Goal: Task Accomplishment & Management: Use online tool/utility

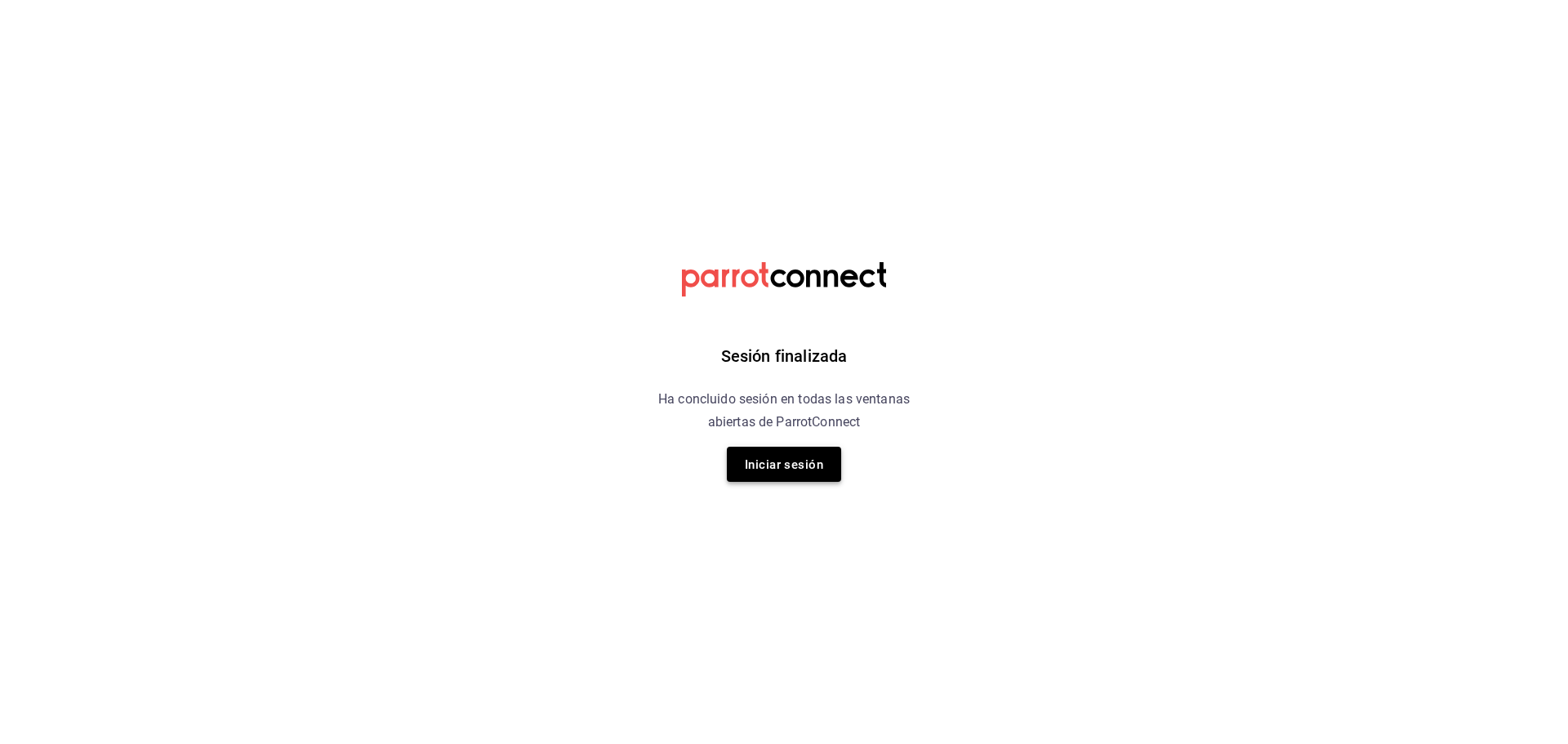
click at [784, 466] on font "Iniciar sesión" at bounding box center [784, 464] width 79 height 14
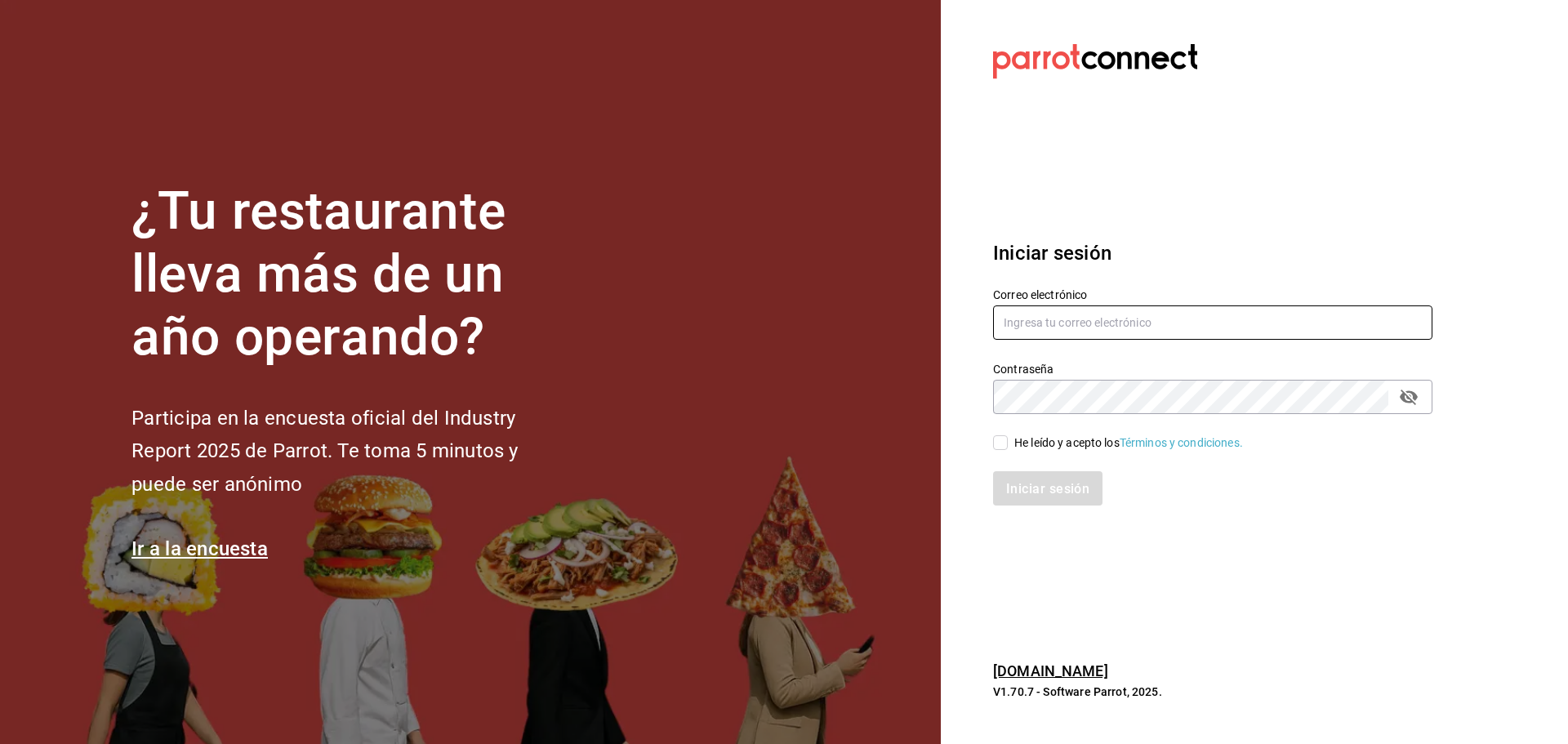
click at [1043, 334] on input "text" at bounding box center [1213, 323] width 439 height 35
click at [1107, 323] on input "hmr_contabilidad♠[DOMAIN_NAME]" at bounding box center [1213, 323] width 439 height 35
type input "[EMAIL_ADDRESS][DOMAIN_NAME]"
click at [1410, 396] on icon "campo de contraseña" at bounding box center [1408, 396] width 19 height 19
click at [1004, 447] on input "He leído y acepto los Términos y condiciones." at bounding box center [1000, 442] width 14 height 14
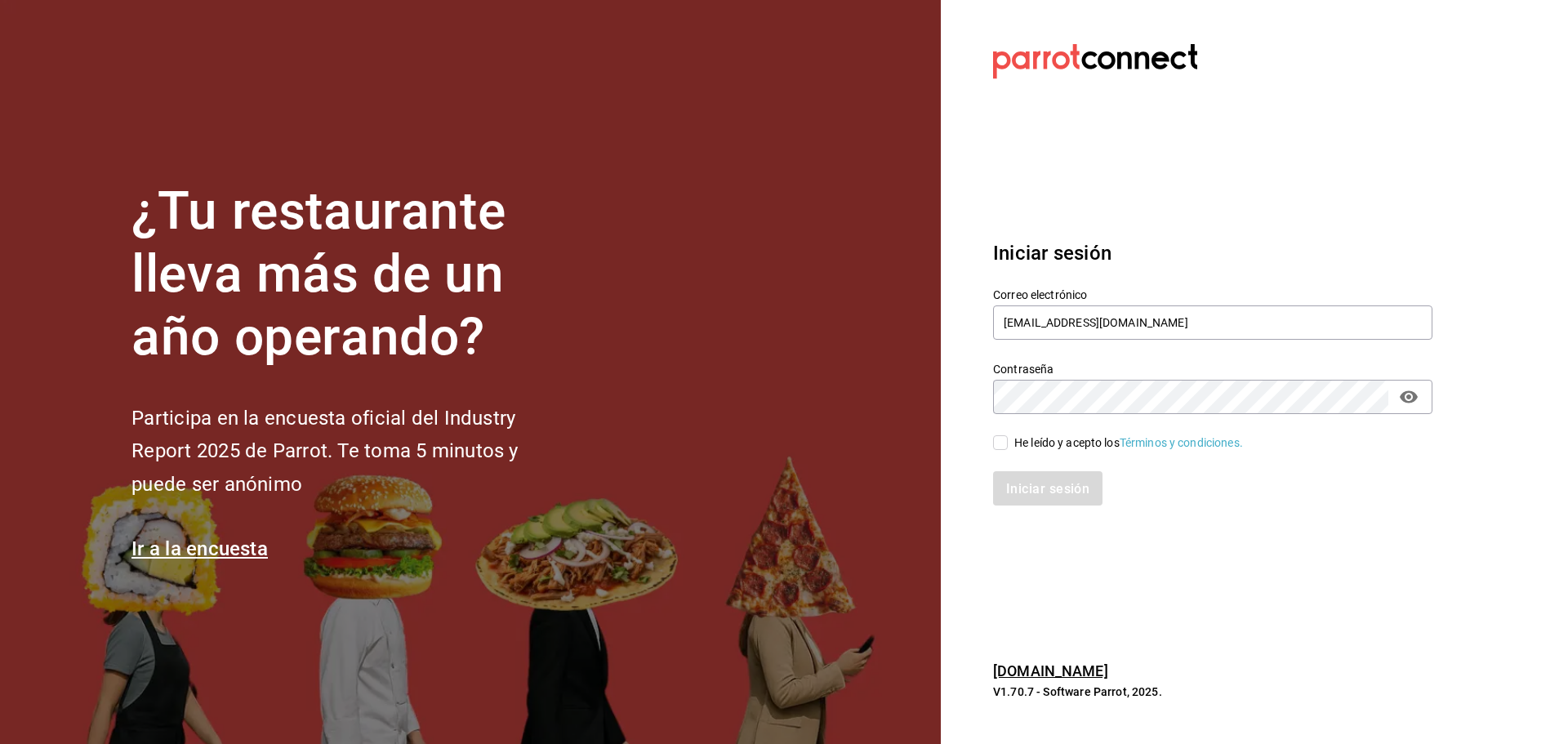
checkbox input "true"
click at [1052, 496] on font "Iniciar sesión" at bounding box center [1048, 487] width 84 height 15
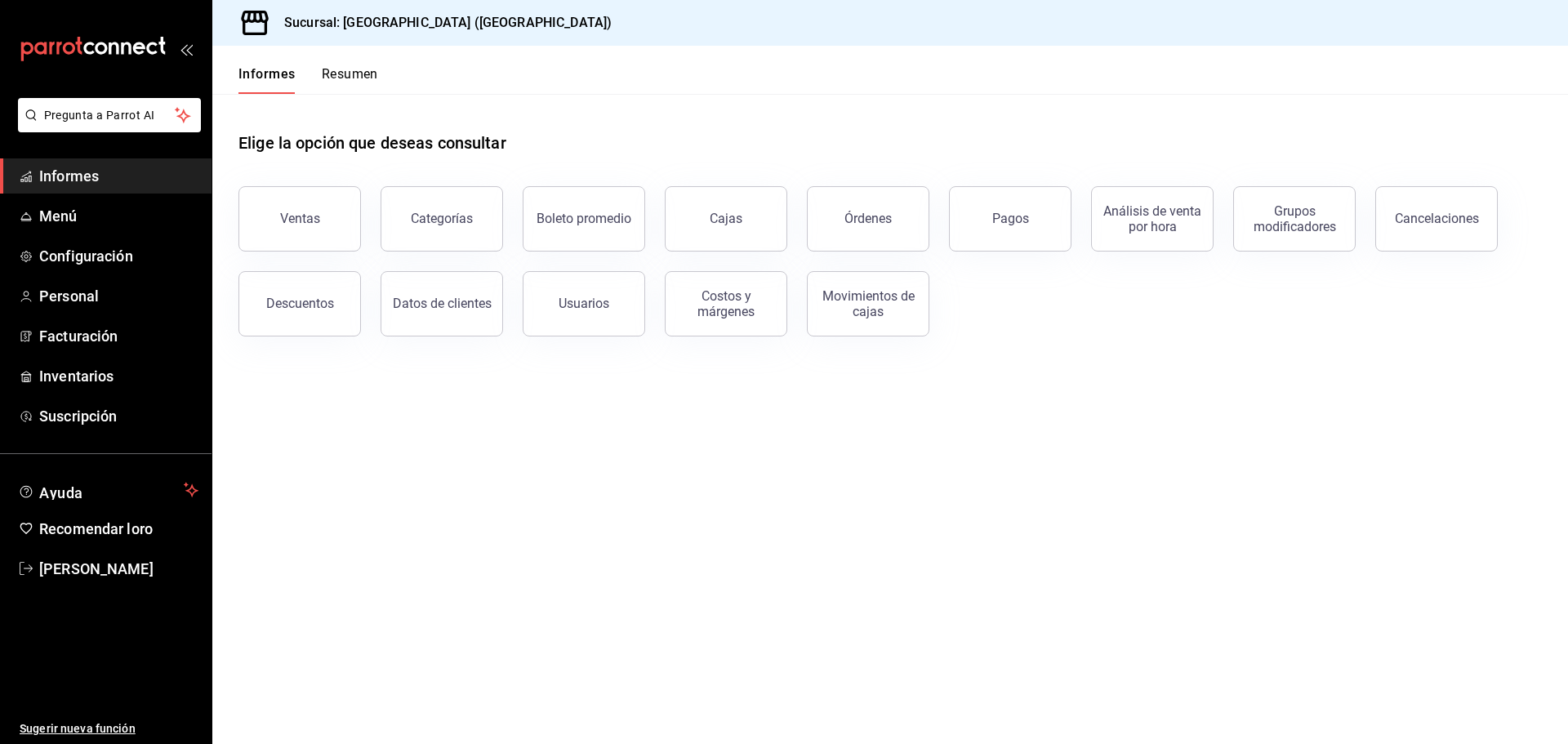
click at [951, 594] on main "Elige la opción que deseas consultar Ventas Categorías Boleto promedio Cajas Ór…" at bounding box center [890, 419] width 1356 height 650
click at [102, 216] on span "Menú" at bounding box center [118, 216] width 160 height 22
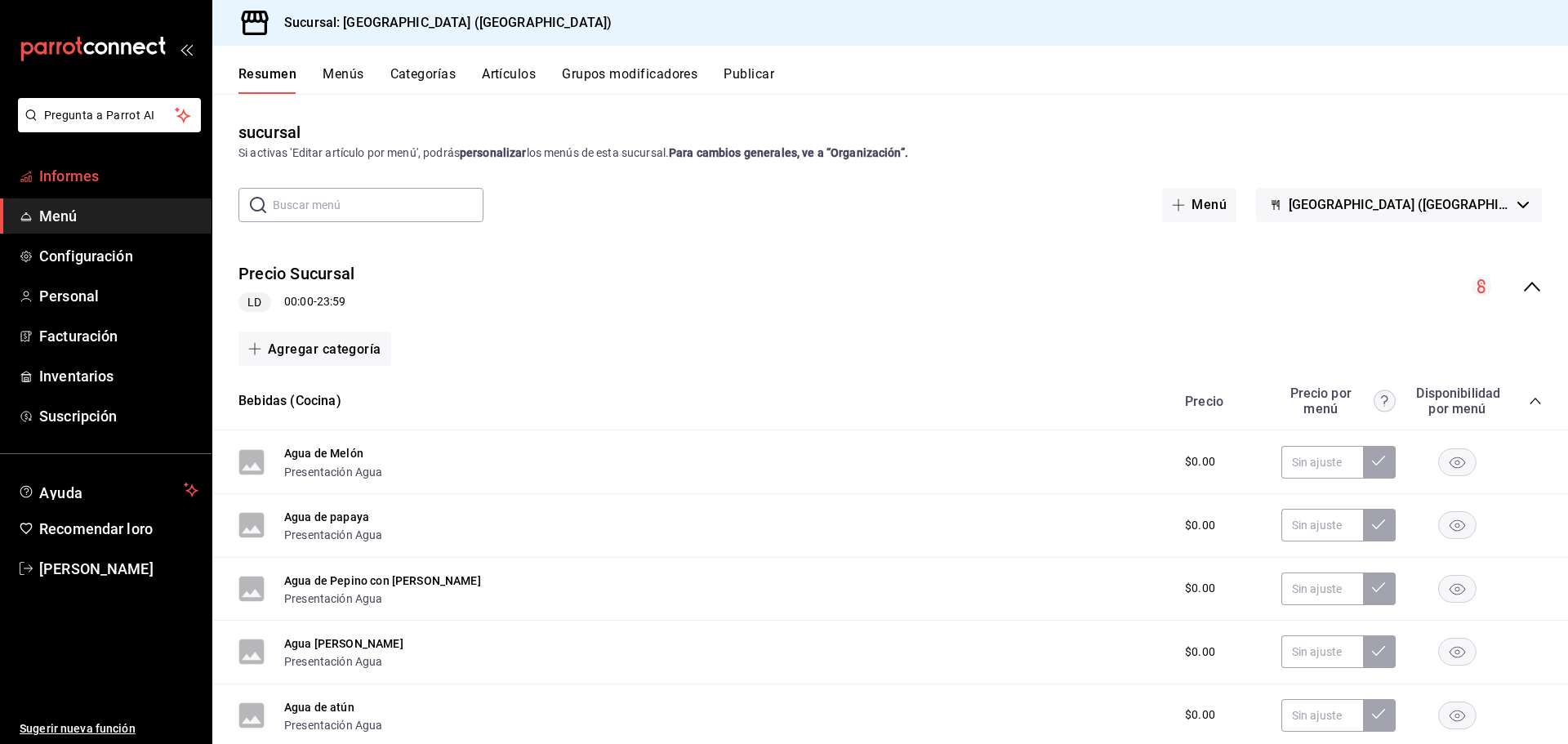
click at [86, 169] on font "Informes" at bounding box center [68, 176] width 60 height 17
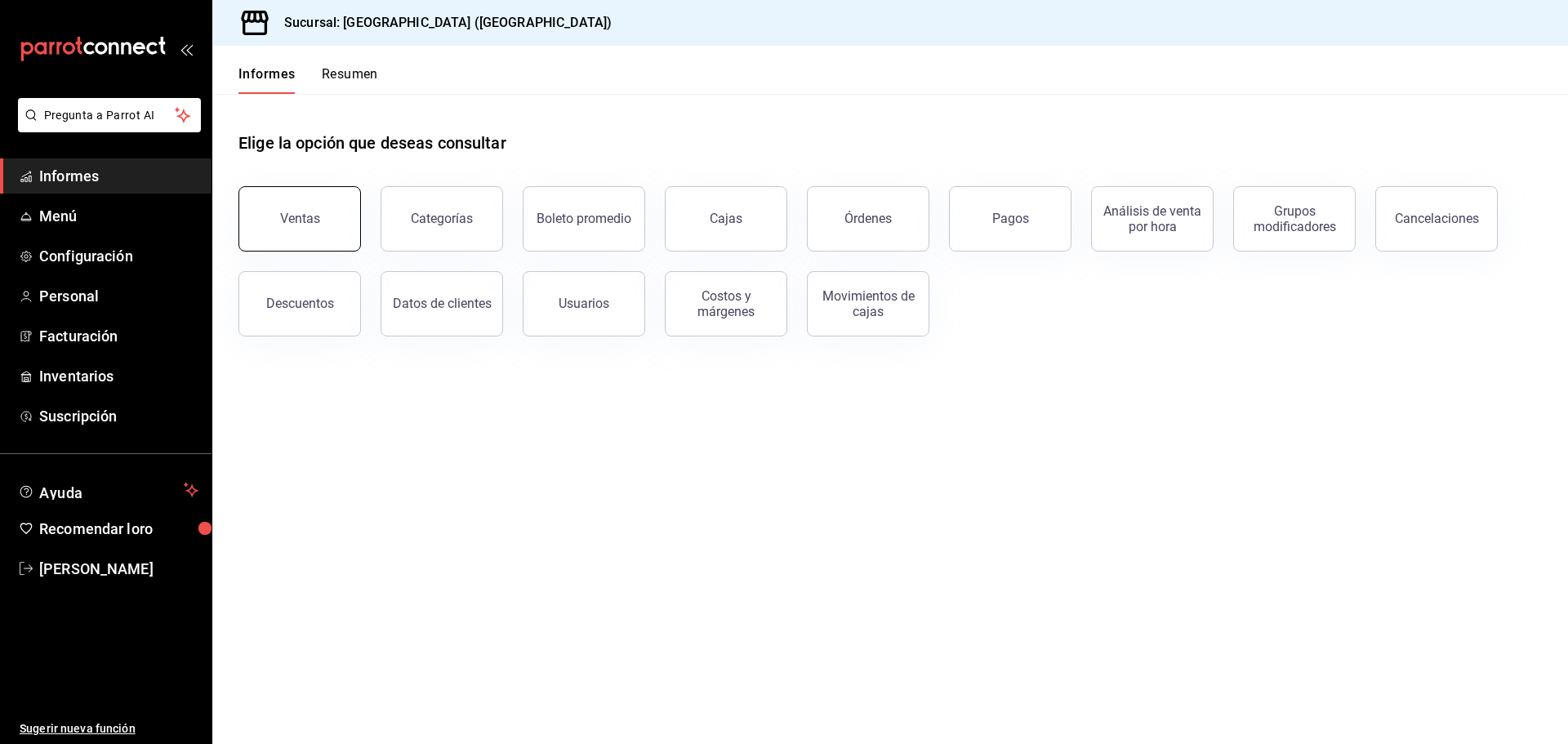
click at [326, 213] on button "Ventas" at bounding box center [299, 218] width 122 height 65
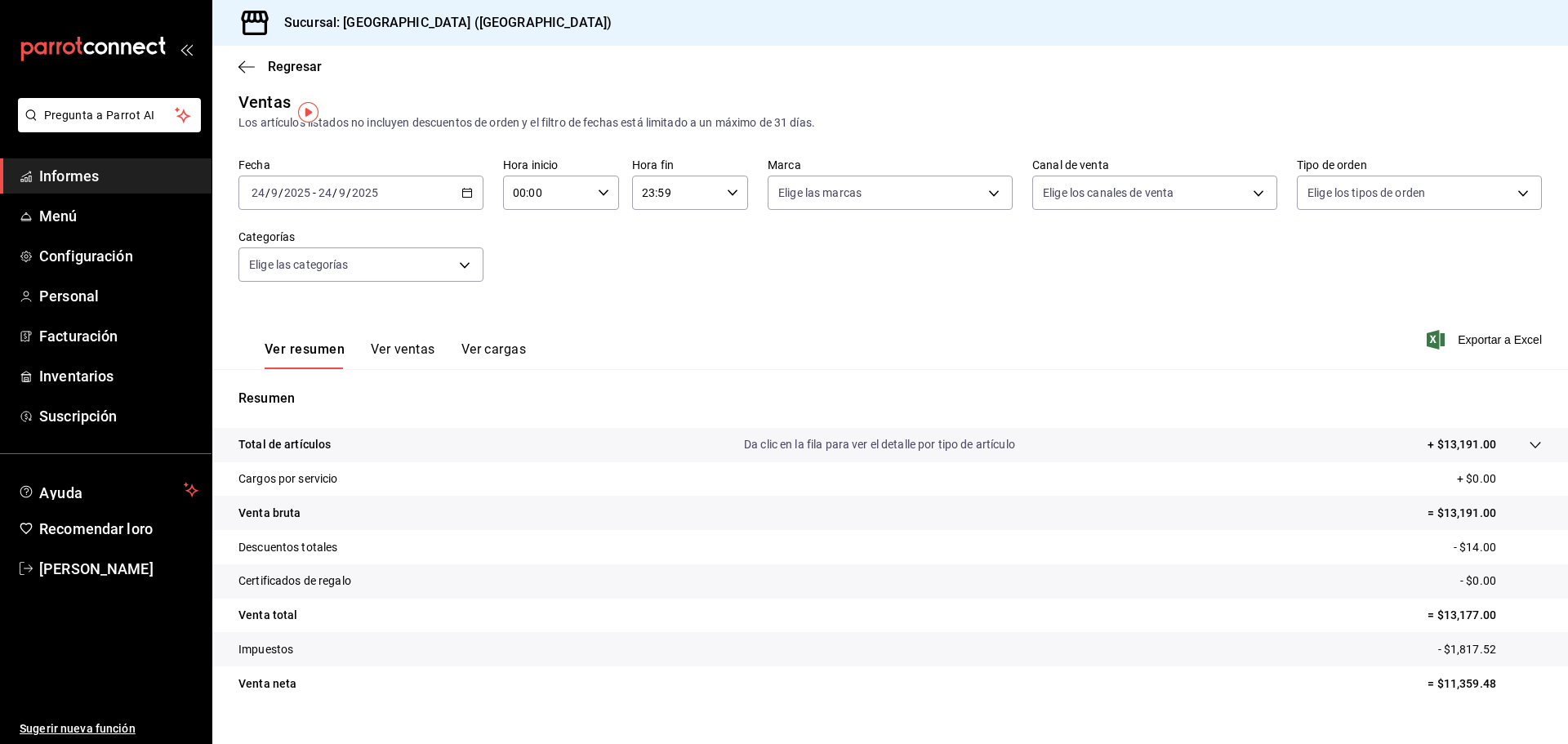
scroll to position [39, 0]
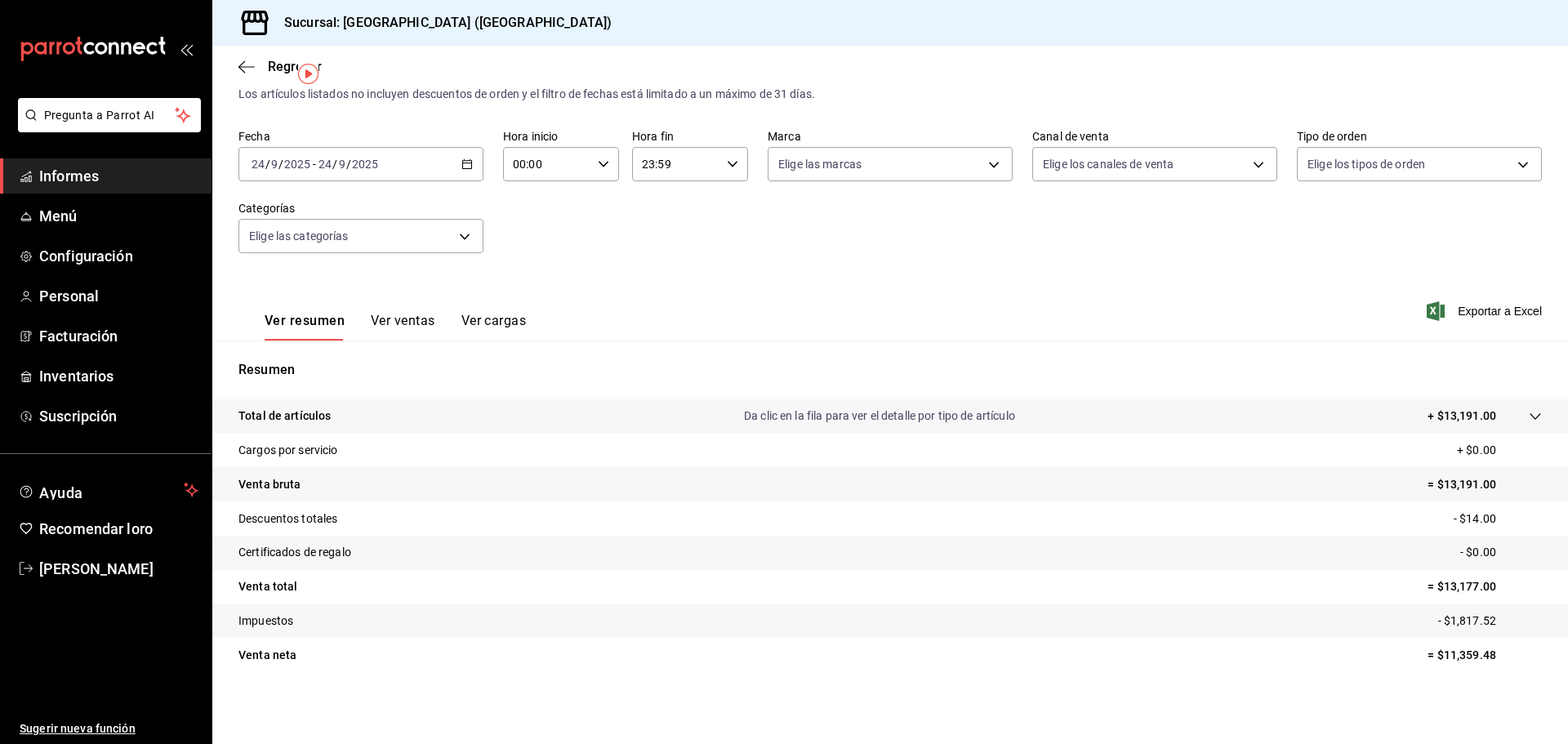
click at [431, 318] on font "Ver ventas" at bounding box center [403, 320] width 64 height 15
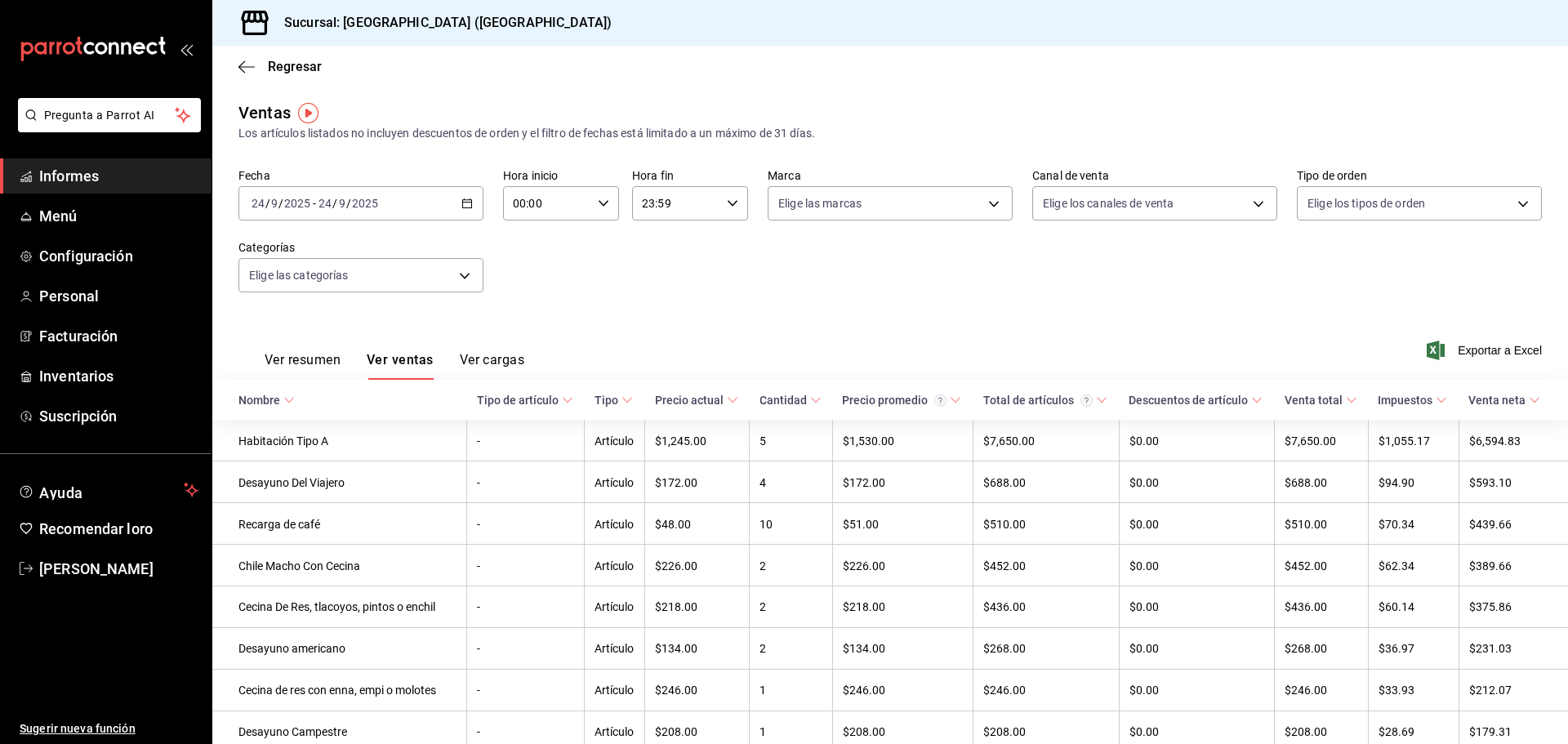
click at [288, 356] on font "Ver resumen" at bounding box center [302, 360] width 76 height 15
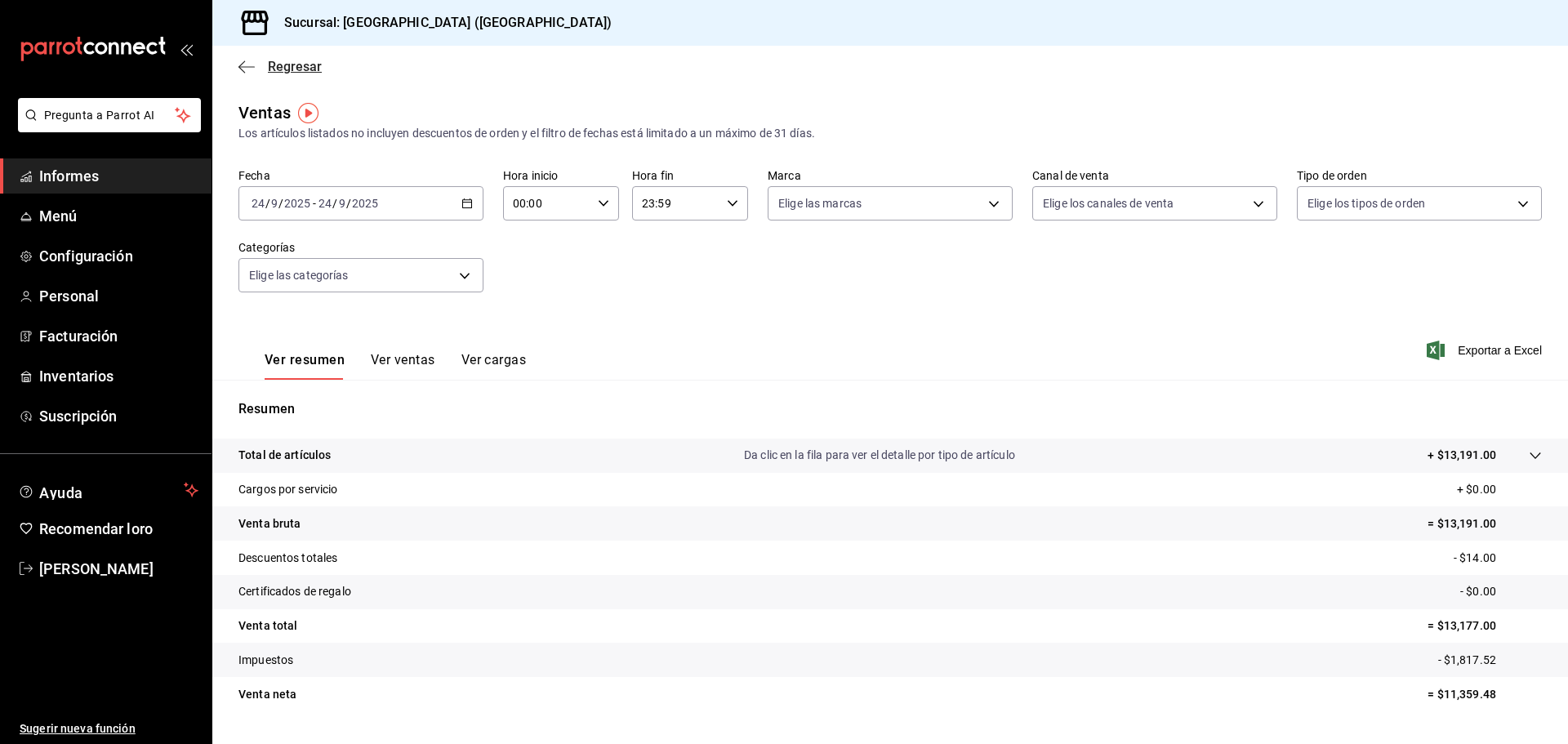
click at [241, 70] on icon "button" at bounding box center [246, 67] width 16 height 14
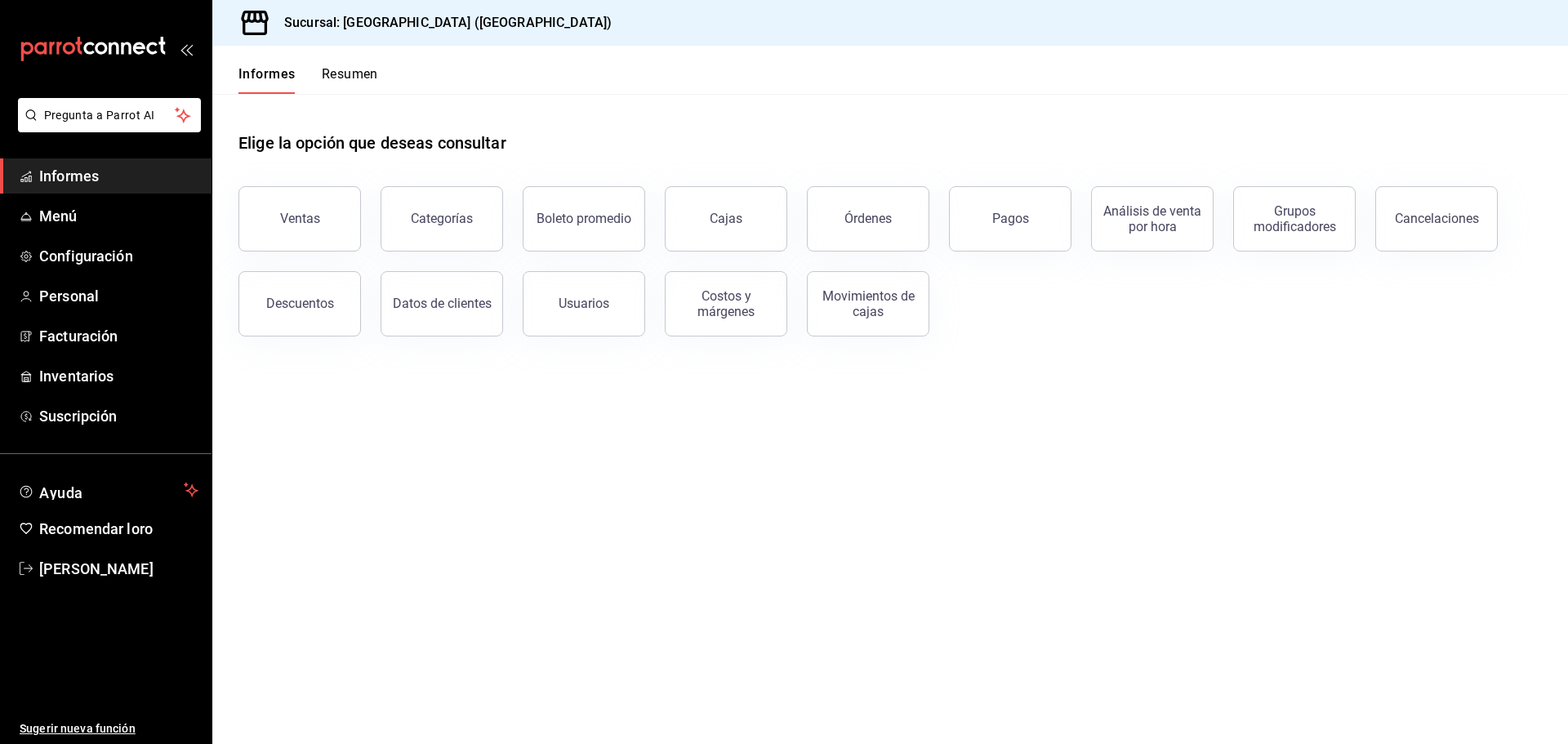
click at [1010, 228] on button "Pagos" at bounding box center [1010, 218] width 122 height 65
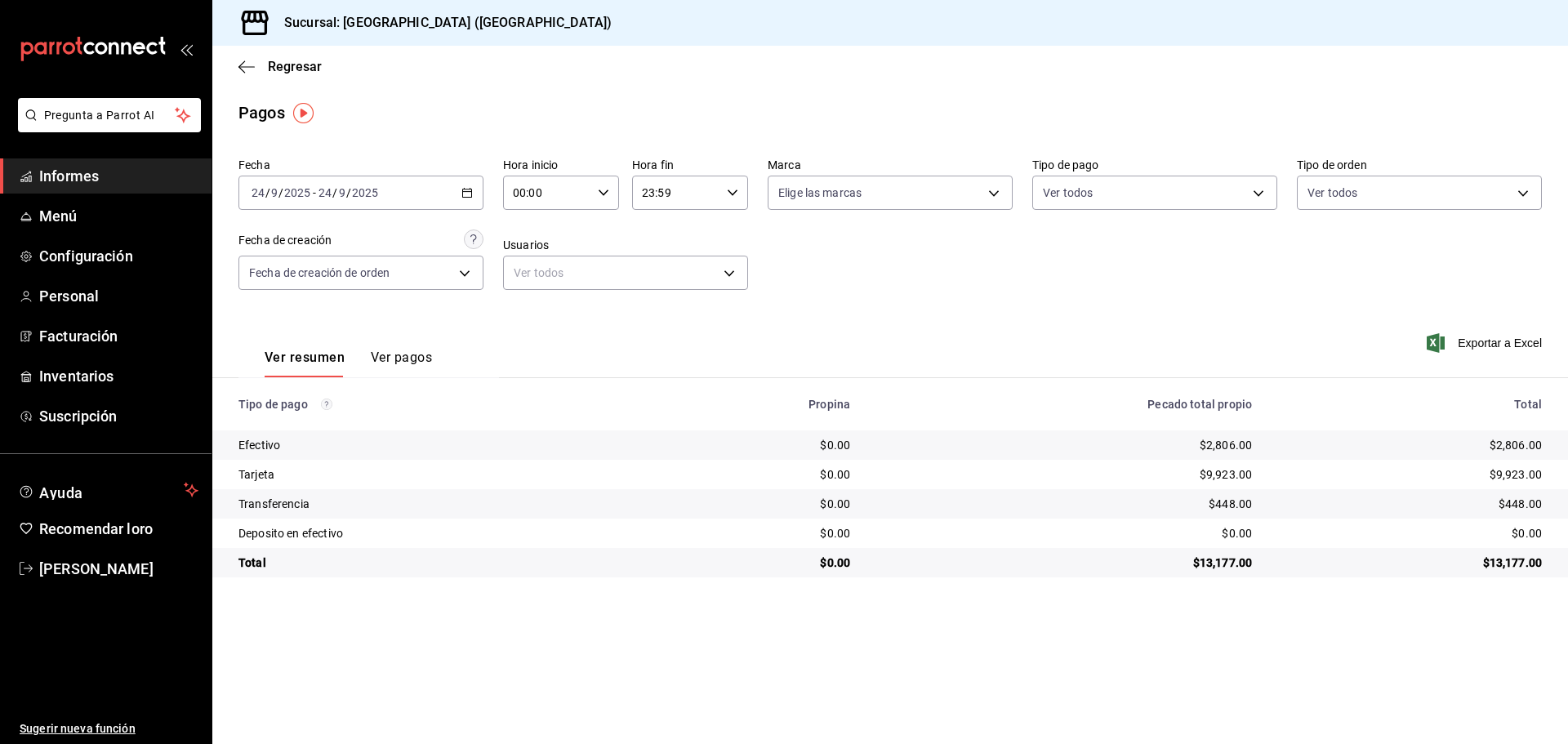
click at [457, 190] on div "2025-09-24 24 / 9 / 2025 - 2025-09-24 24 / 9 / 2025" at bounding box center [361, 193] width 245 height 35
click at [306, 419] on font "Rango de fechas" at bounding box center [296, 425] width 86 height 13
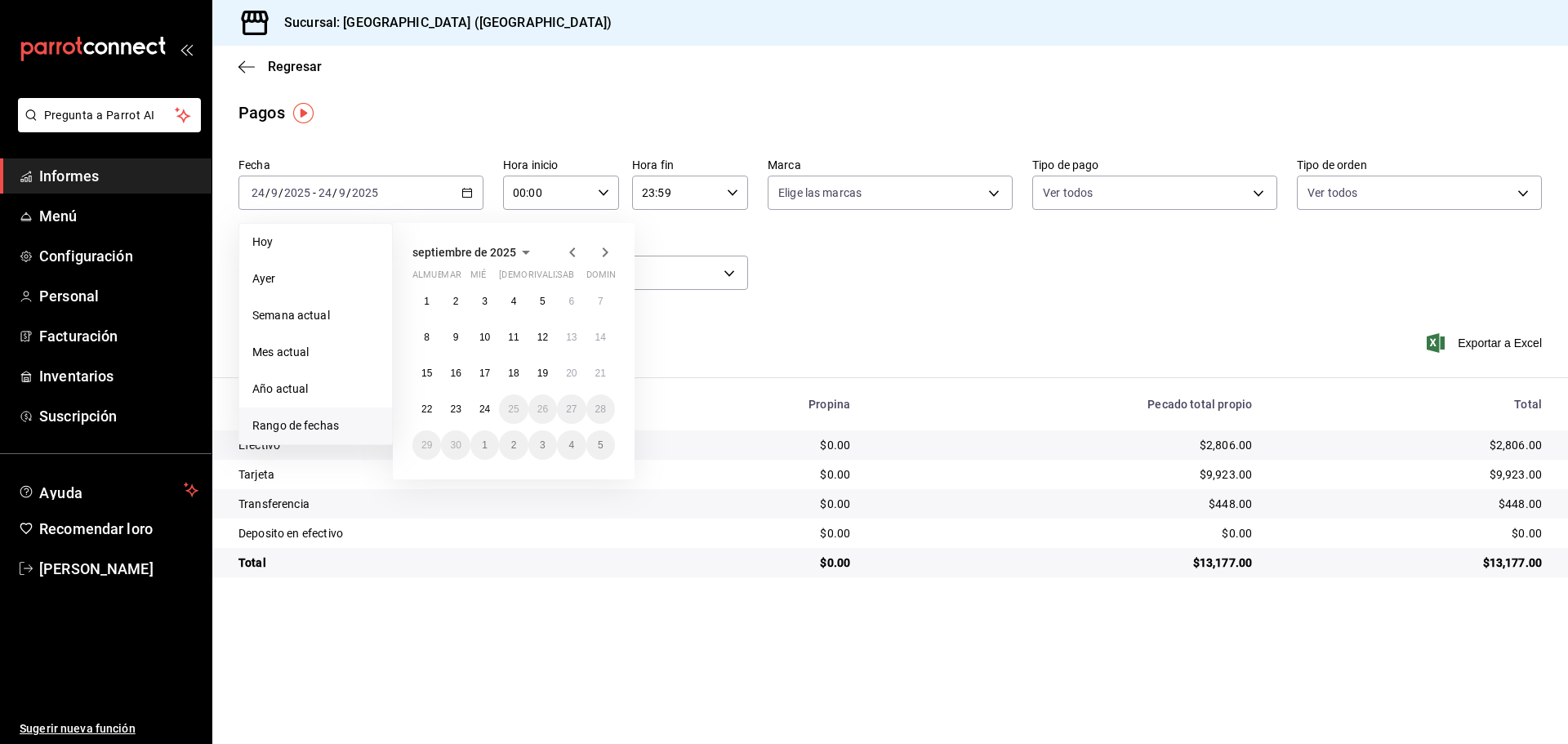
click at [572, 250] on icon "button" at bounding box center [572, 253] width 6 height 10
click at [572, 251] on icon "button" at bounding box center [572, 256] width 6 height 10
click at [572, 250] on icon "button" at bounding box center [572, 253] width 6 height 10
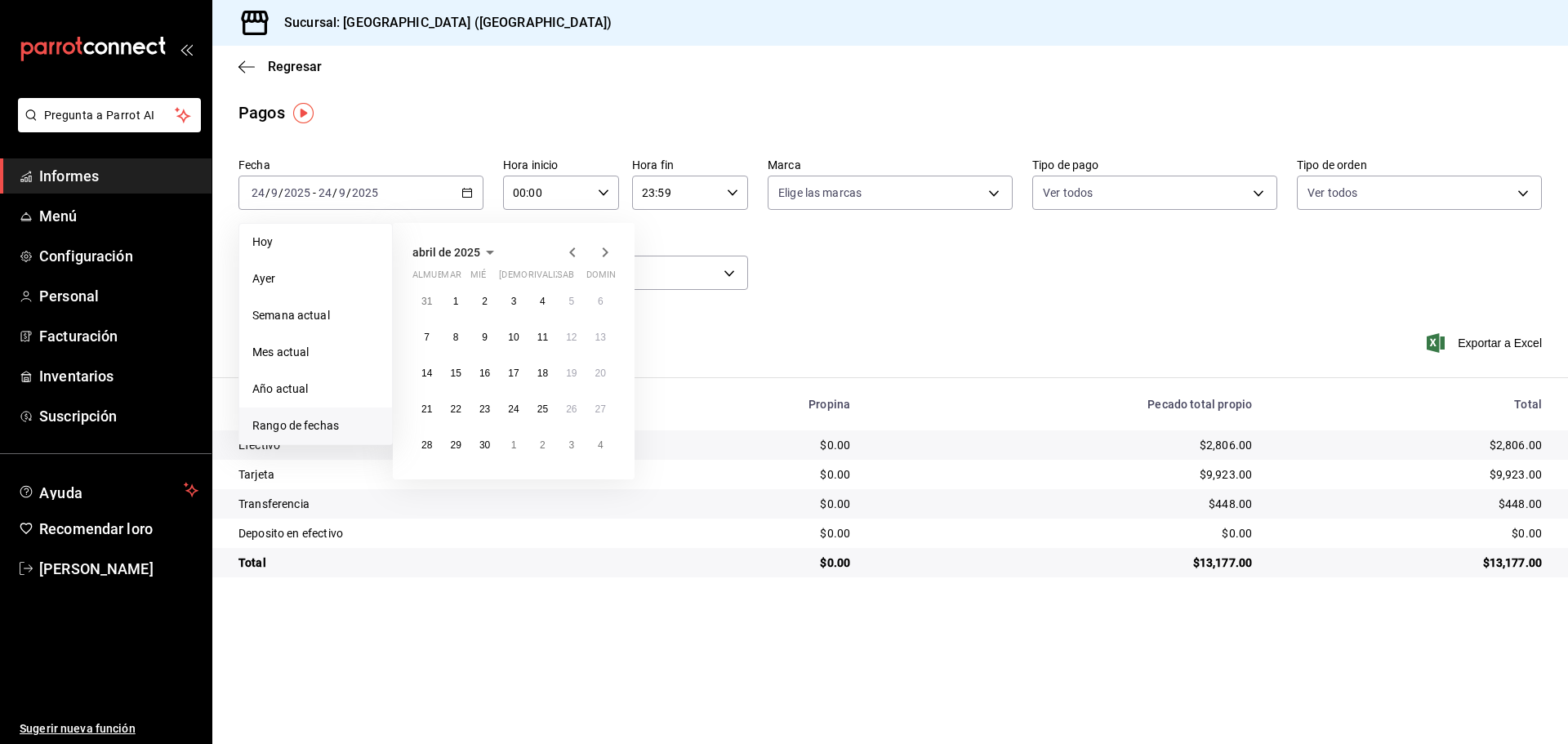
click at [607, 250] on icon "button" at bounding box center [605, 252] width 19 height 19
click at [604, 257] on icon "button" at bounding box center [606, 253] width 6 height 10
click at [461, 300] on button "1" at bounding box center [455, 307] width 29 height 30
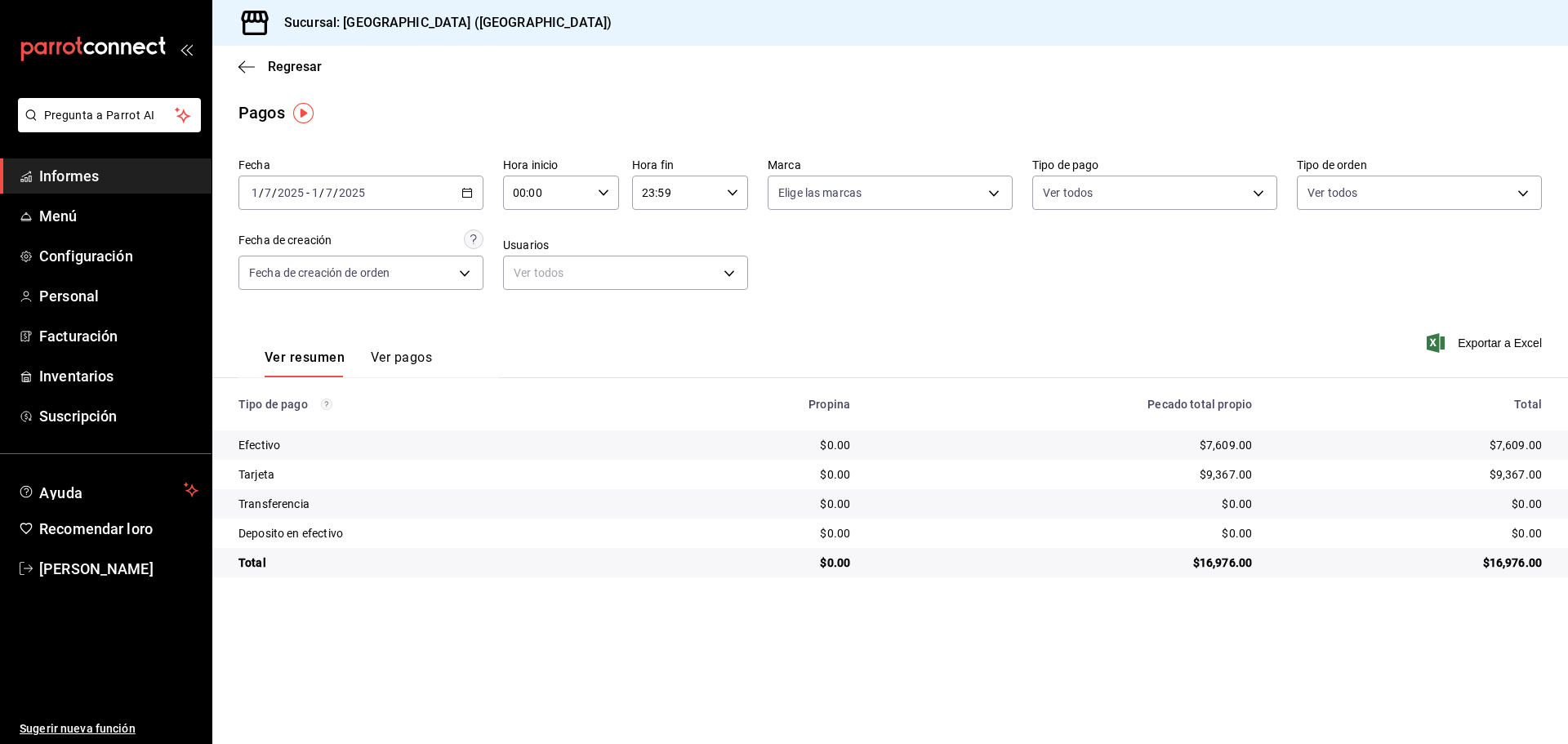
click at [473, 193] on div "2025-07-01 1 / 7 / 2025 - 2025-07-01 1 / 7 / 2025" at bounding box center [361, 193] width 245 height 35
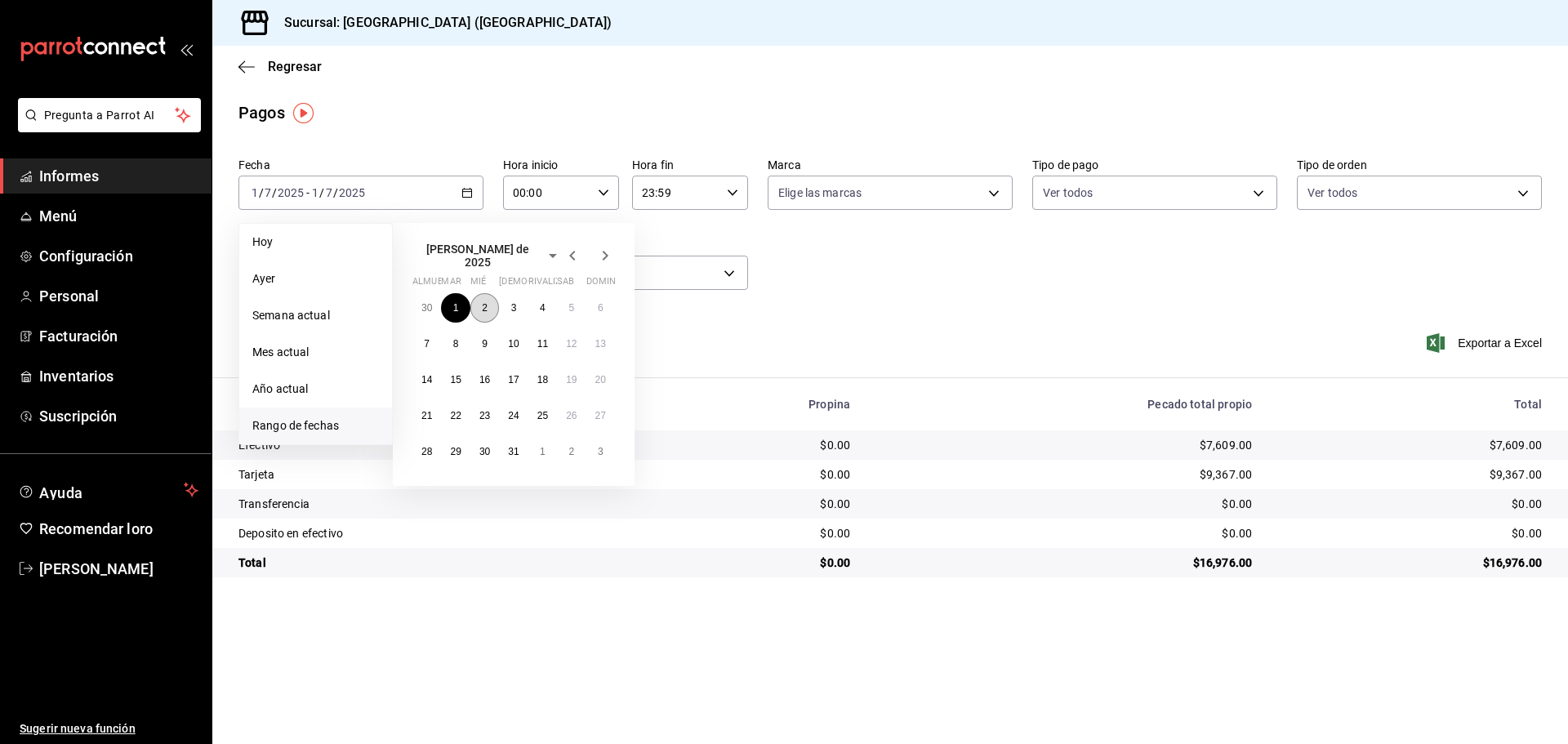
click at [494, 302] on button "2" at bounding box center [485, 307] width 29 height 30
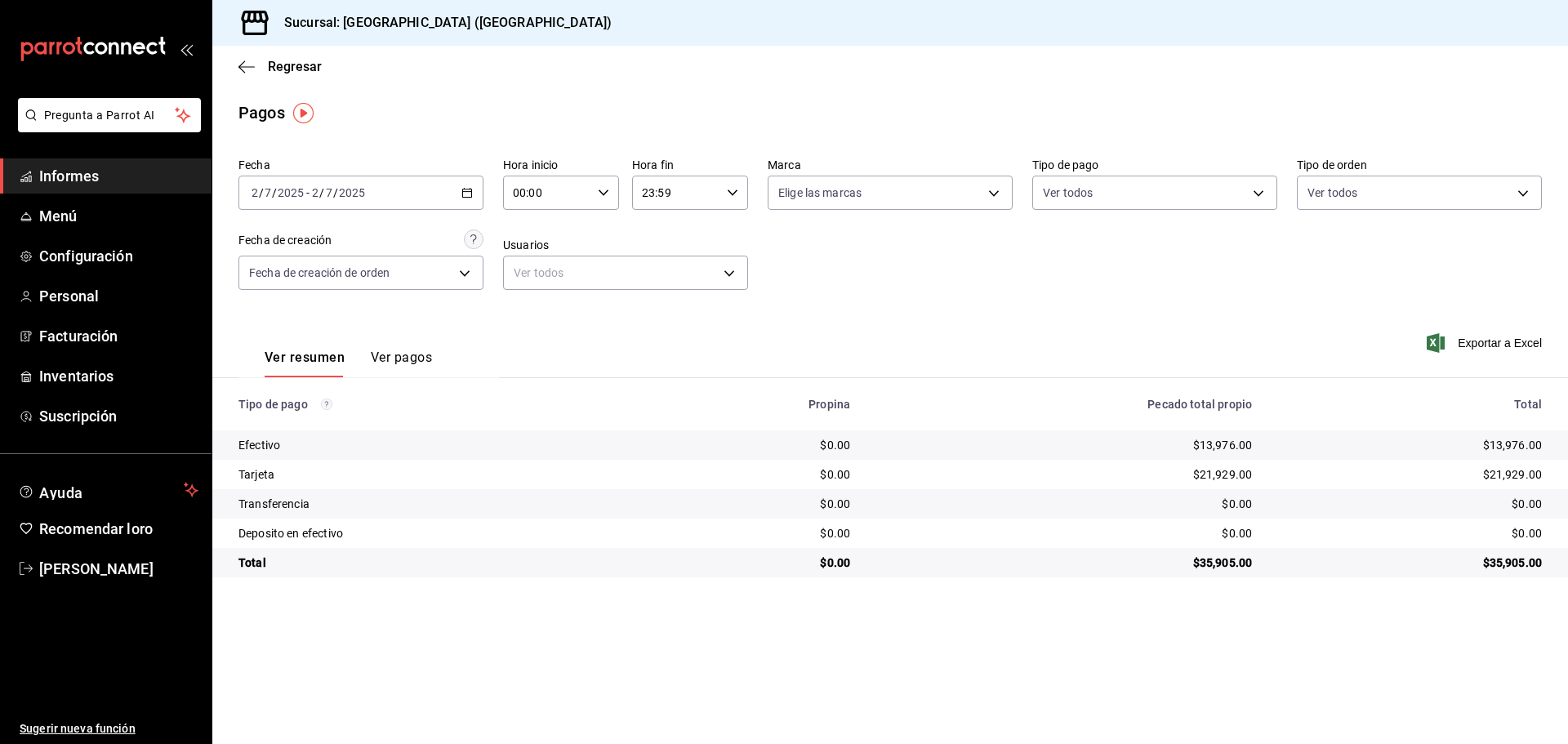
click at [468, 191] on icon "button" at bounding box center [467, 193] width 12 height 12
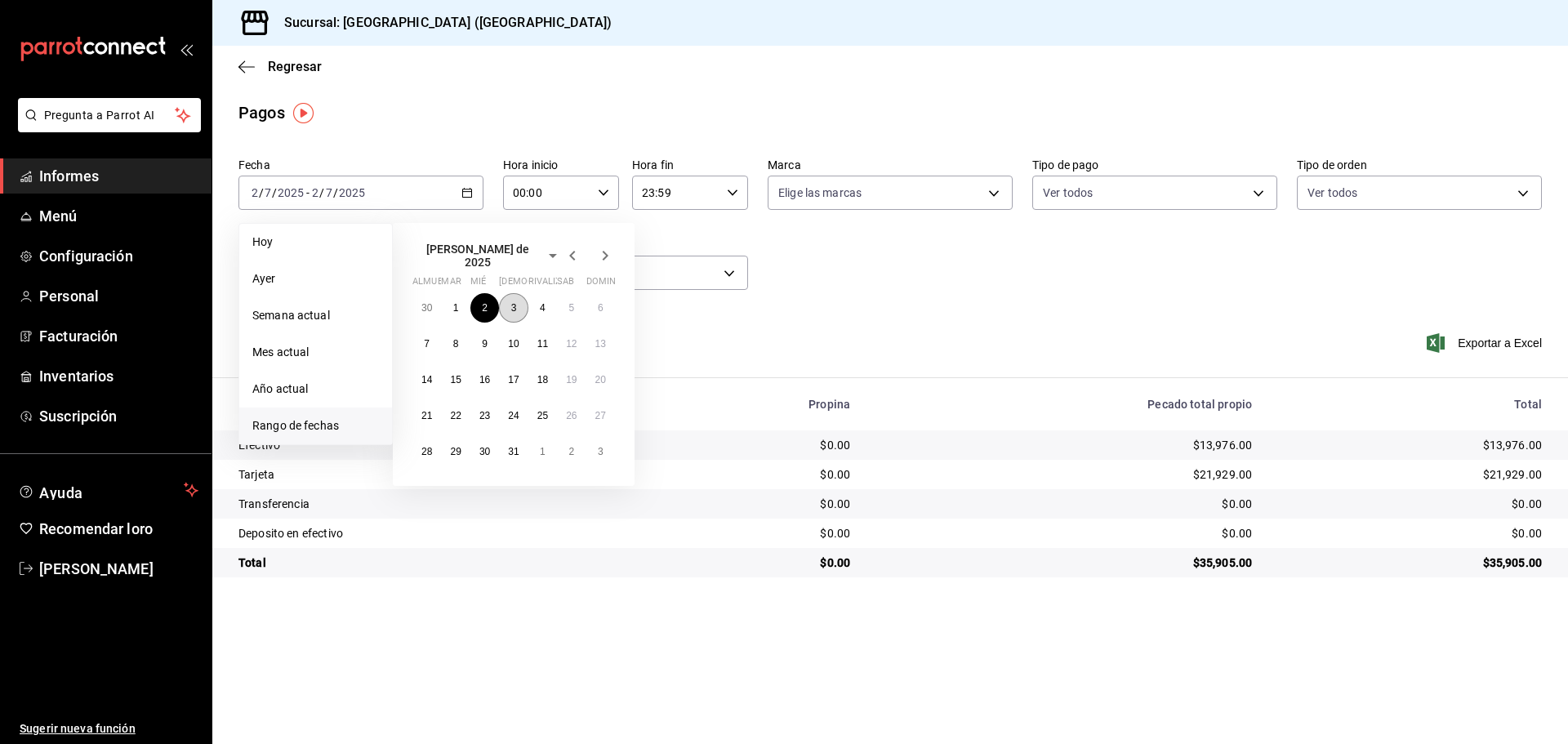
click at [521, 302] on button "3" at bounding box center [514, 307] width 29 height 30
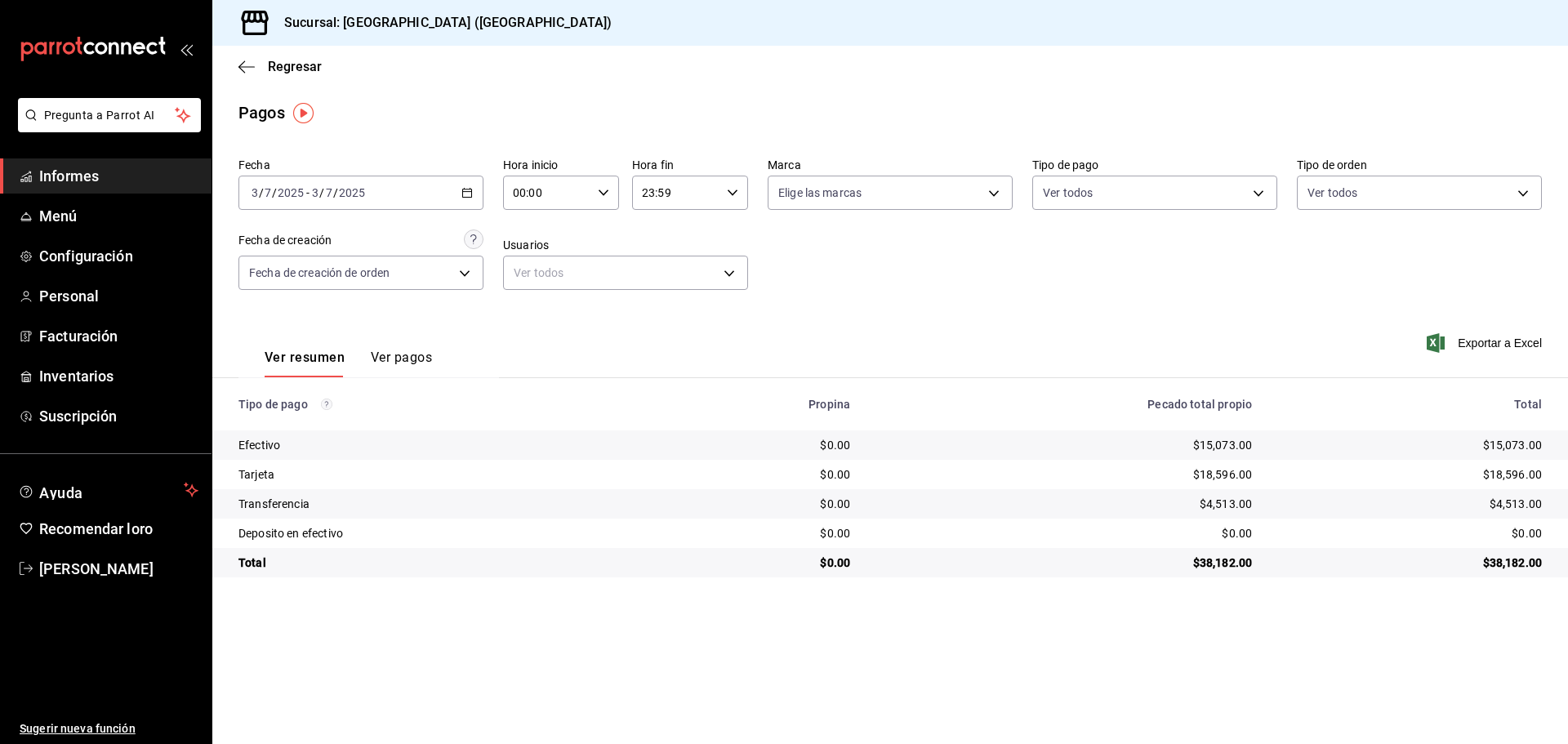
click at [467, 190] on icon "button" at bounding box center [467, 193] width 12 height 12
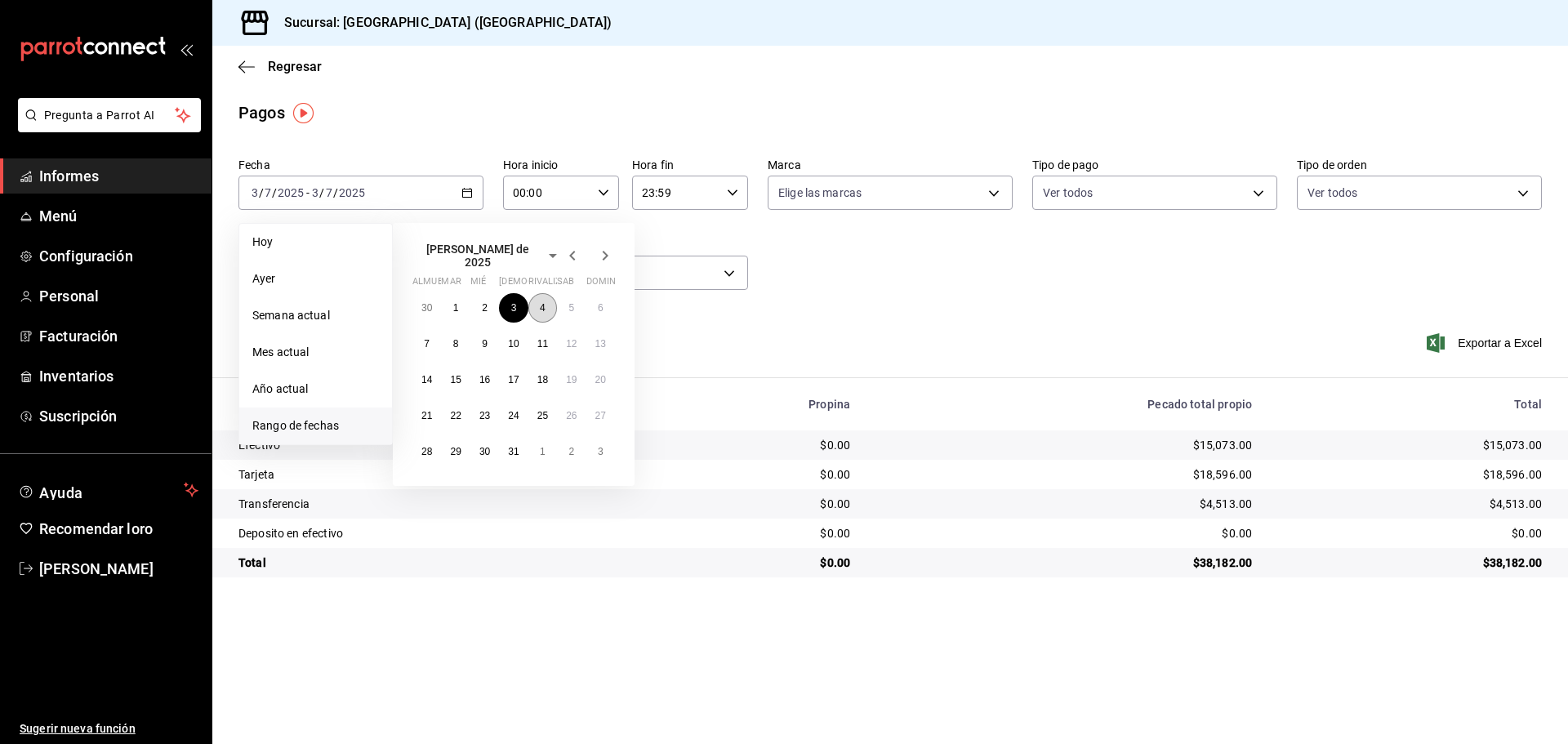
click at [542, 309] on button "4" at bounding box center [543, 307] width 29 height 30
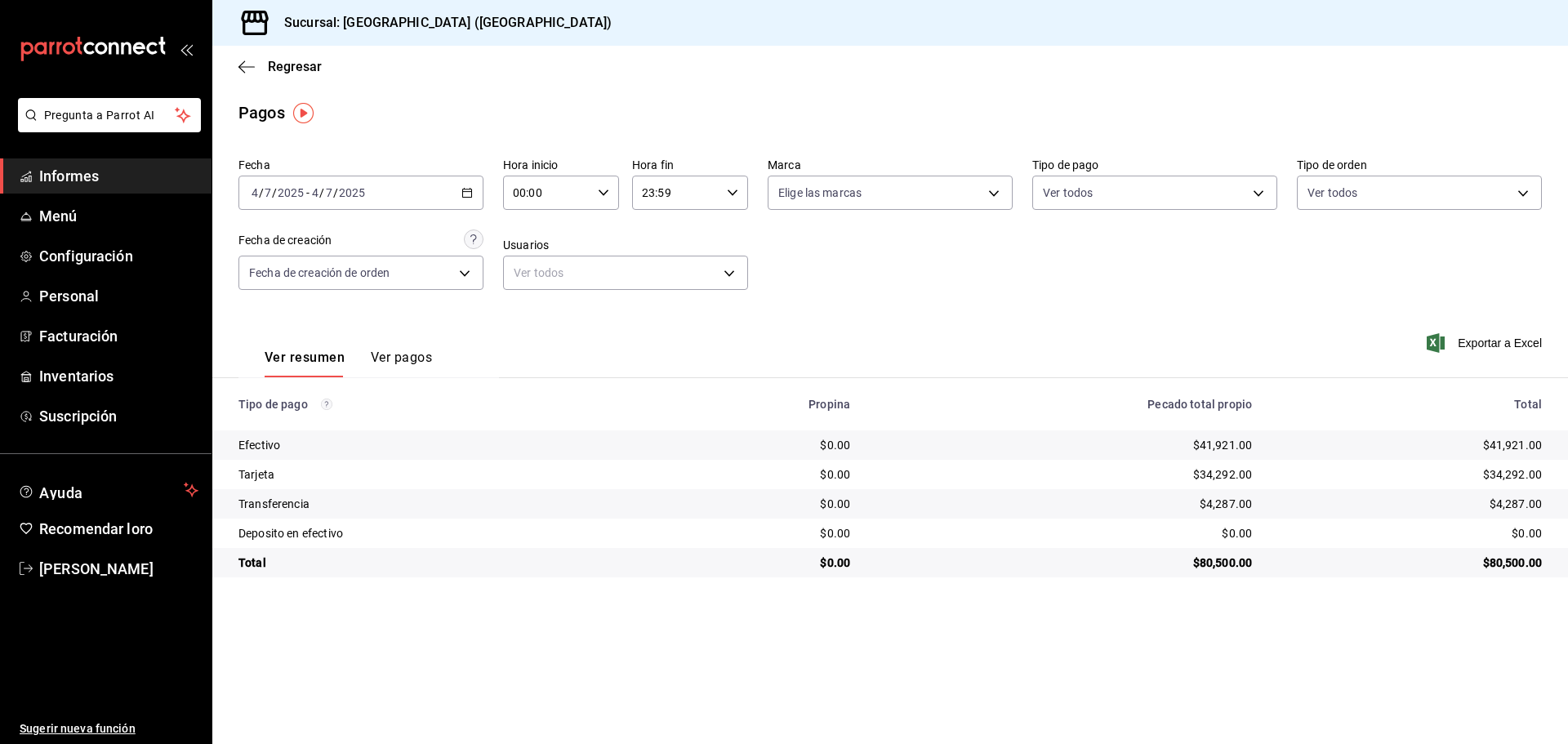
click at [475, 193] on div "2025-07-04 4 / 7 / 2025 - 2025-07-04 4 / 7 / 2025" at bounding box center [361, 193] width 245 height 35
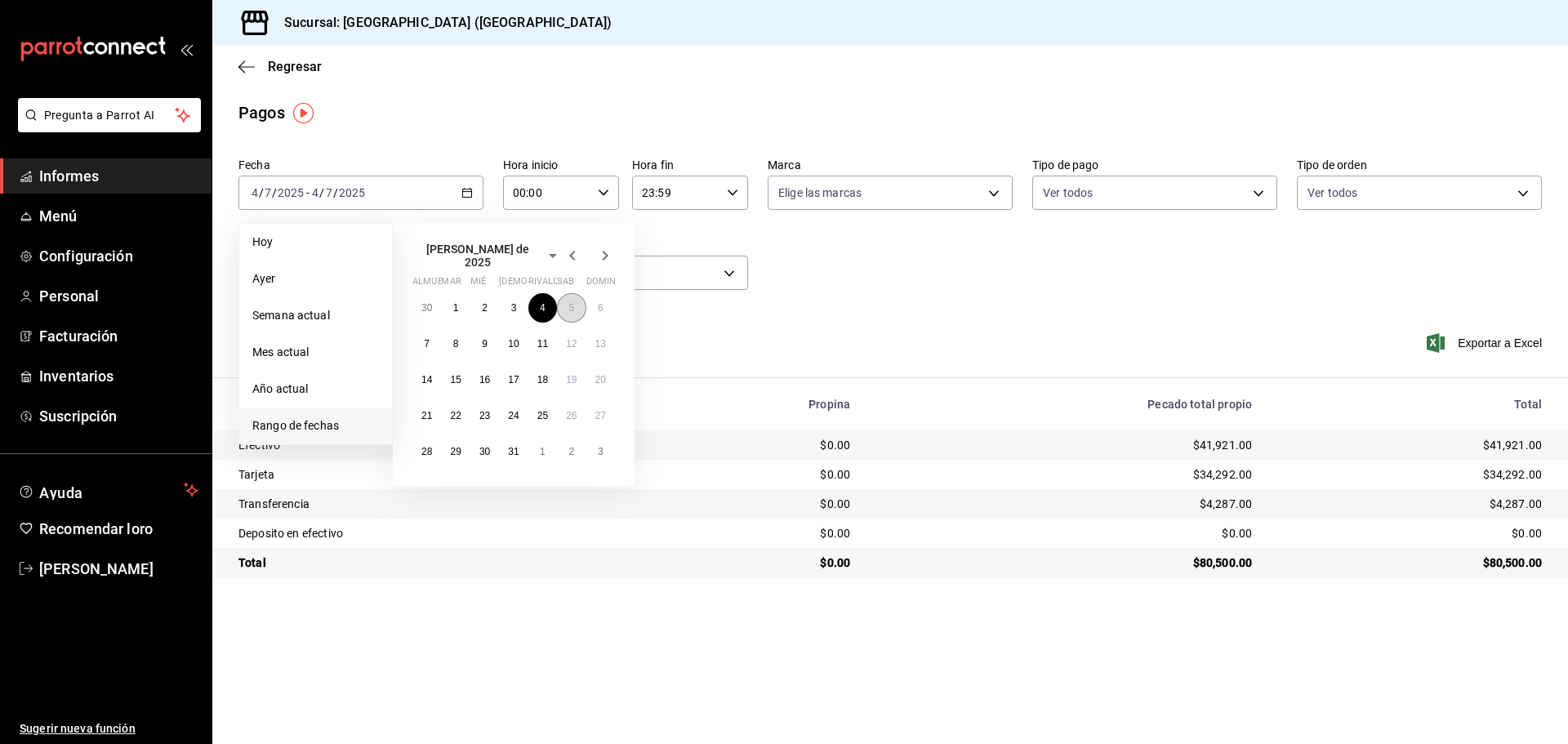
click at [566, 295] on div "30 1 2 3 4 5 6 7 8 9 10 11 12 13 14 15 16 17 18 19 20 21 22 23 24 25 26 27 28 2…" at bounding box center [514, 379] width 203 height 173
click at [566, 295] on button "5" at bounding box center [571, 307] width 29 height 30
click at [569, 302] on font "5" at bounding box center [571, 308] width 6 height 12
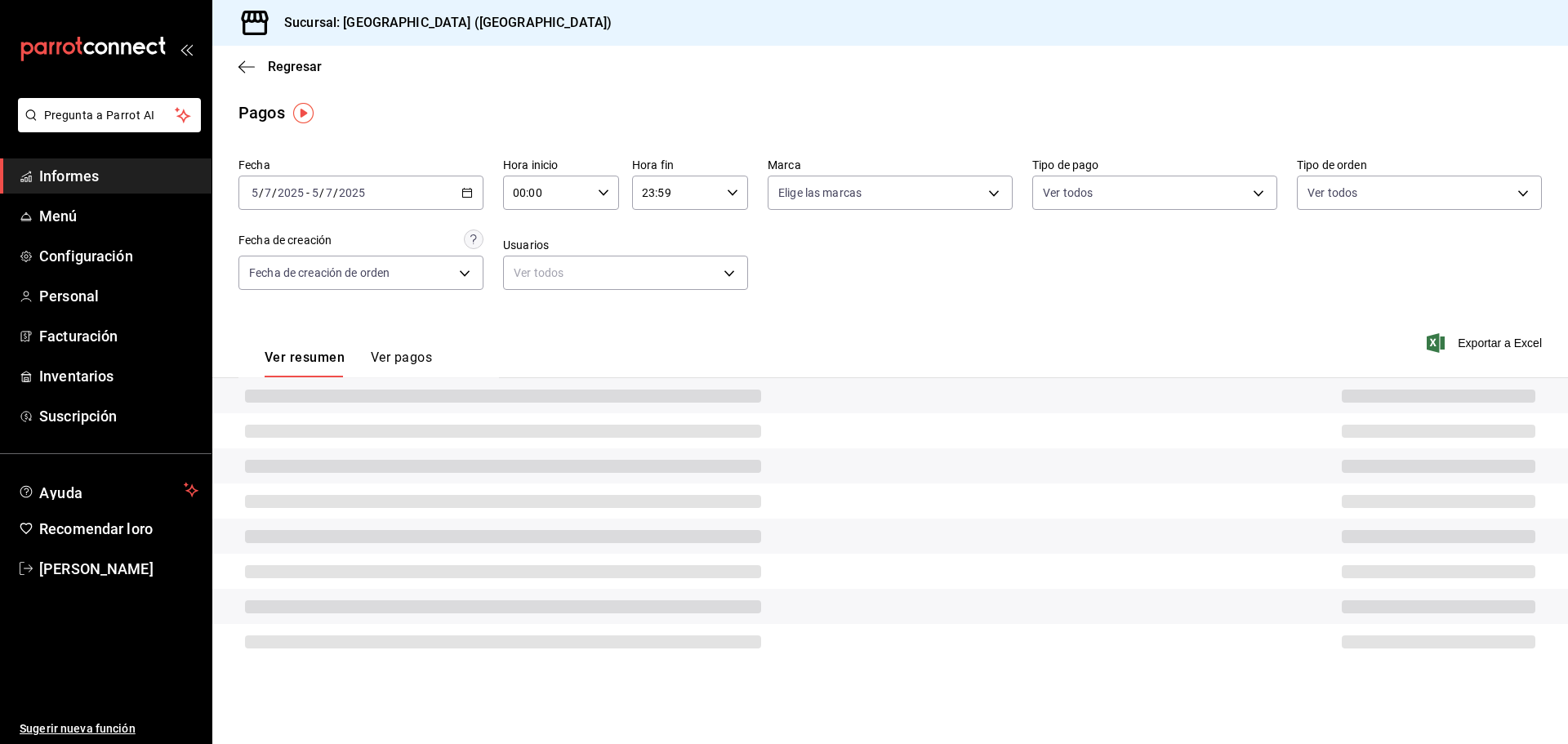
click at [569, 296] on div "Fecha 2025-07-05 5 / 7 / 2025 - 2025-07-05 5 / 7 / 2025 Hora inicio 00:00 Hora …" at bounding box center [890, 231] width 1304 height 159
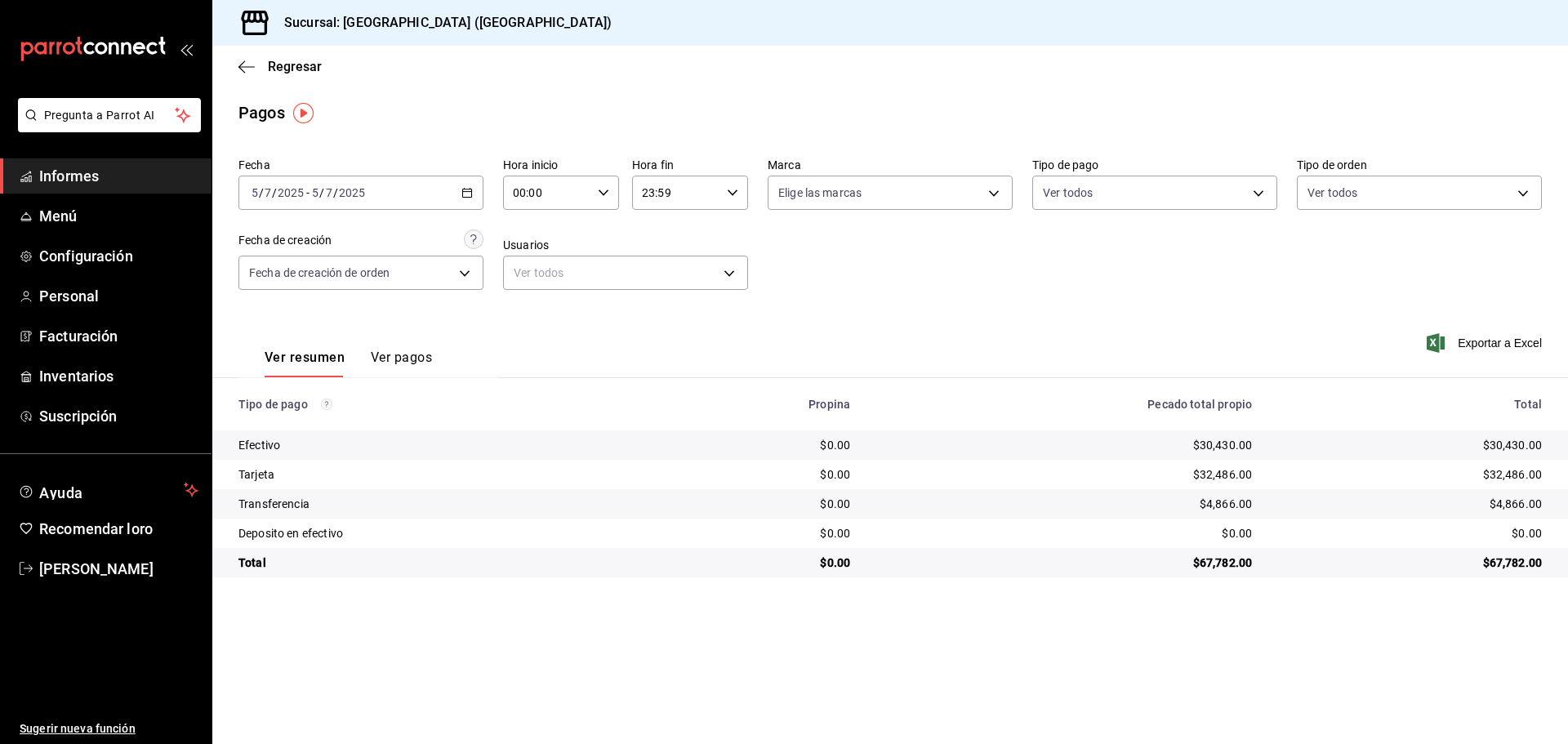
click at [457, 193] on div "2025-07-05 5 / 7 / 2025 - 2025-07-05 5 / 7 / 2025" at bounding box center [361, 193] width 245 height 35
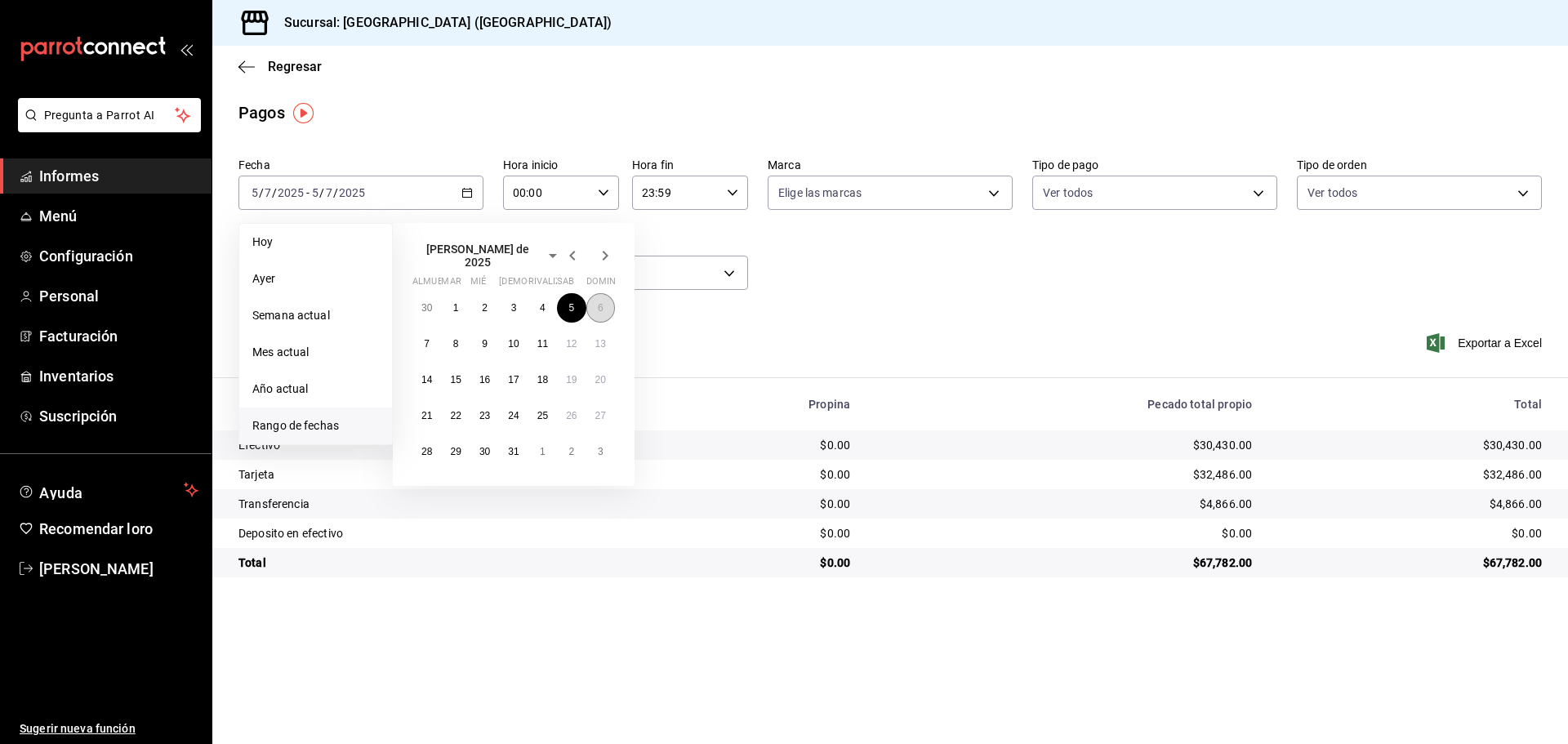
click at [602, 307] on button "6" at bounding box center [601, 307] width 29 height 30
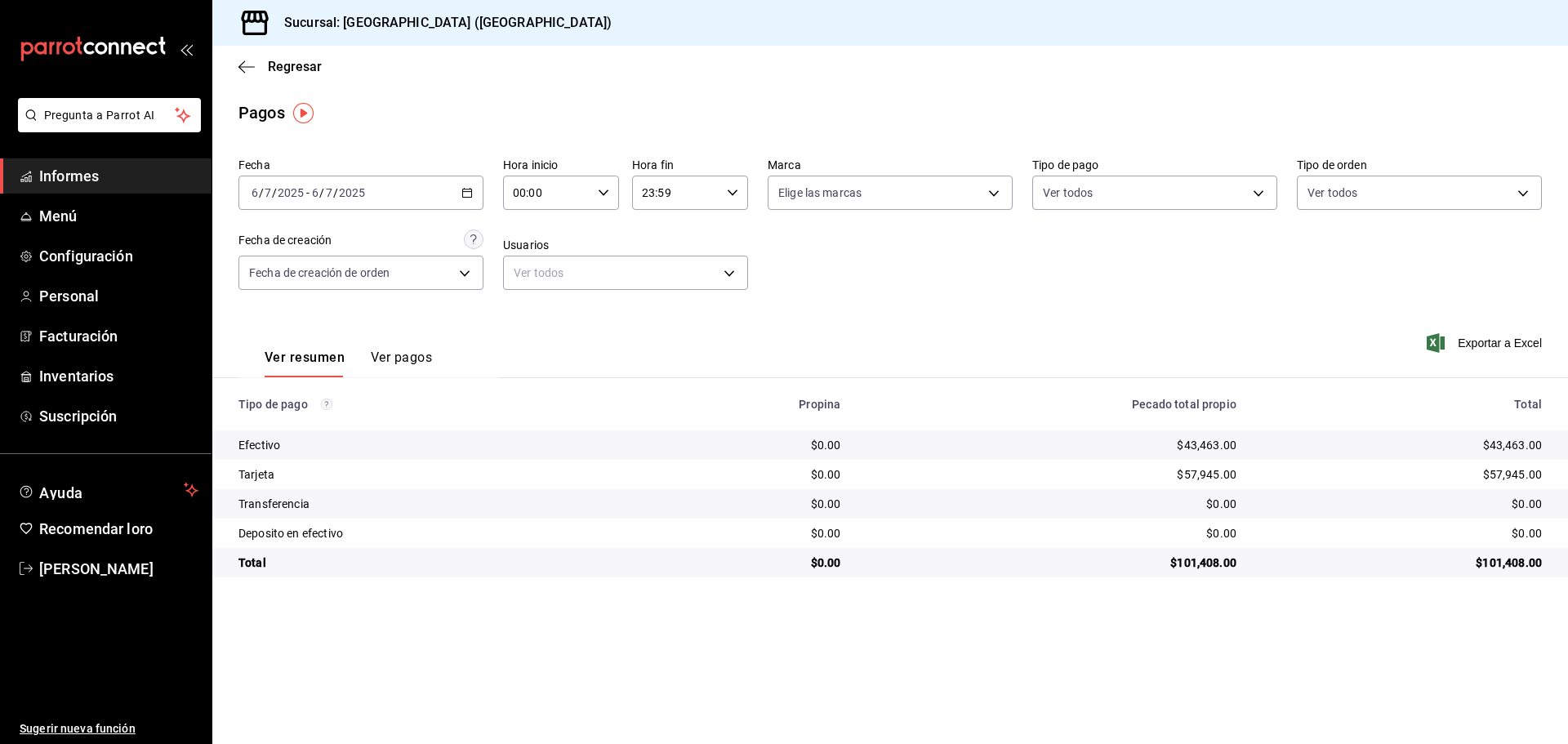
click at [1328, 584] on main "Regresar Pagos Fecha 2025-07-06 6 / 7 / 2025 - 2025-07-06 6 / 7 / 2025 Hora ini…" at bounding box center [890, 394] width 1356 height 698
click at [463, 193] on \(Stroke\) "button" at bounding box center [467, 193] width 10 height 9
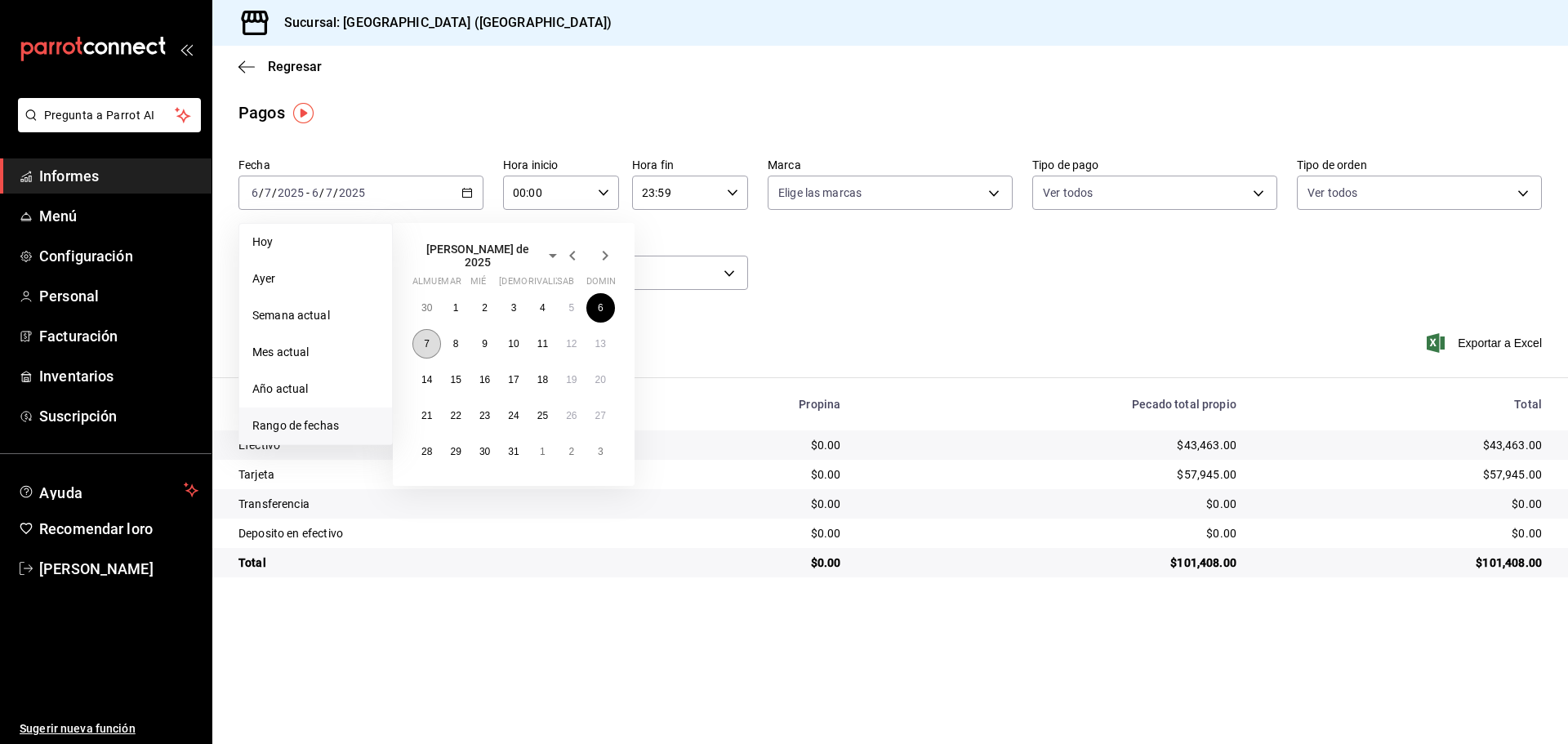
click at [439, 331] on button "7" at bounding box center [427, 344] width 29 height 30
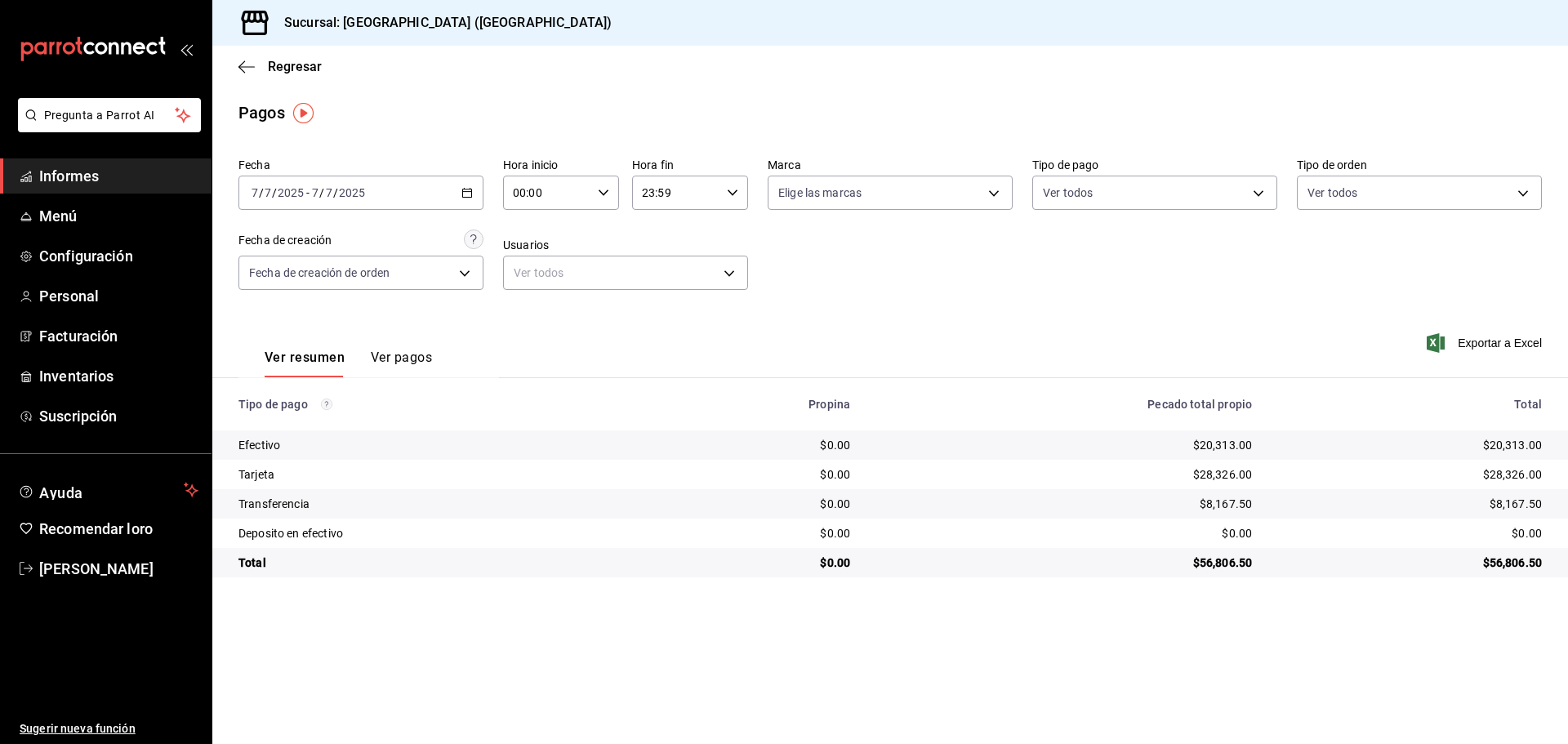
click at [468, 186] on div "2025-07-07 7 / 7 / 2025 - 2025-07-07 7 / 7 / 2025" at bounding box center [361, 193] width 245 height 35
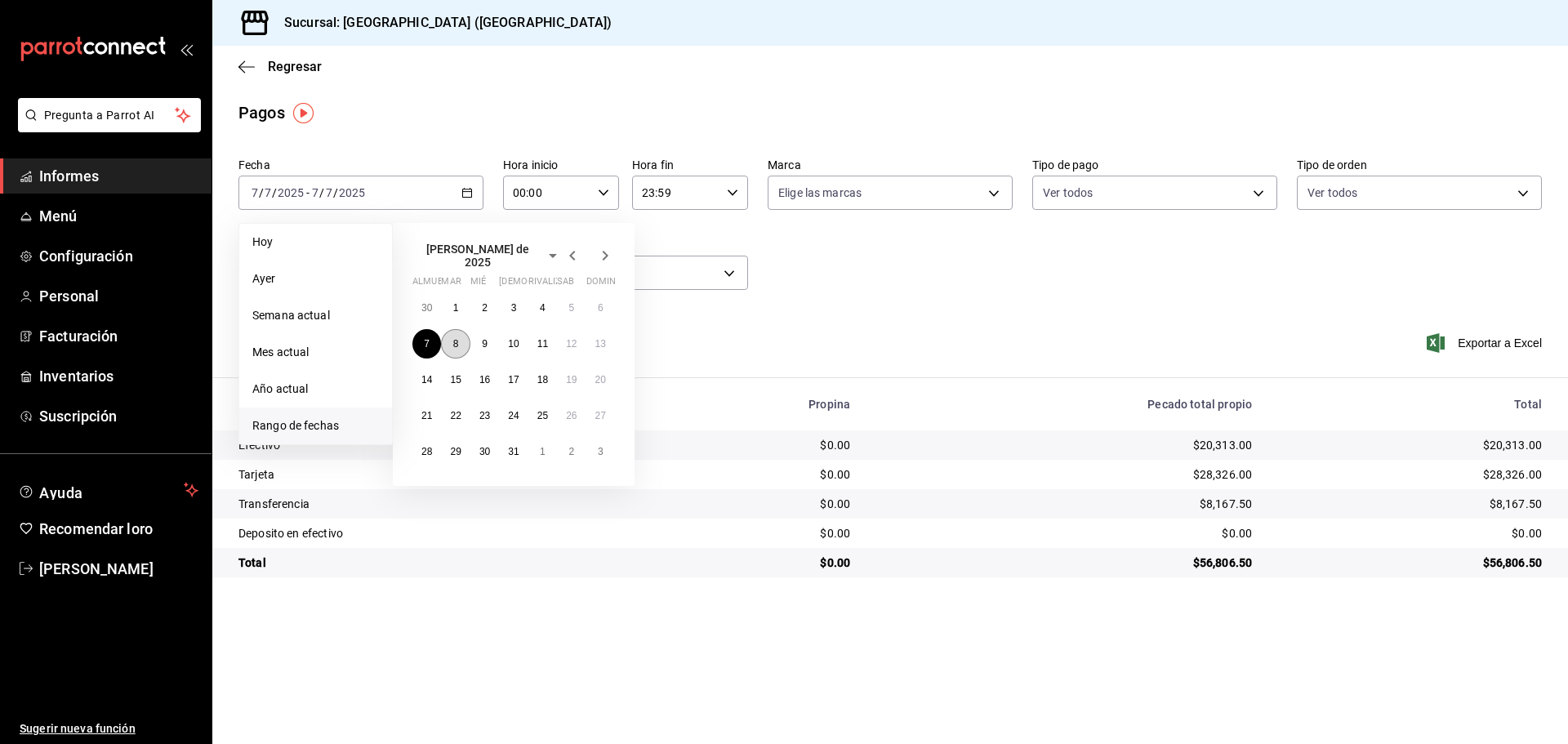
click at [462, 339] on button "8" at bounding box center [455, 344] width 29 height 30
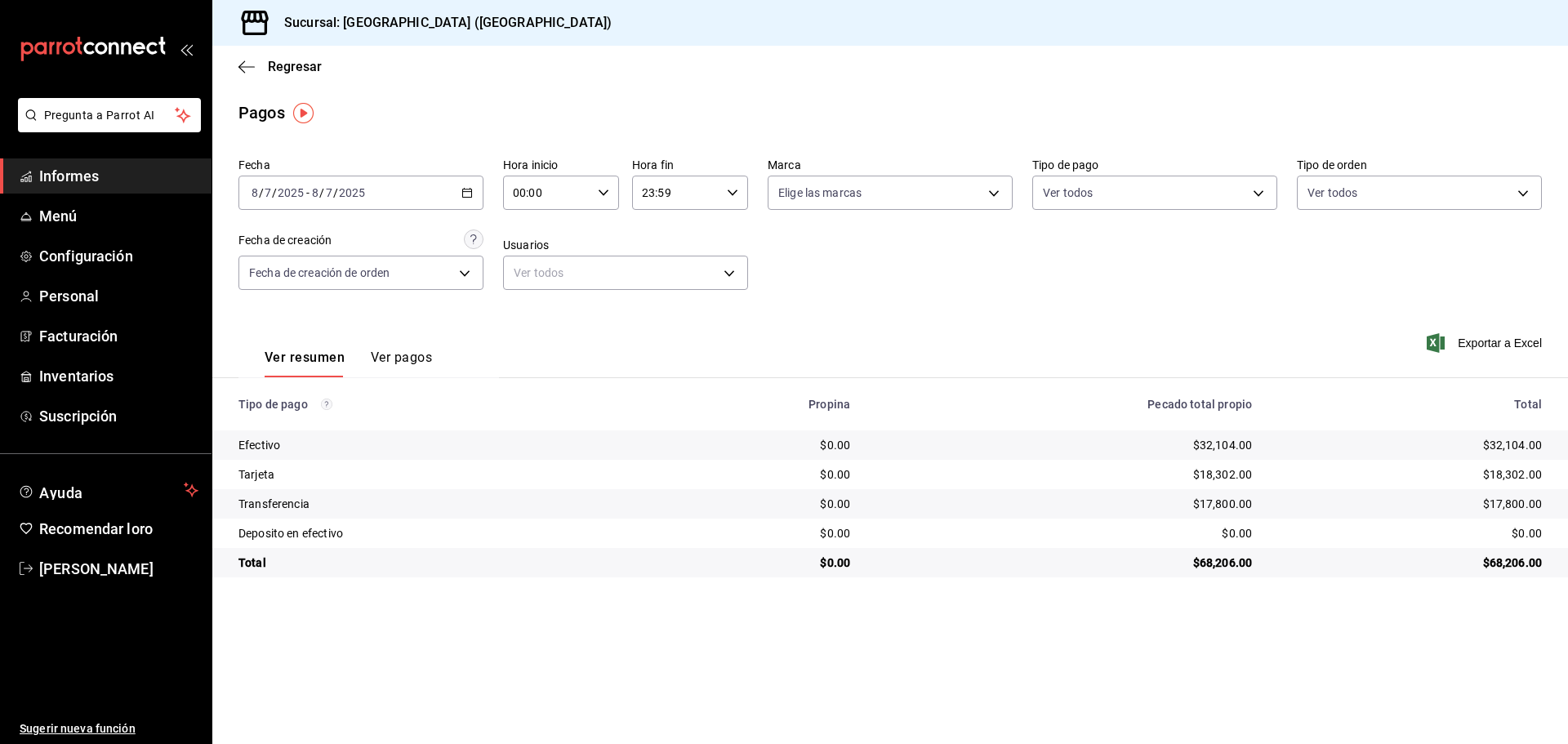
click at [471, 187] on \(Stroke\) "button" at bounding box center [470, 187] width 1 height 1
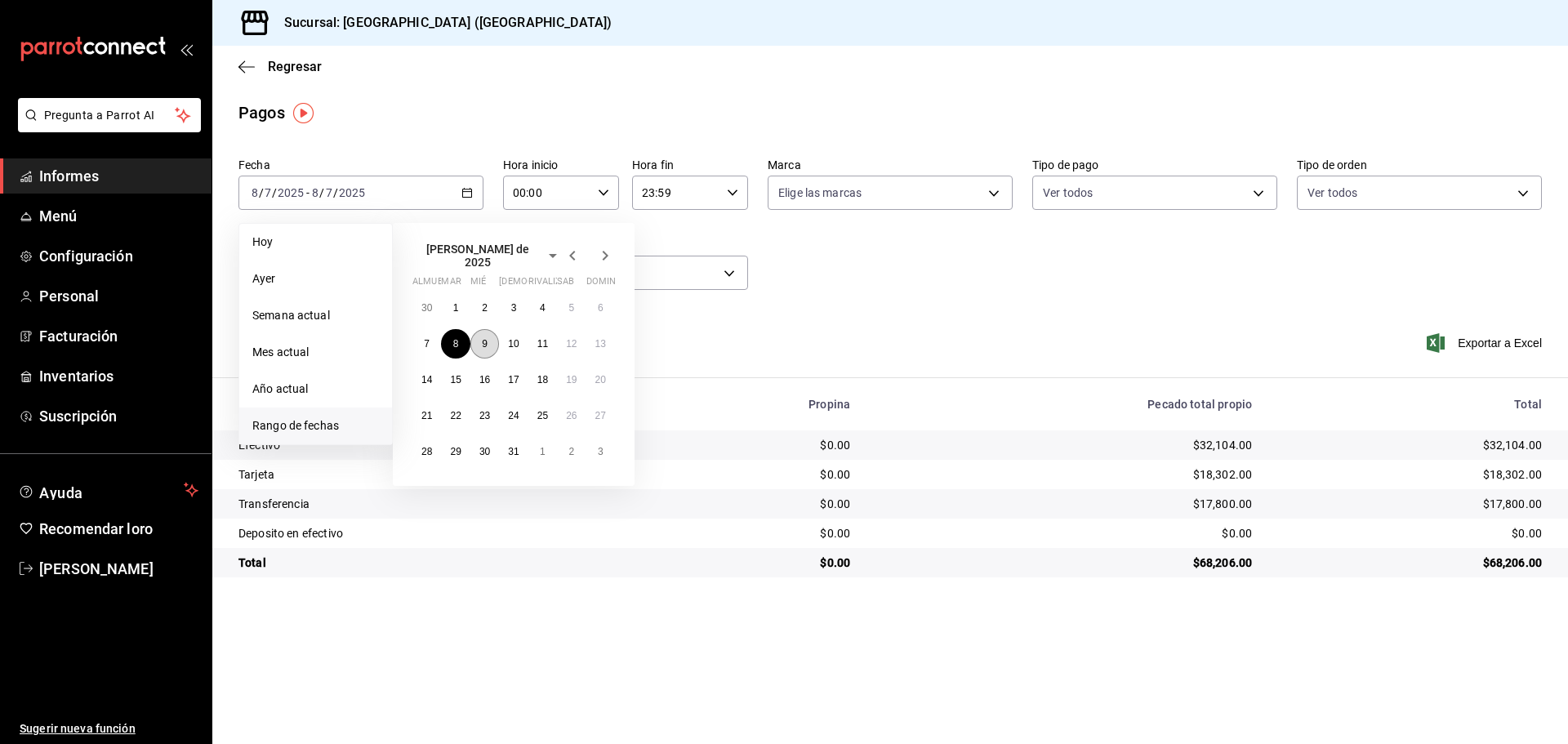
click at [488, 335] on button "9" at bounding box center [485, 344] width 29 height 30
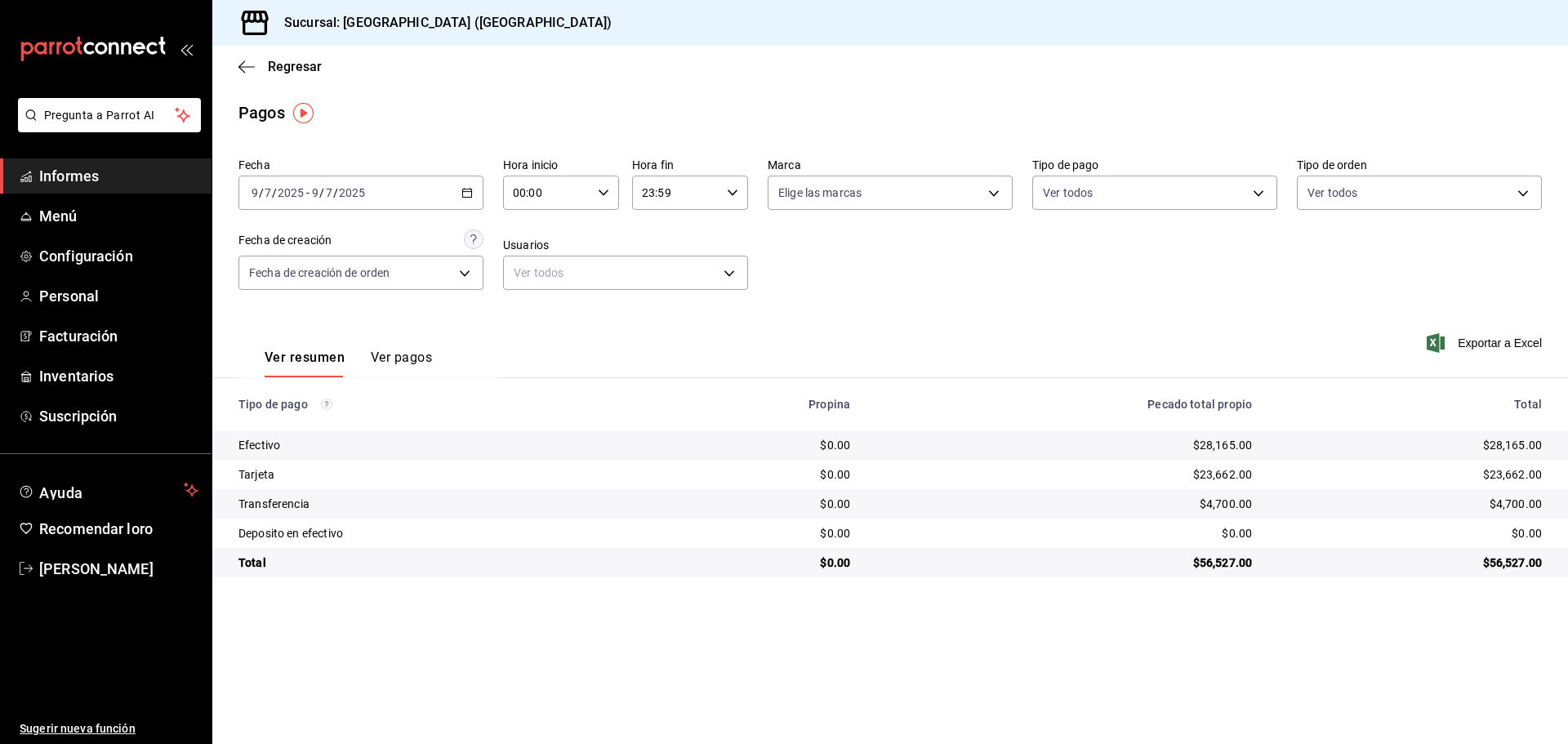
click at [1139, 631] on main "Regresar Pagos Fecha 2025-07-09 9 / 7 / 2025 - 2025-07-09 9 / 7 / 2025 Hora ini…" at bounding box center [890, 394] width 1356 height 698
click at [471, 187] on icon "button" at bounding box center [467, 193] width 12 height 12
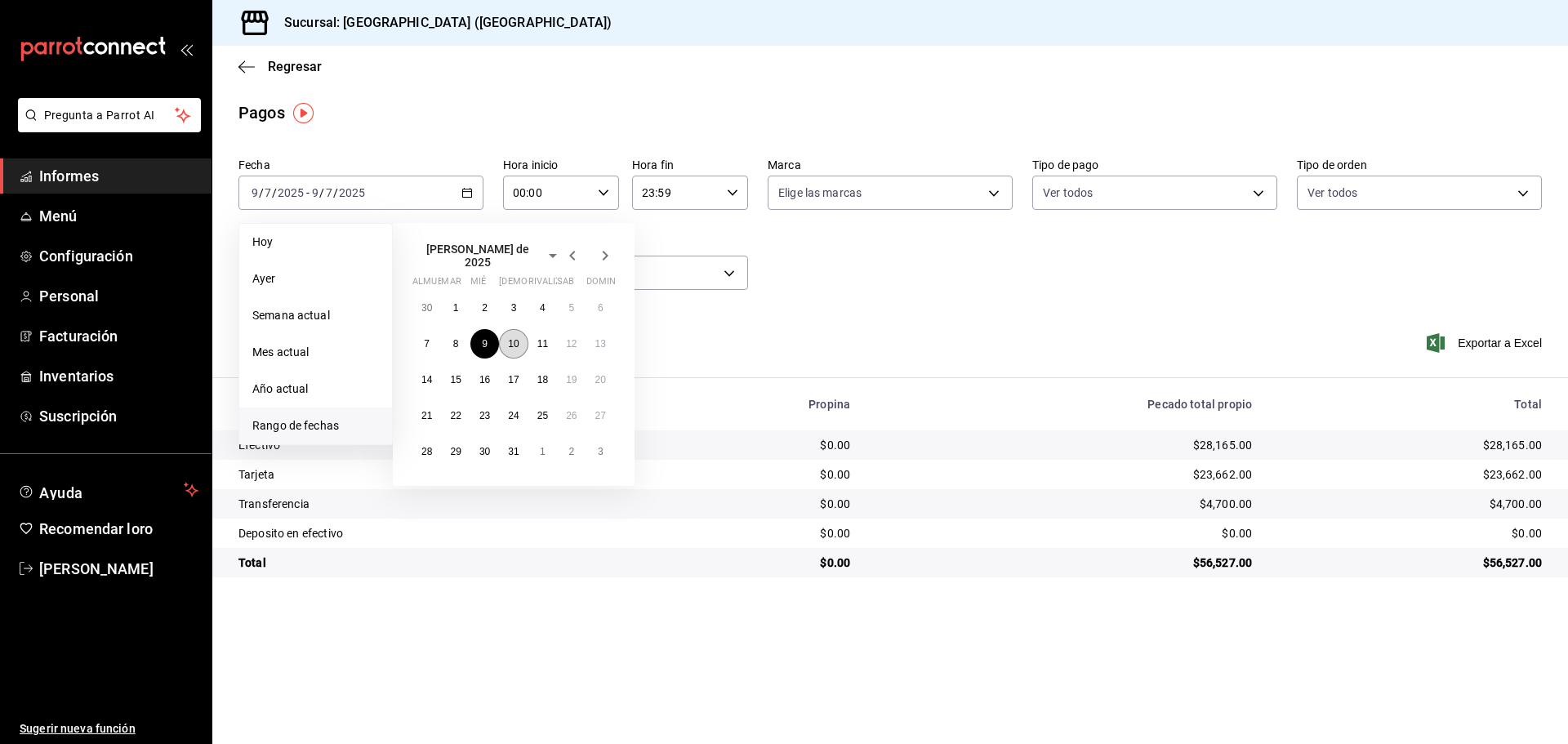
click at [514, 341] on font "10" at bounding box center [513, 344] width 11 height 12
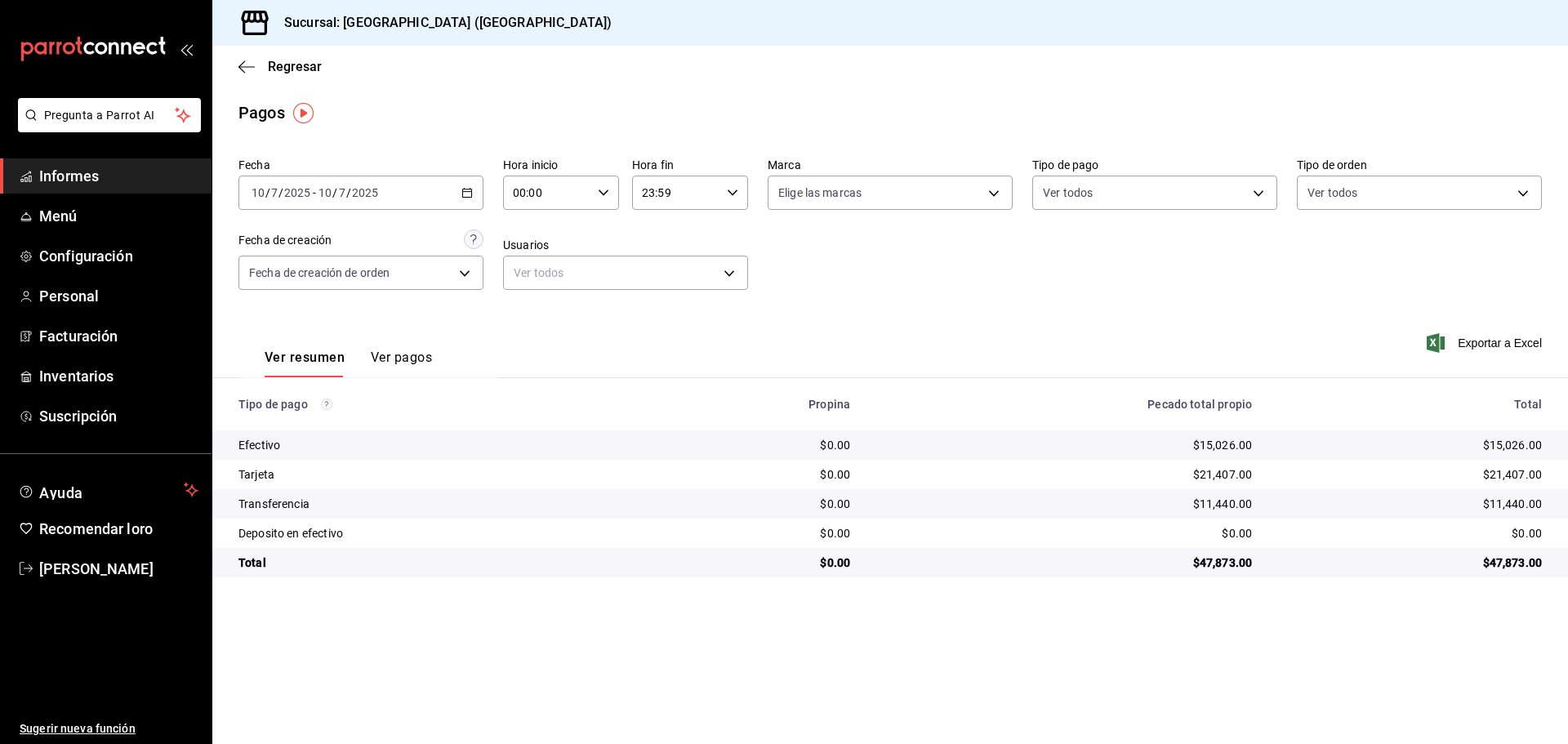
click at [456, 194] on div "2025-07-10 10 / 7 / 2025 - 2025-07-10 10 / 7 / 2025" at bounding box center [361, 193] width 245 height 35
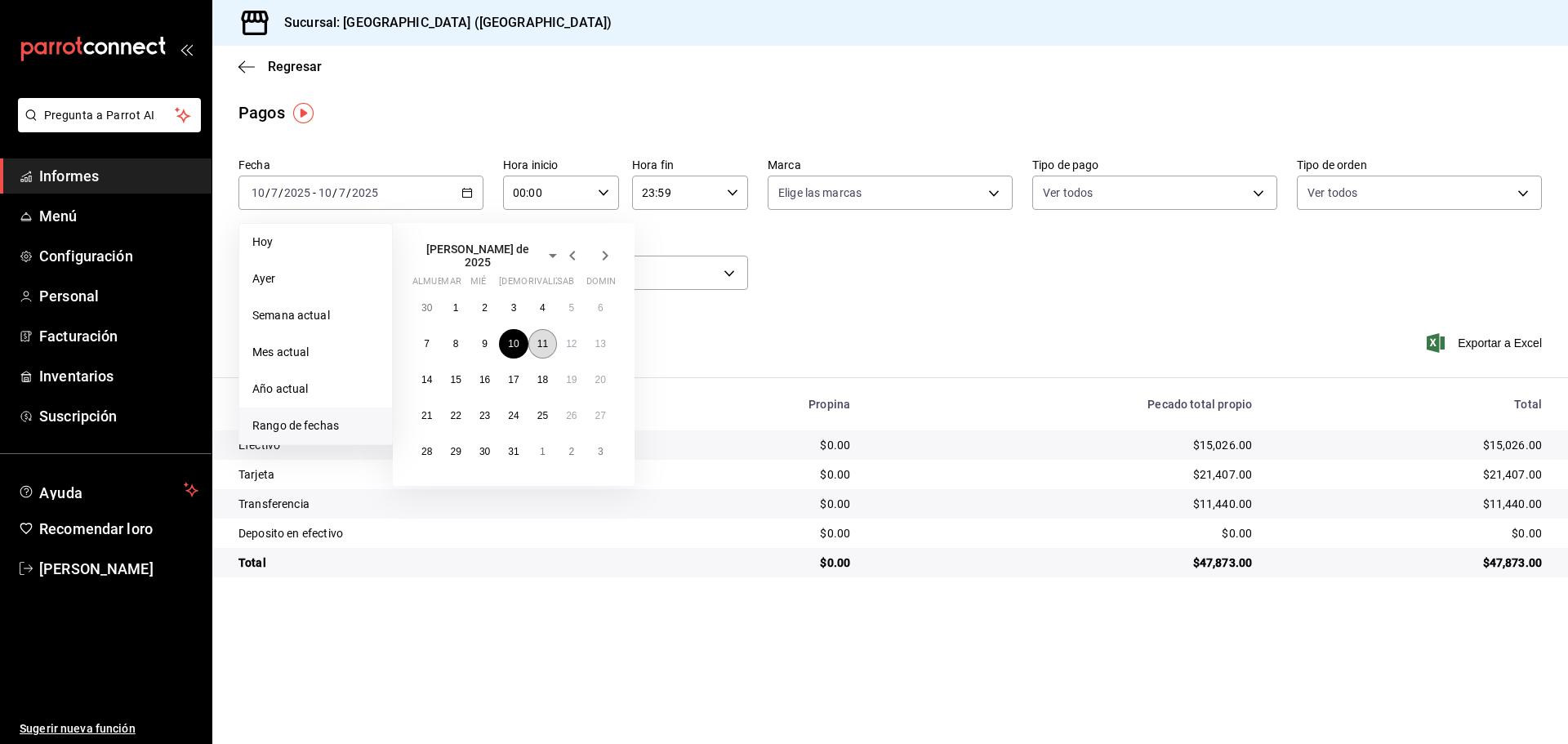
click at [536, 337] on button "11" at bounding box center [543, 344] width 29 height 30
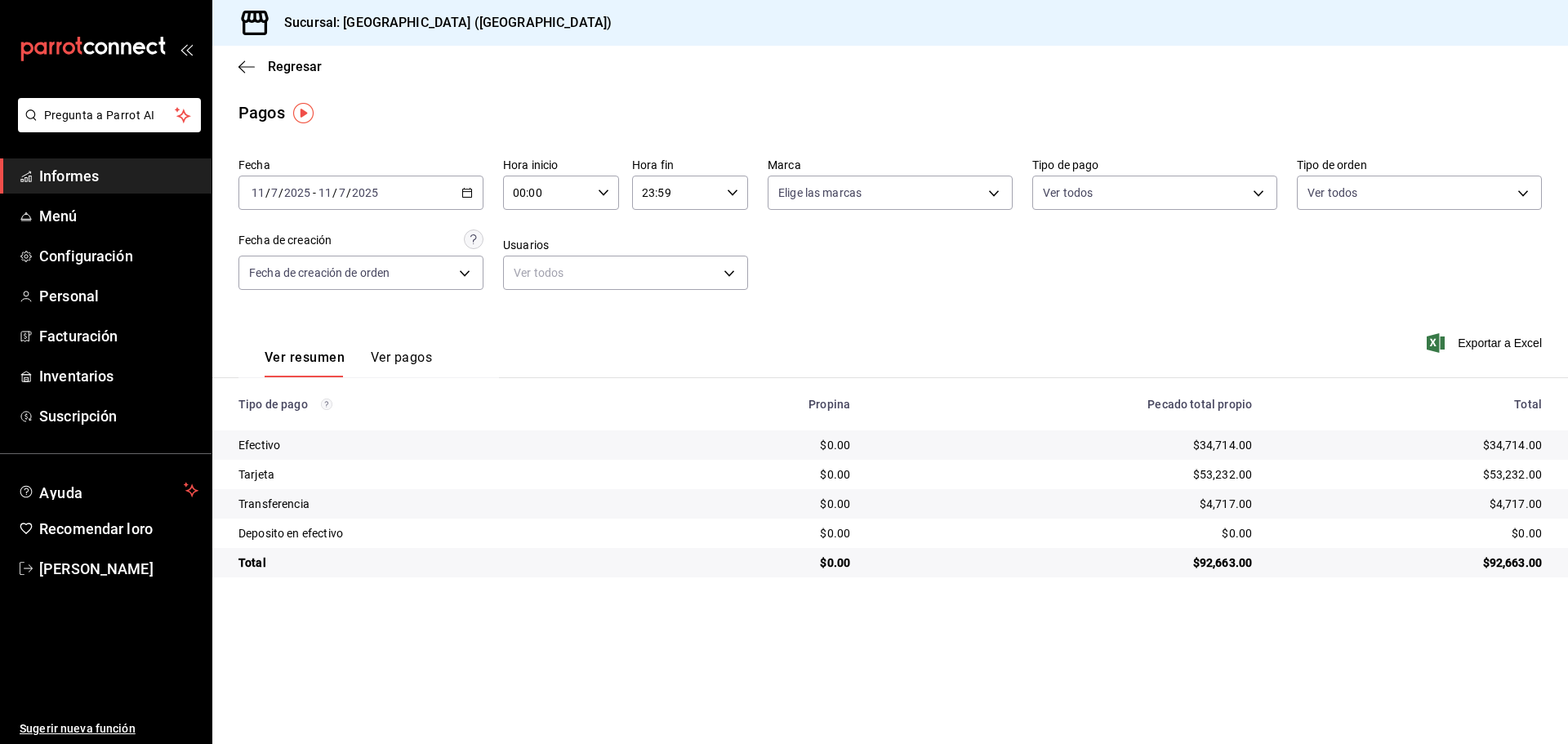
click at [463, 193] on \(Stroke\) "button" at bounding box center [467, 193] width 10 height 9
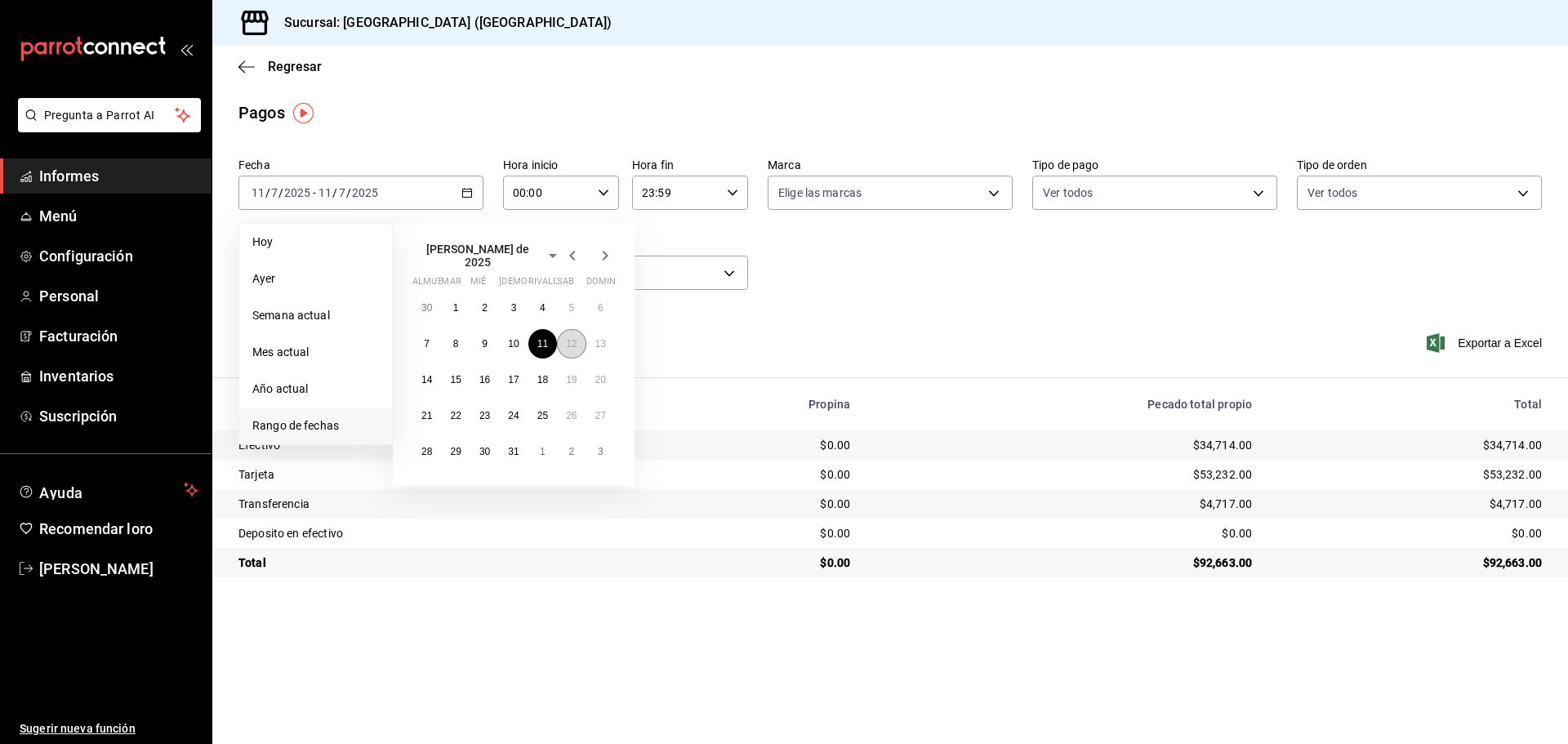
click at [565, 340] on button "12" at bounding box center [571, 344] width 29 height 30
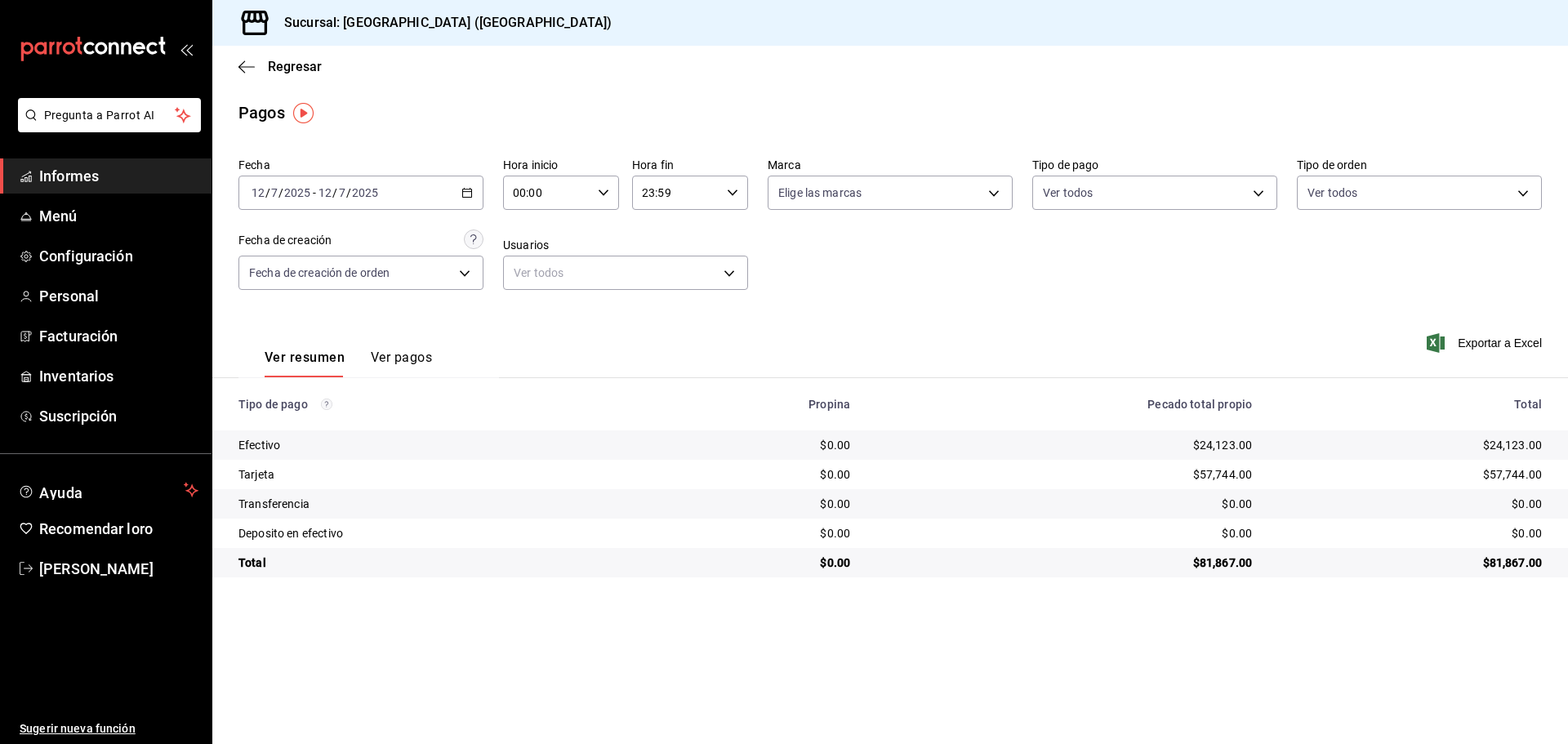
click at [460, 190] on div "2025-07-12 12 / 7 / 2025 - 2025-07-12 12 / 7 / 2025" at bounding box center [361, 193] width 245 height 35
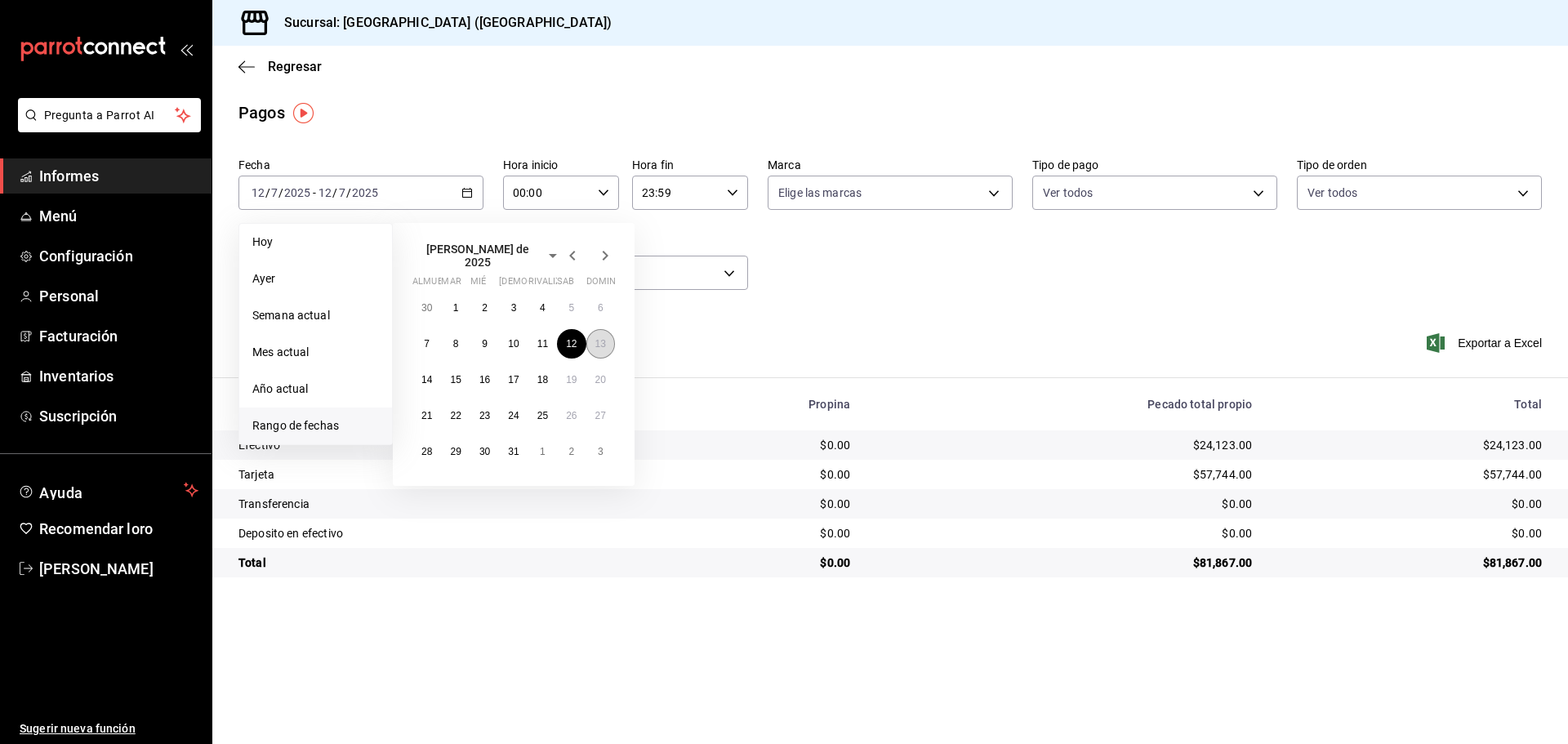
click at [596, 342] on font "13" at bounding box center [601, 344] width 11 height 12
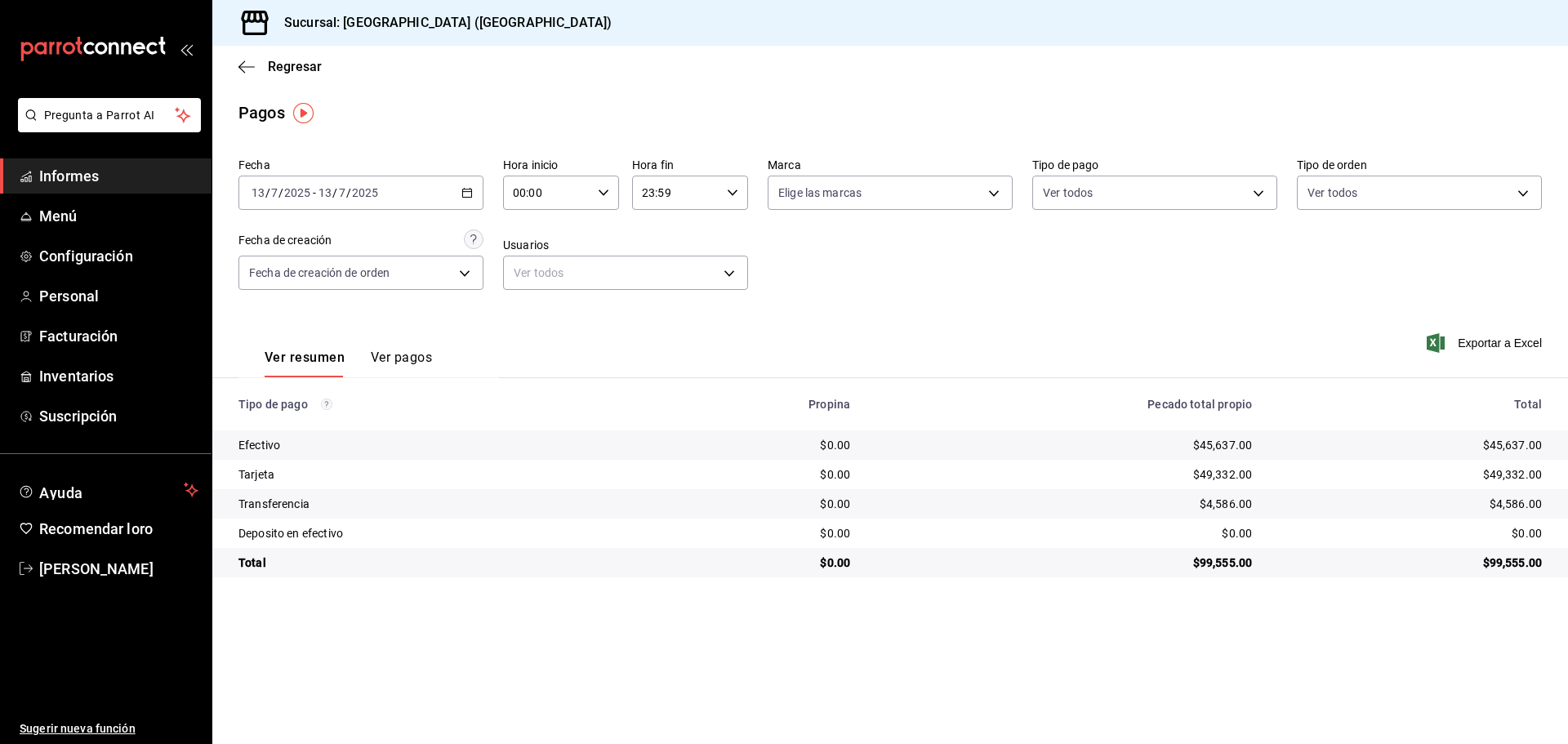
click at [1198, 589] on main "Regresar Pagos Fecha 2025-07-13 13 / 7 / 2025 - 2025-07-13 13 / 7 / 2025 Hora i…" at bounding box center [890, 394] width 1356 height 698
click at [466, 197] on \(Stroke\) "button" at bounding box center [467, 193] width 10 height 9
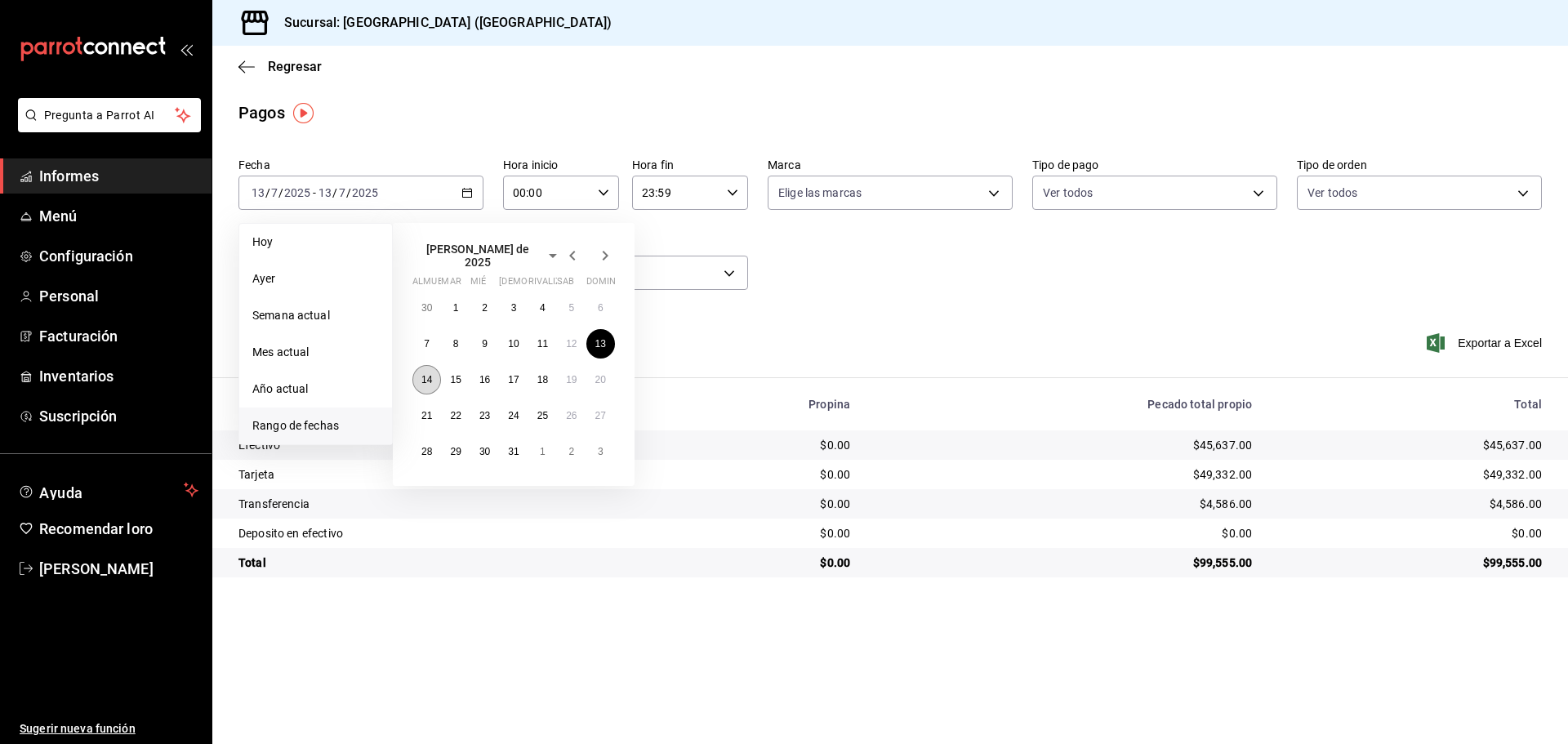
click at [420, 380] on button "14" at bounding box center [427, 379] width 29 height 30
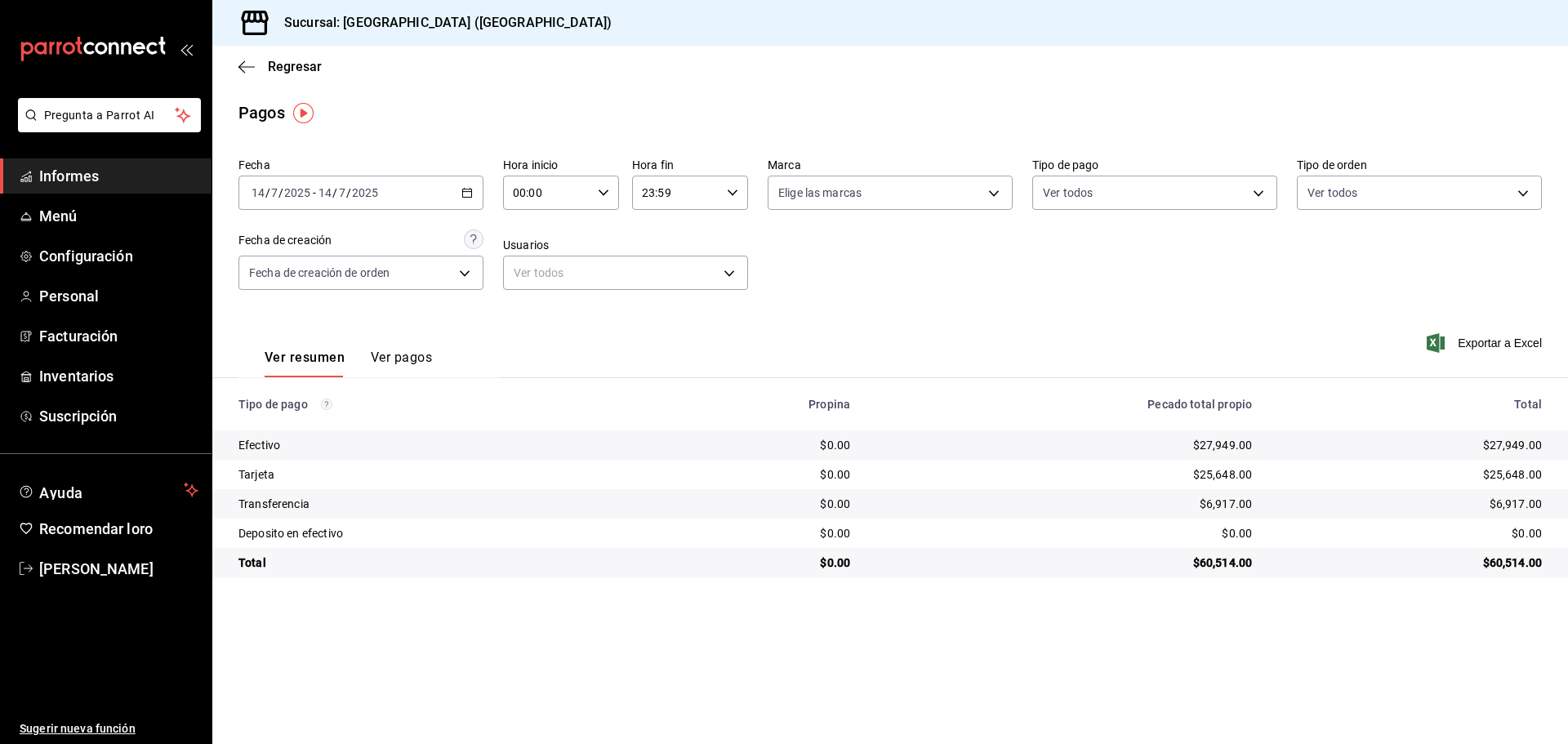
click at [476, 184] on div "2025-07-14 14 / 7 / 2025 - 2025-07-14 14 / 7 / 2025" at bounding box center [361, 193] width 245 height 35
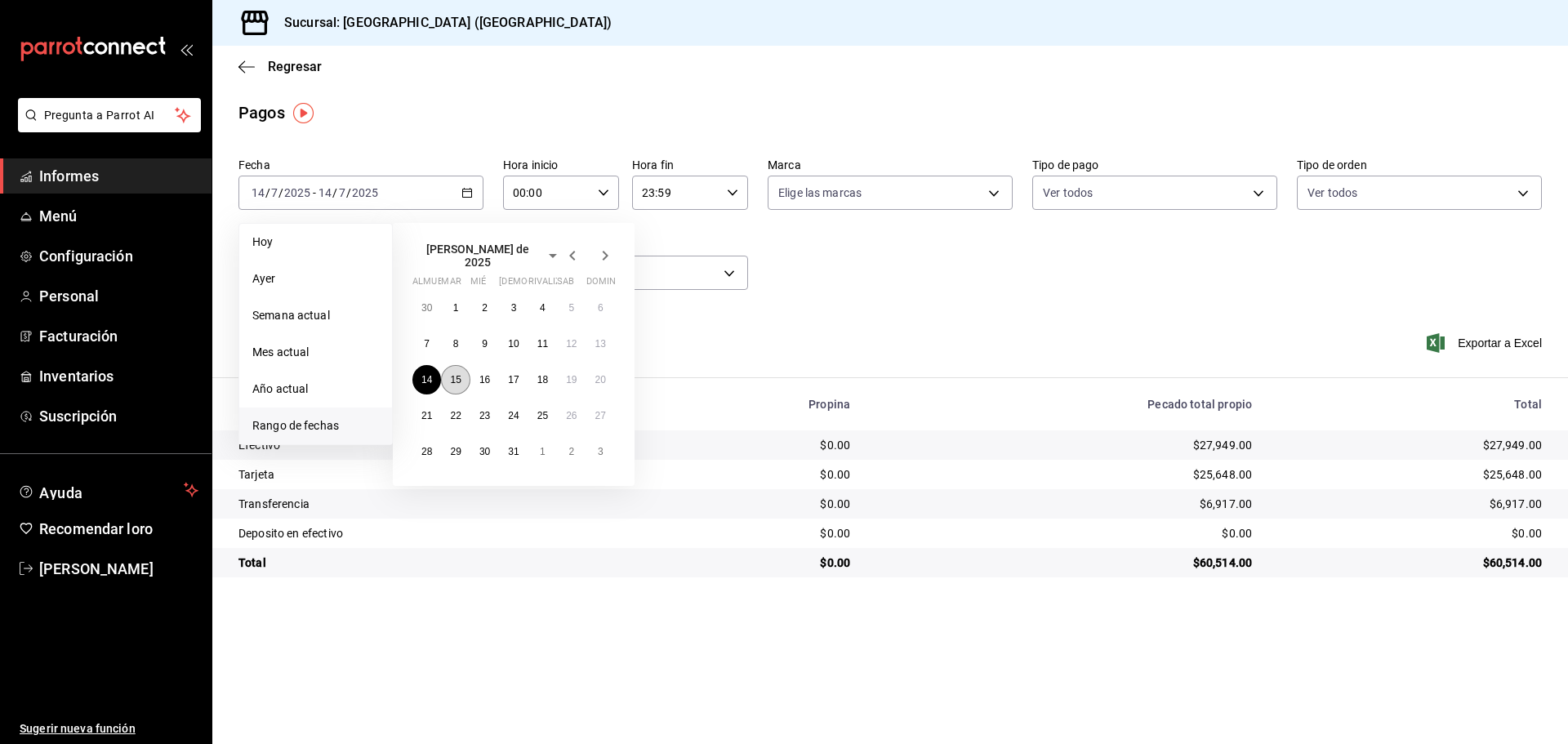
click at [457, 376] on font "15" at bounding box center [455, 380] width 11 height 12
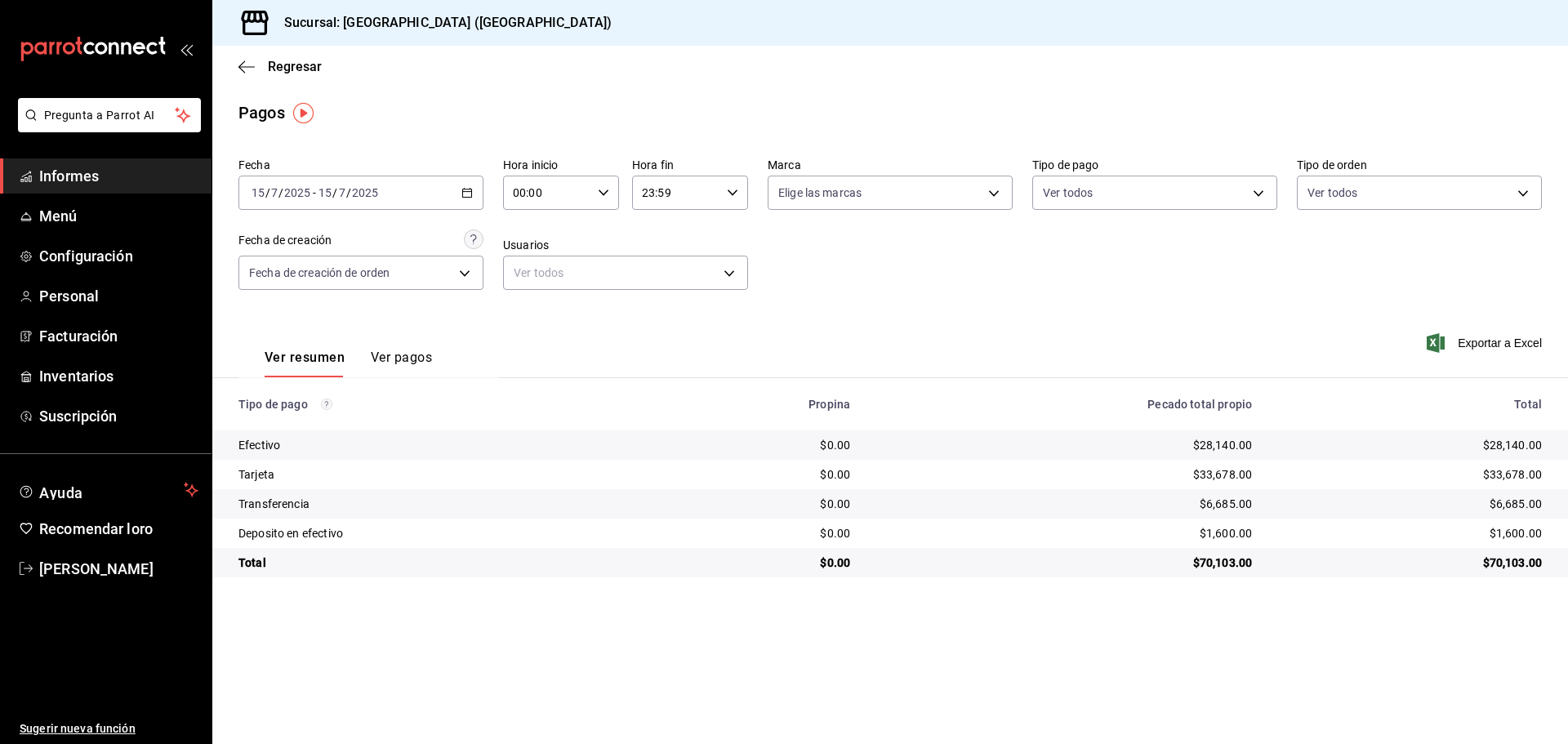
click at [464, 190] on icon "button" at bounding box center [467, 193] width 12 height 12
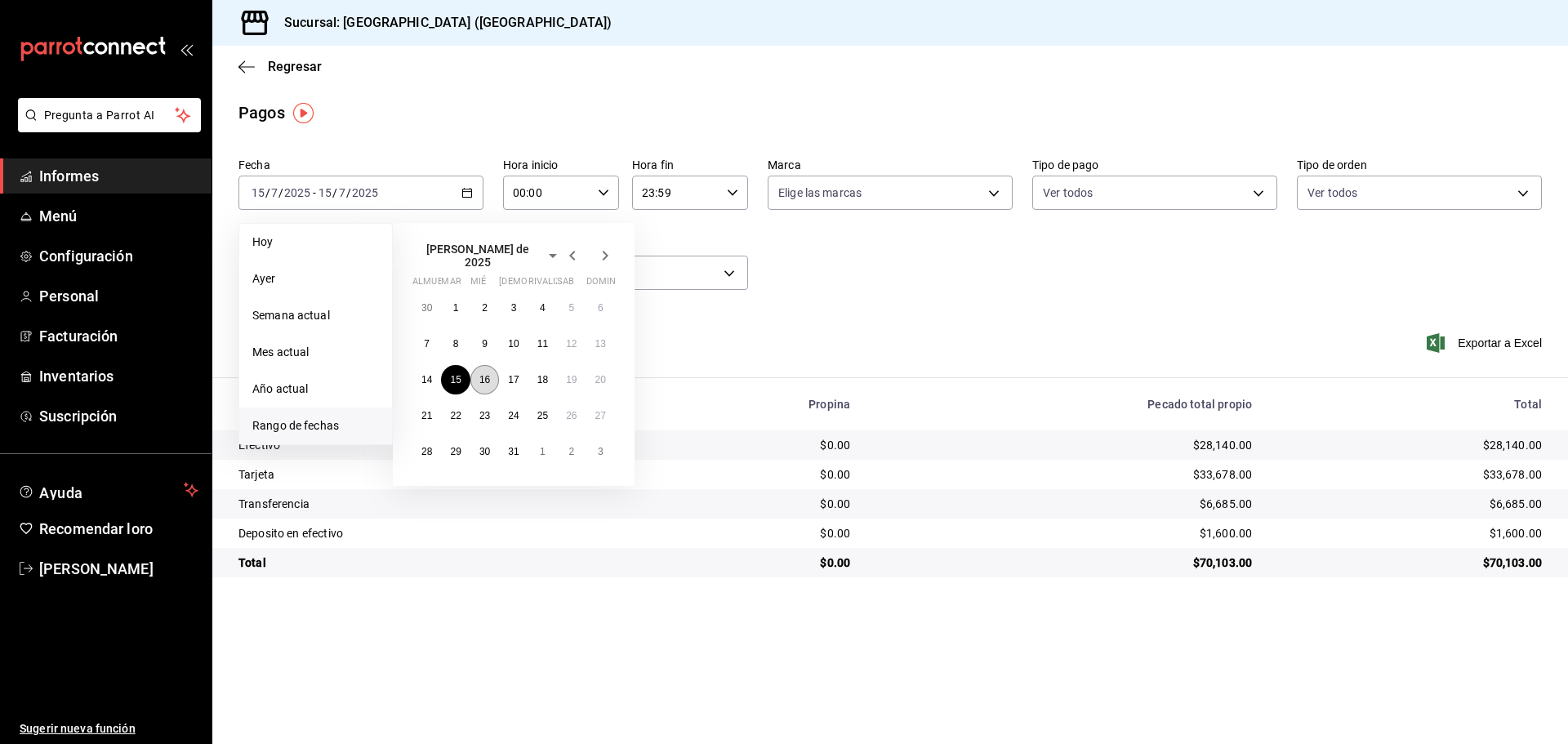
click at [488, 365] on button "16" at bounding box center [485, 379] width 29 height 30
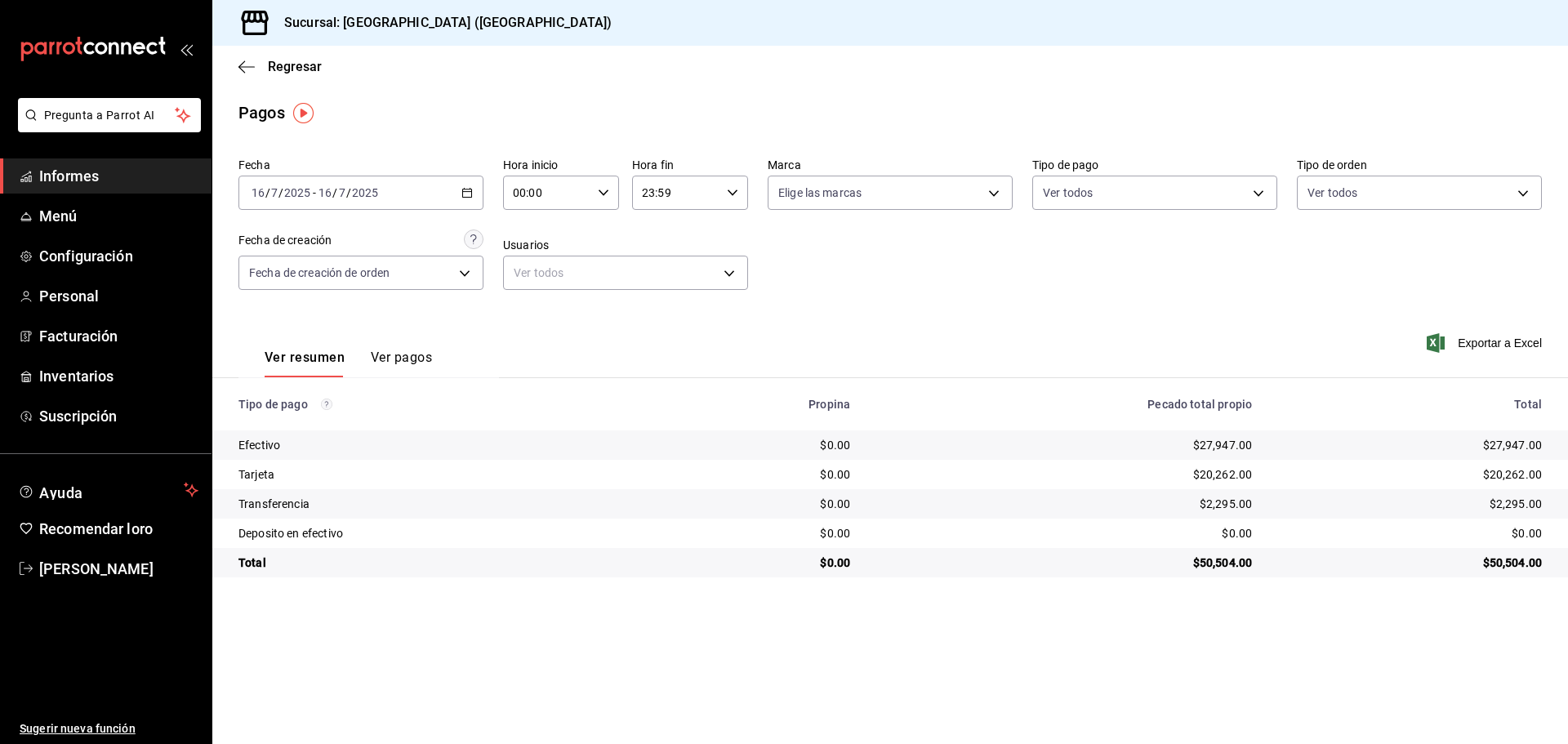
click at [471, 190] on \(Stroke\) "button" at bounding box center [467, 193] width 10 height 9
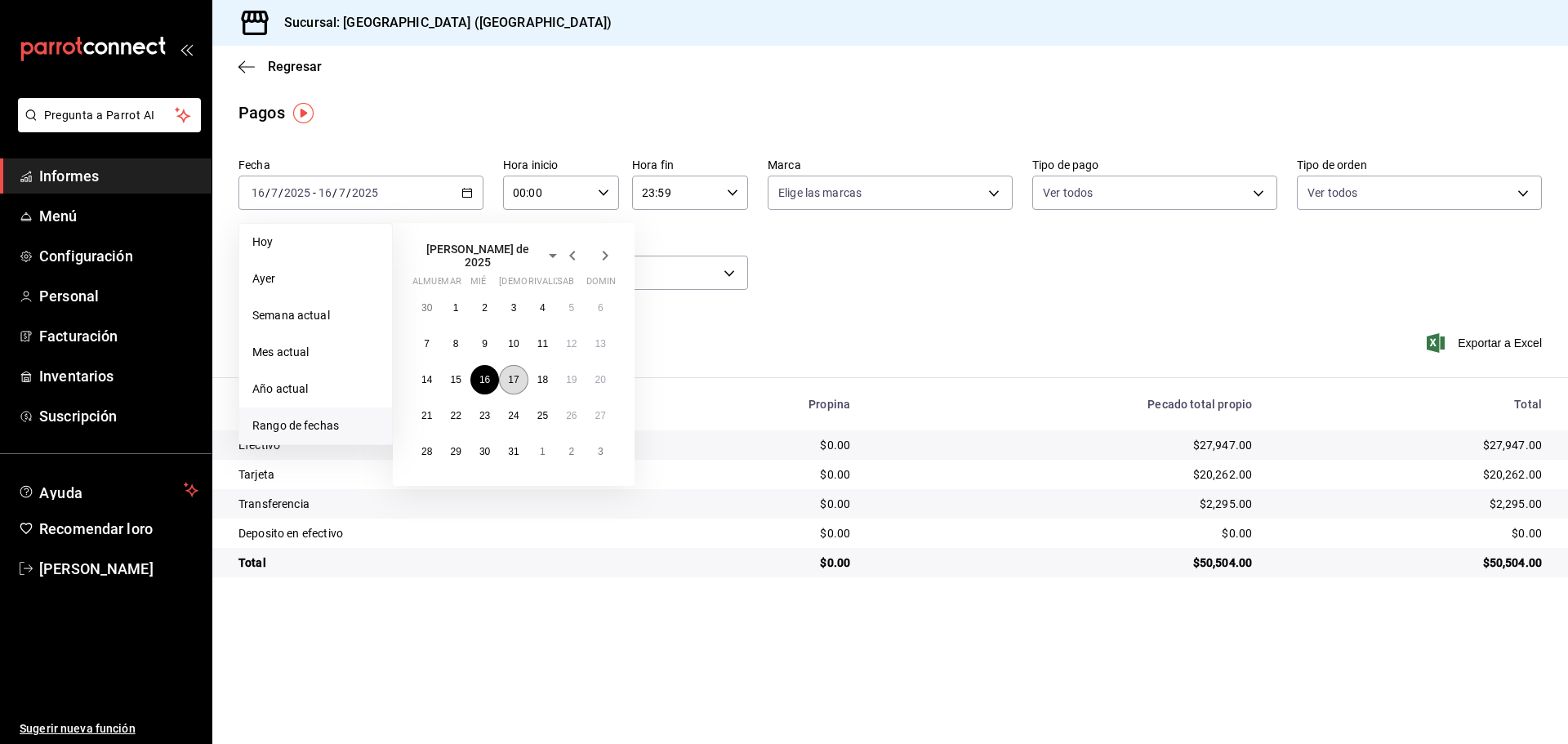
click at [514, 365] on button "17" at bounding box center [514, 379] width 29 height 30
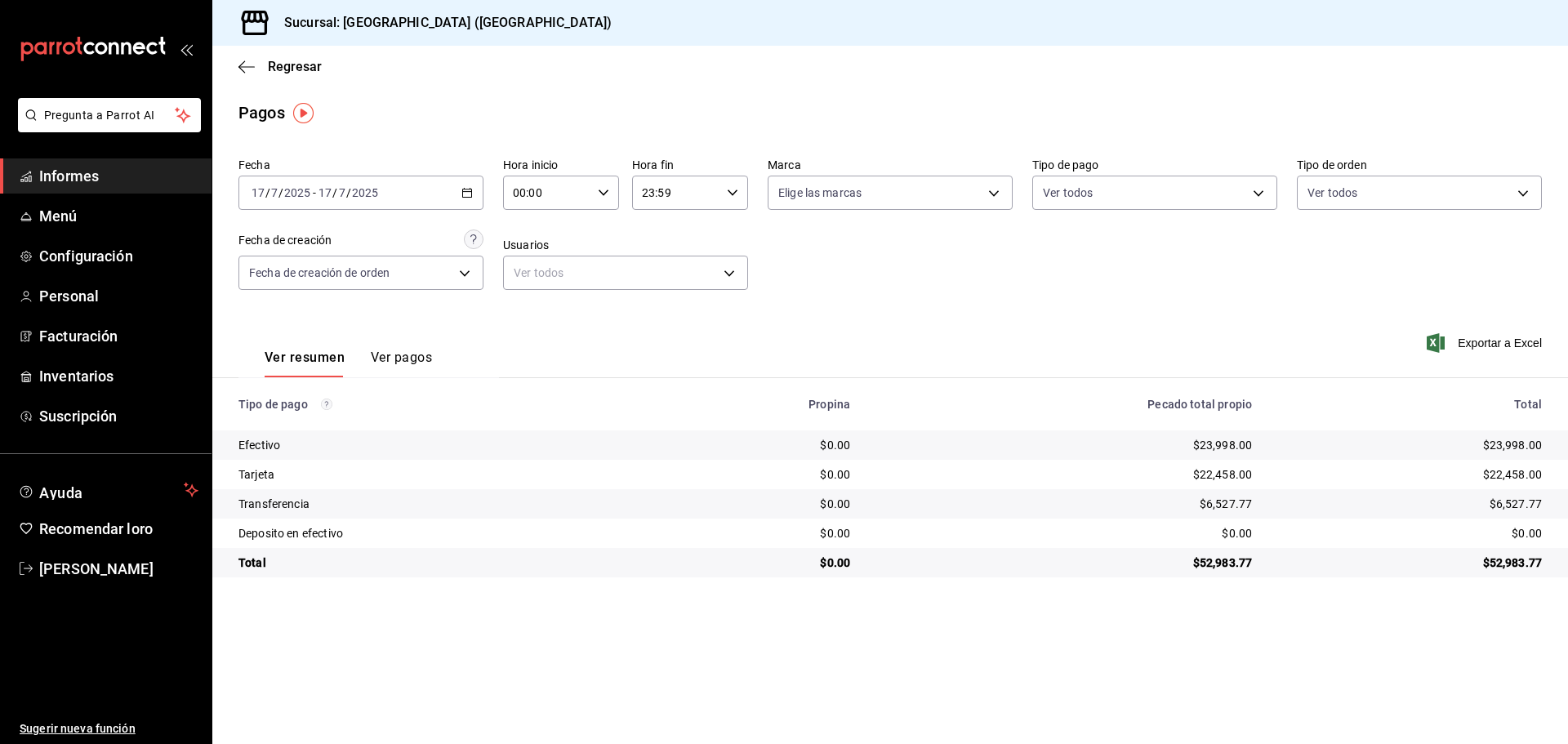
click at [459, 193] on div "2025-07-17 17 / 7 / 2025 - 2025-07-17 17 / 7 / 2025" at bounding box center [361, 193] width 245 height 35
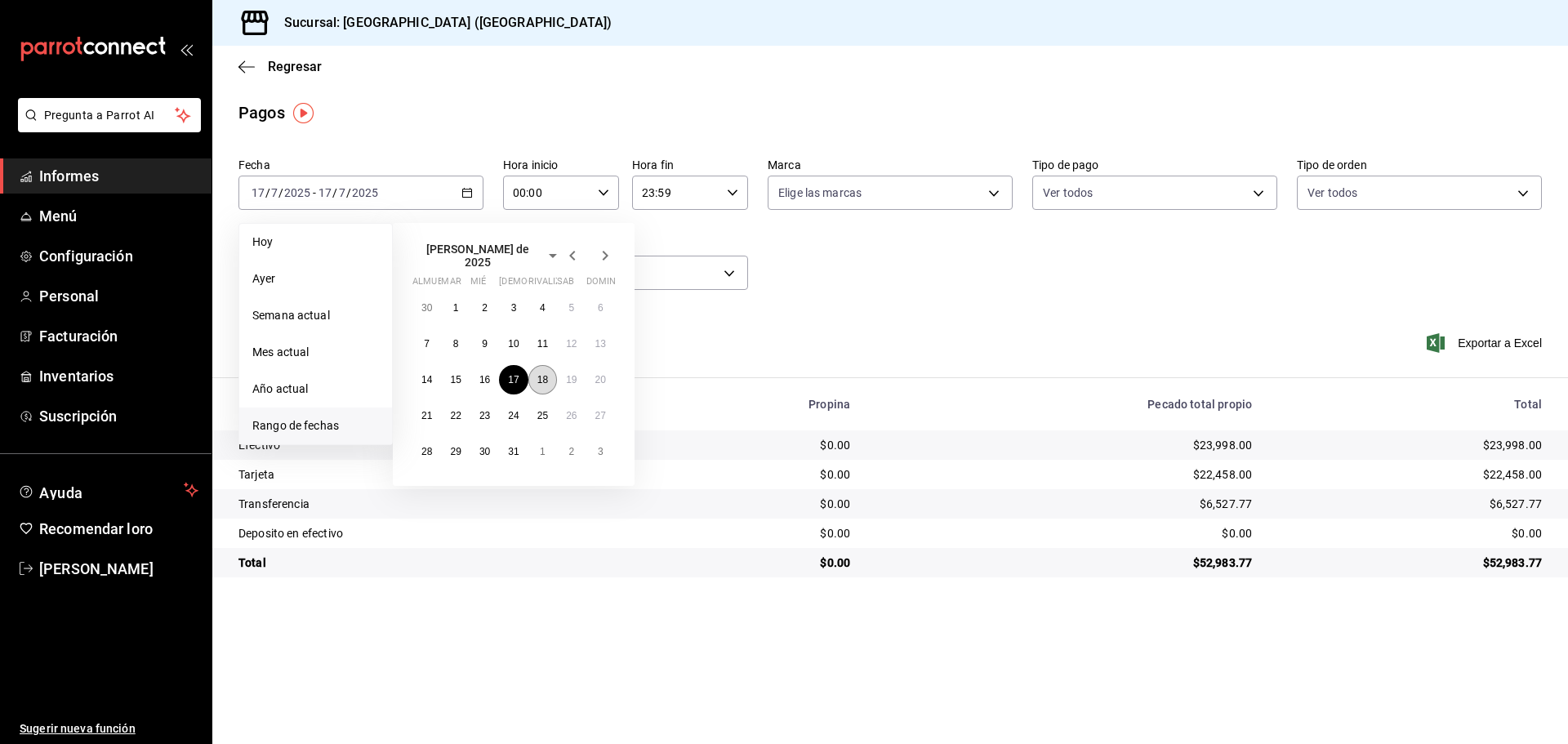
click at [530, 371] on button "18" at bounding box center [543, 379] width 29 height 30
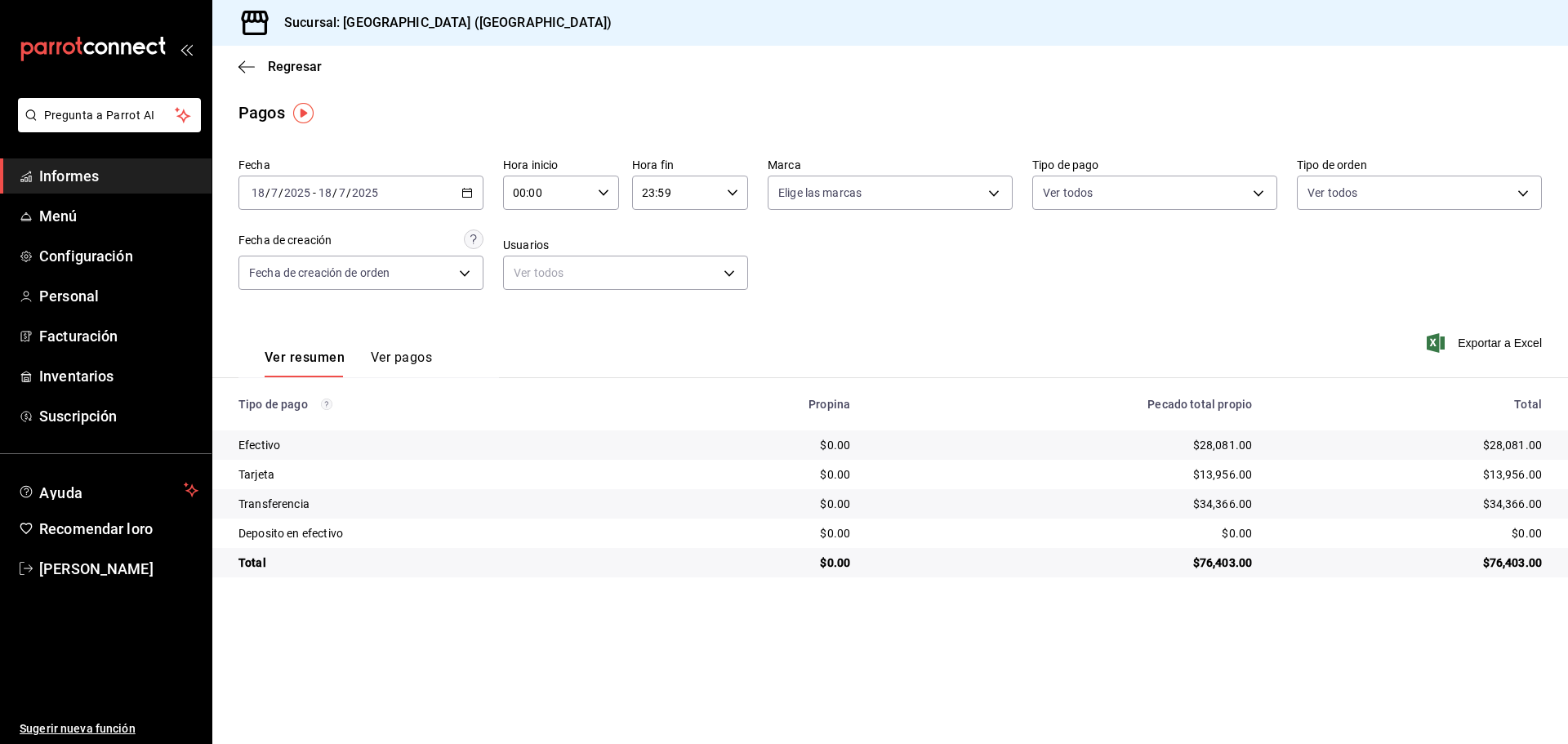
click at [467, 188] on icon "button" at bounding box center [467, 193] width 12 height 12
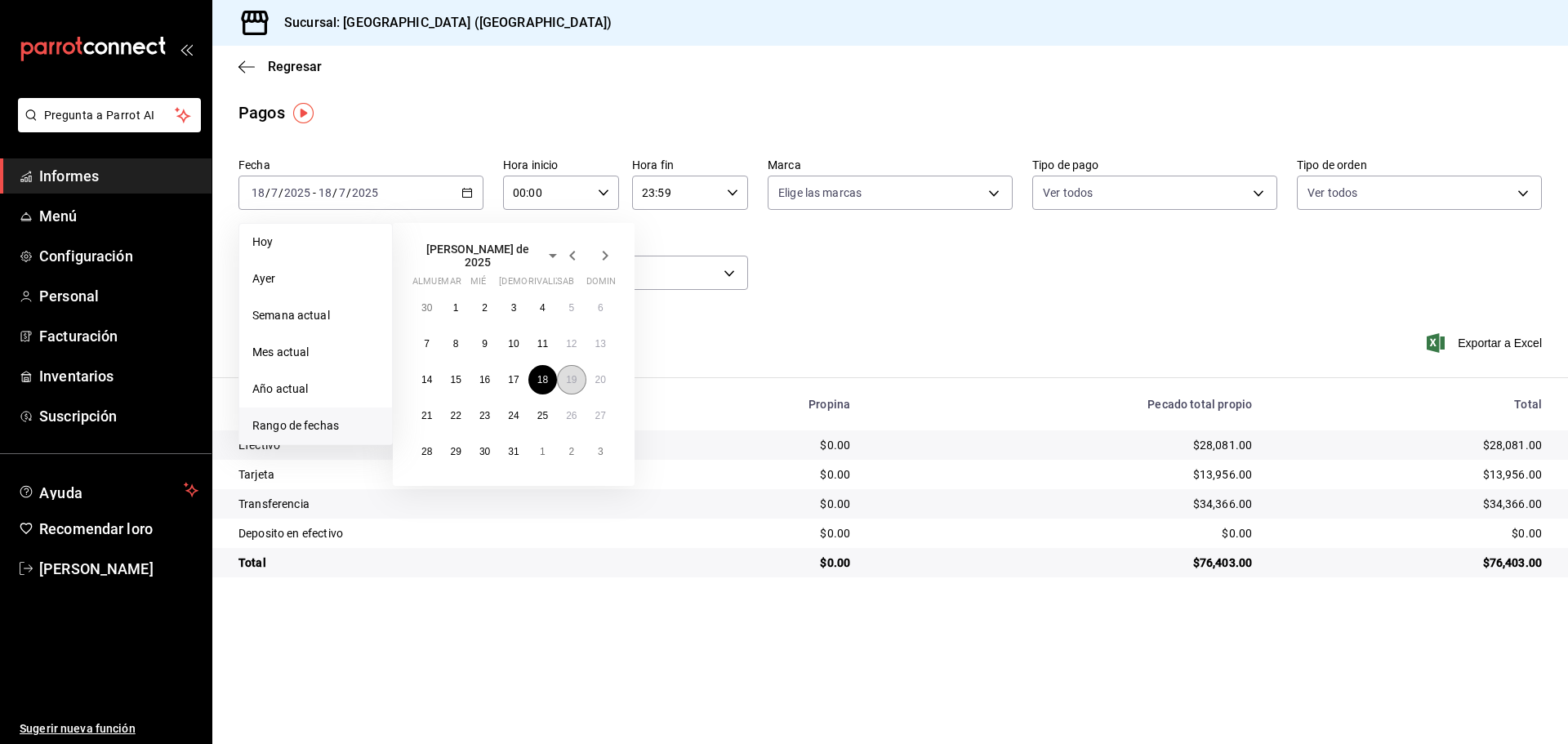
click at [567, 374] on font "19" at bounding box center [571, 380] width 11 height 12
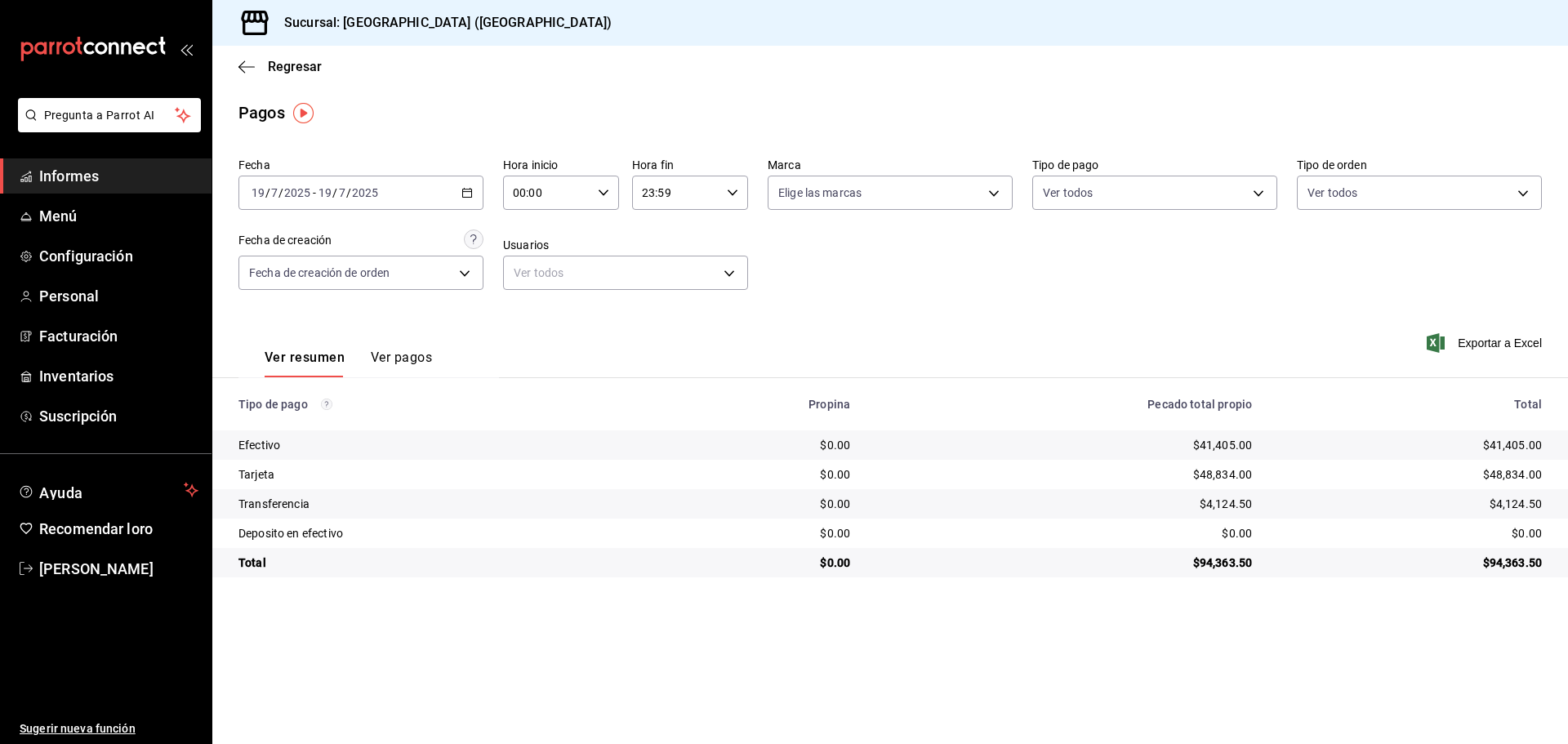
click at [463, 186] on div "2025-07-19 19 / 7 / 2025 - 2025-07-19 19 / 7 / 2025" at bounding box center [361, 193] width 245 height 35
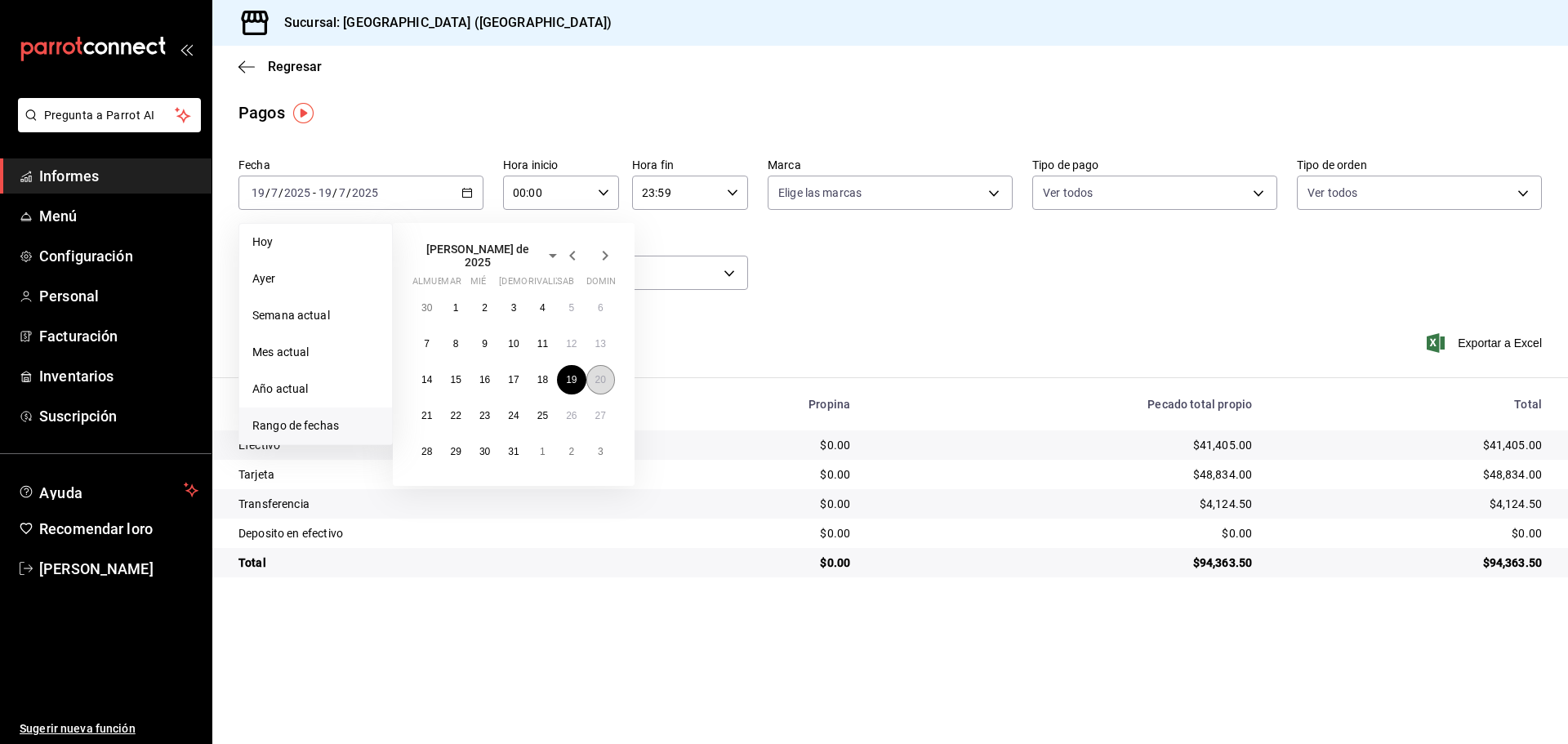
click at [597, 375] on font "20" at bounding box center [601, 380] width 11 height 12
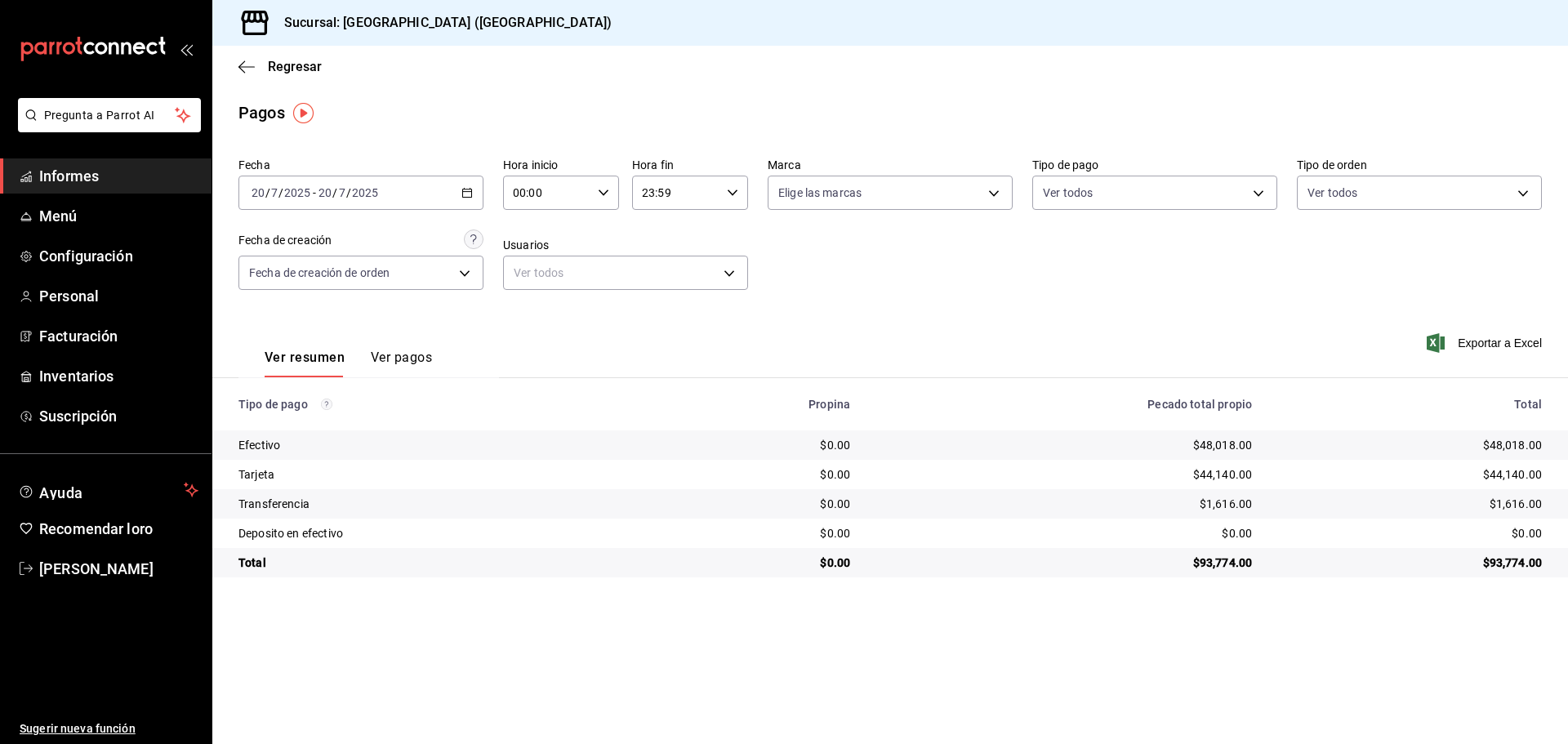
click at [474, 198] on div "2025-07-20 20 / 7 / 2025 - 2025-07-20 20 / 7 / 2025" at bounding box center [361, 193] width 245 height 35
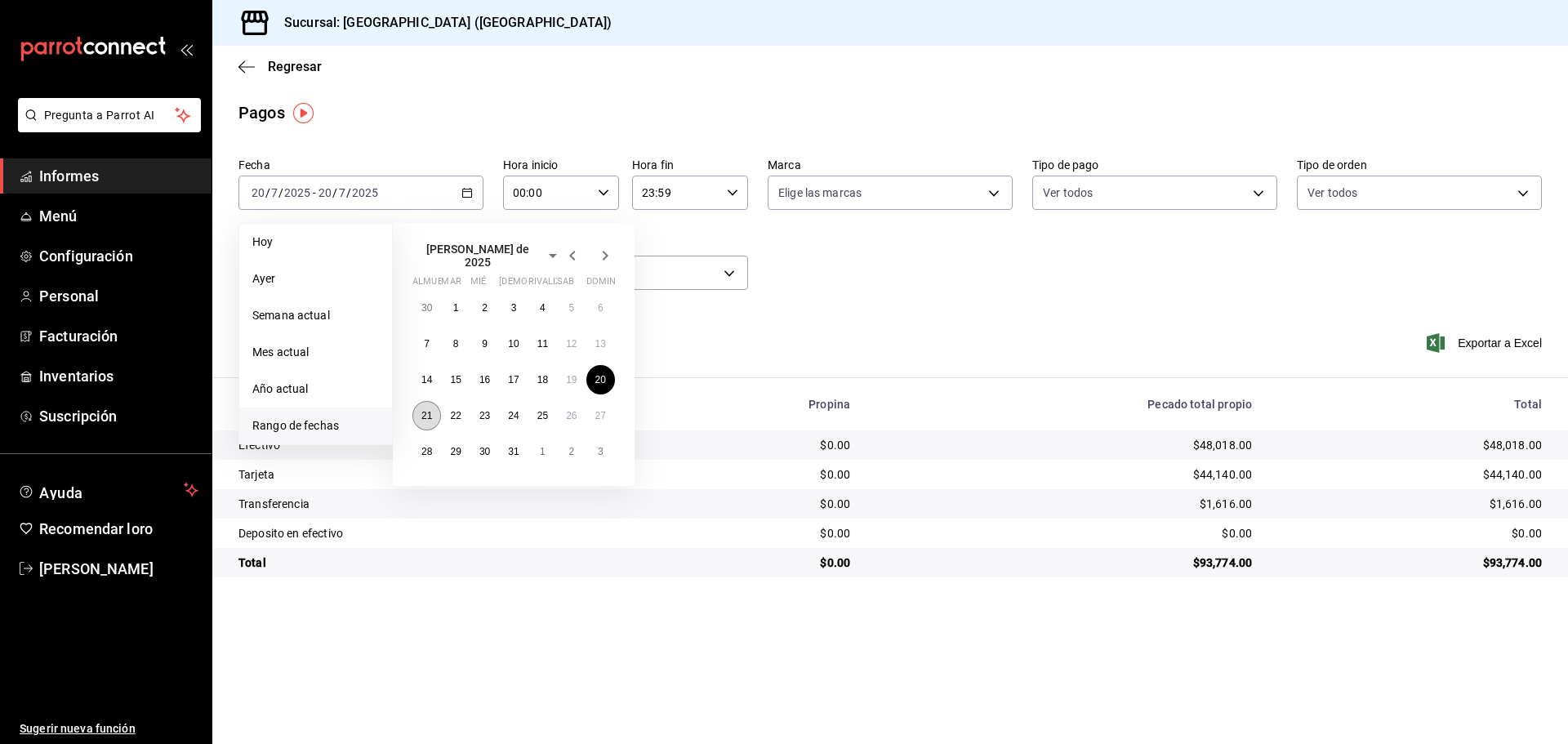
click at [420, 407] on button "21" at bounding box center [427, 415] width 29 height 30
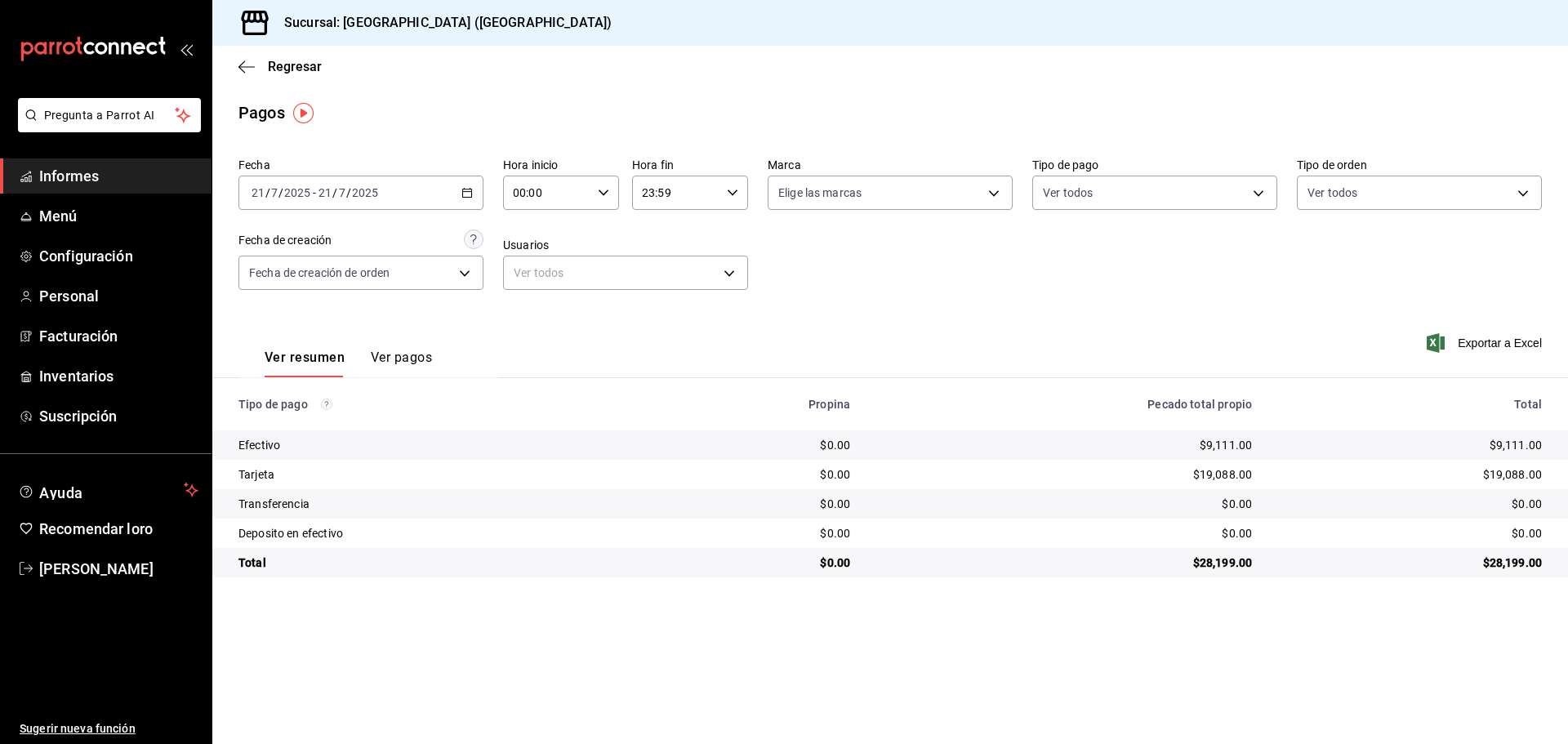
click at [474, 192] on div "2025-07-21 21 / 7 / 2025 - 2025-07-21 21 / 7 / 2025" at bounding box center [361, 193] width 245 height 35
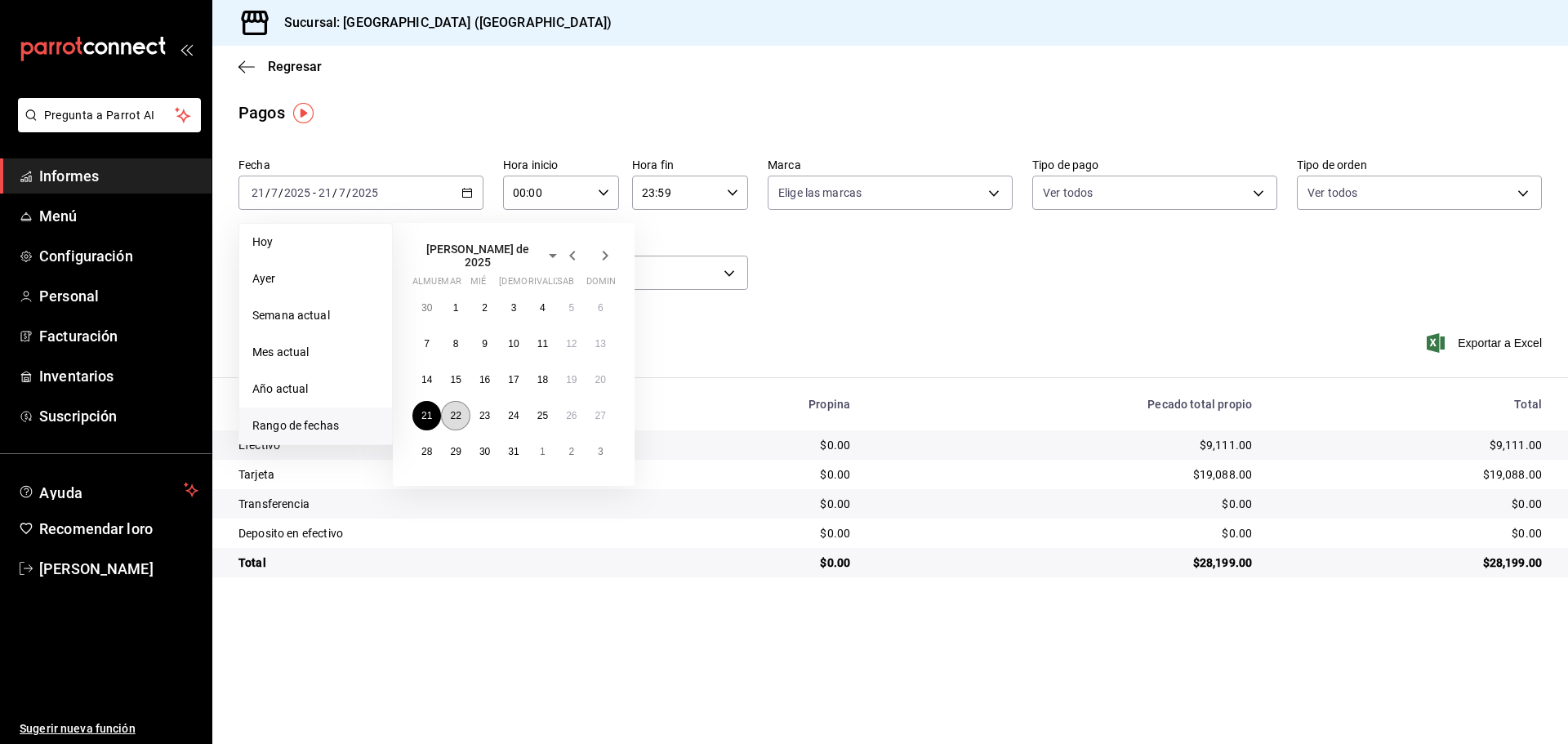
click at [460, 410] on font "22" at bounding box center [455, 415] width 11 height 12
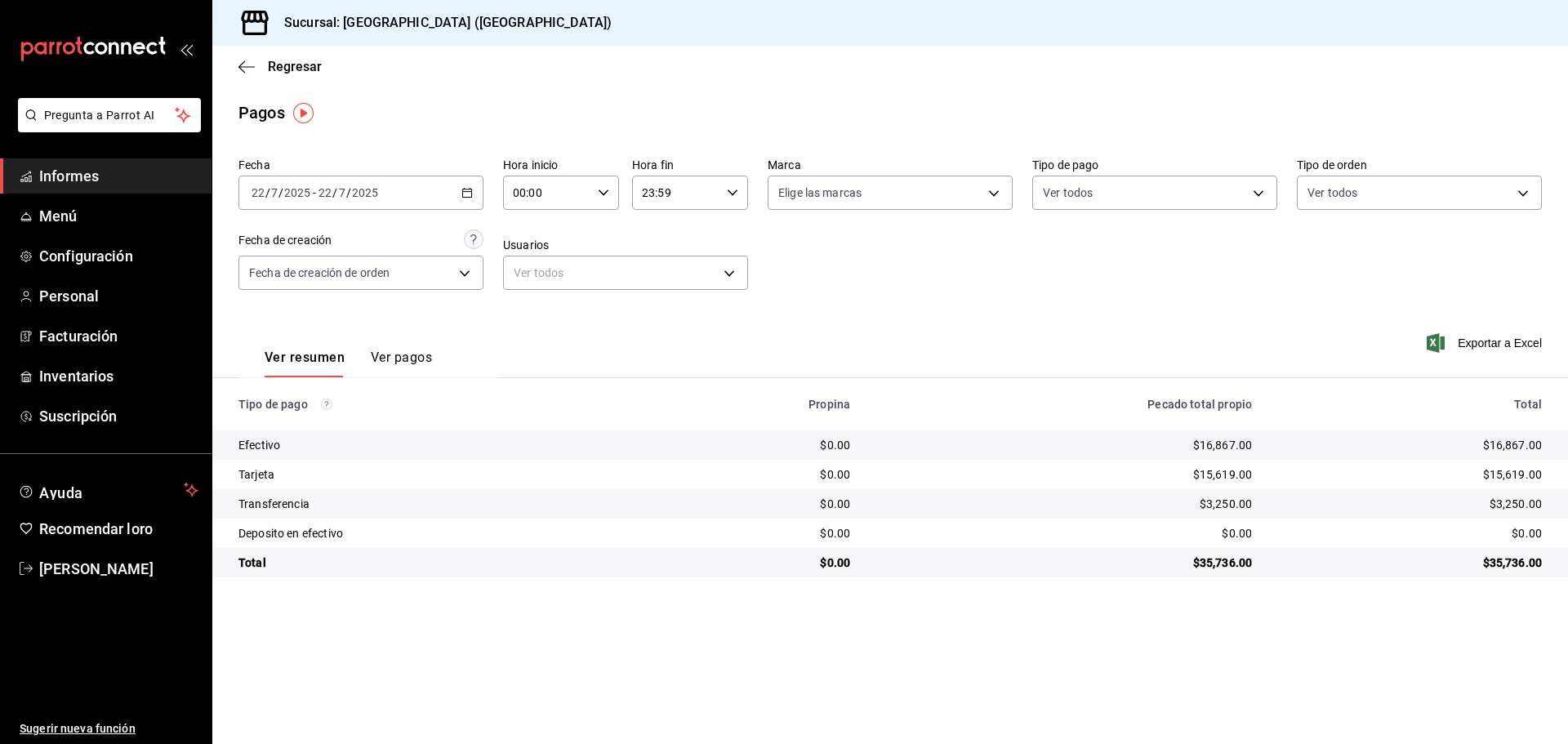
click at [458, 187] on div "2025-07-22 22 / 7 / 2025 - 2025-07-22 22 / 7 / 2025" at bounding box center [361, 193] width 245 height 35
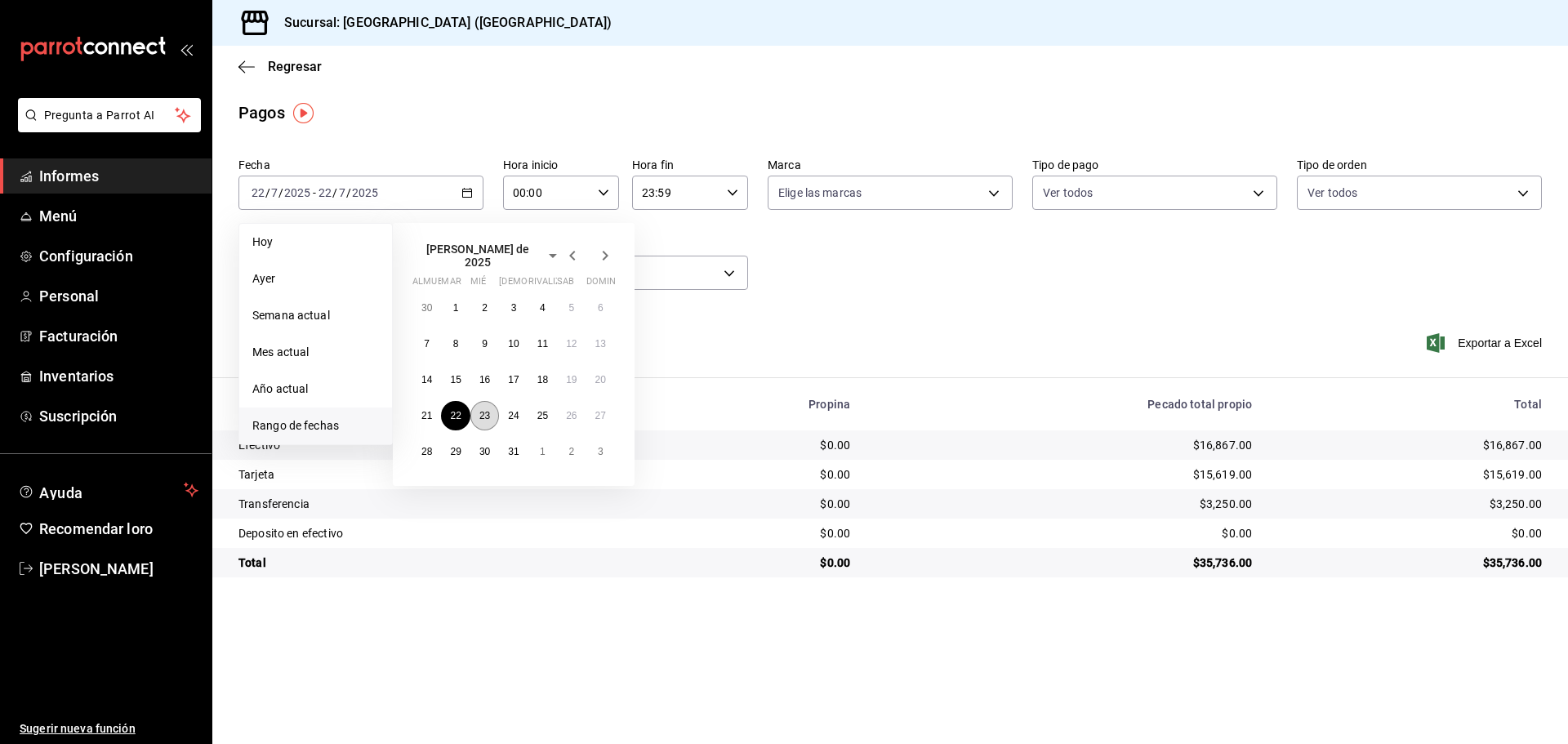
click at [486, 411] on font "23" at bounding box center [485, 415] width 11 height 12
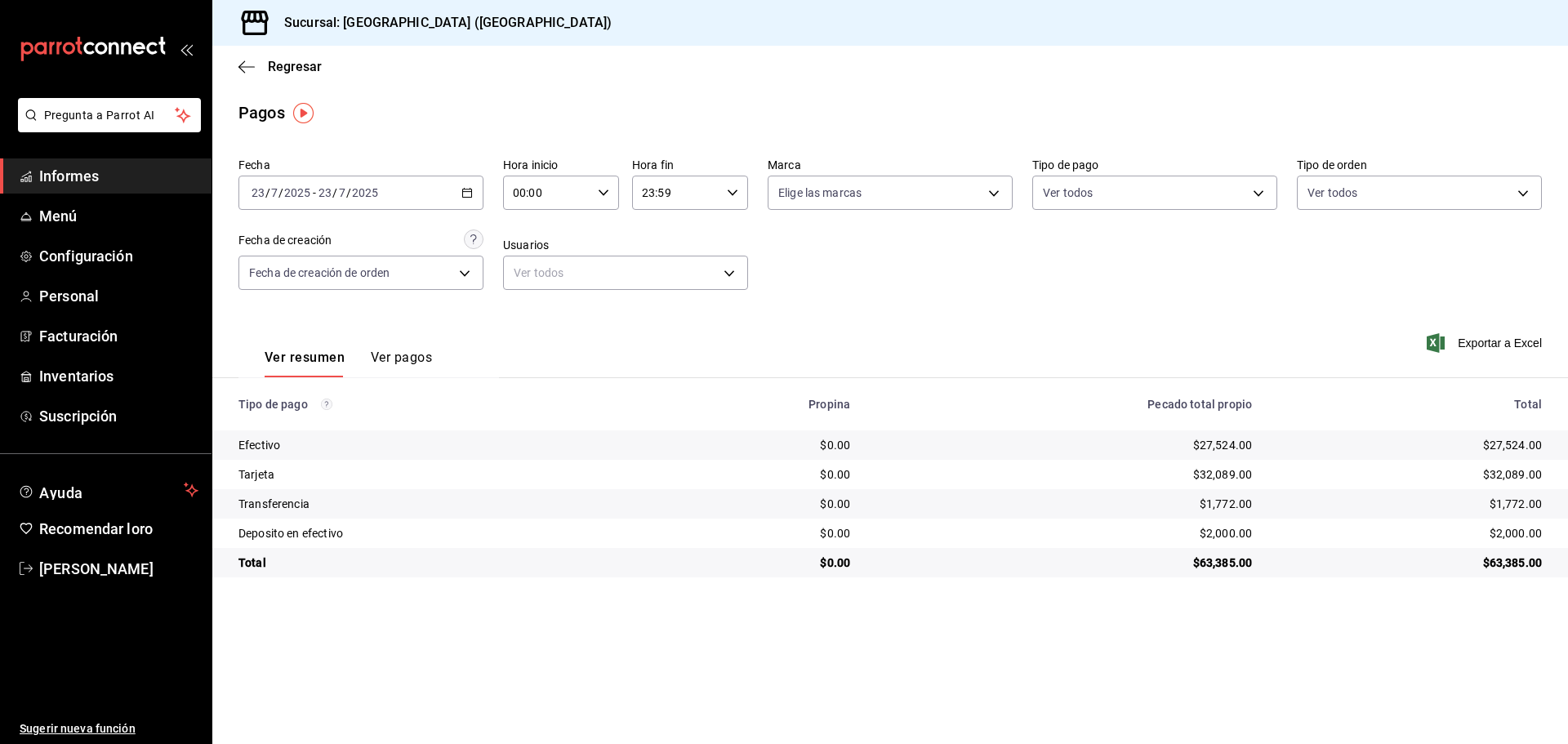
click at [461, 190] on icon "button" at bounding box center [467, 193] width 12 height 12
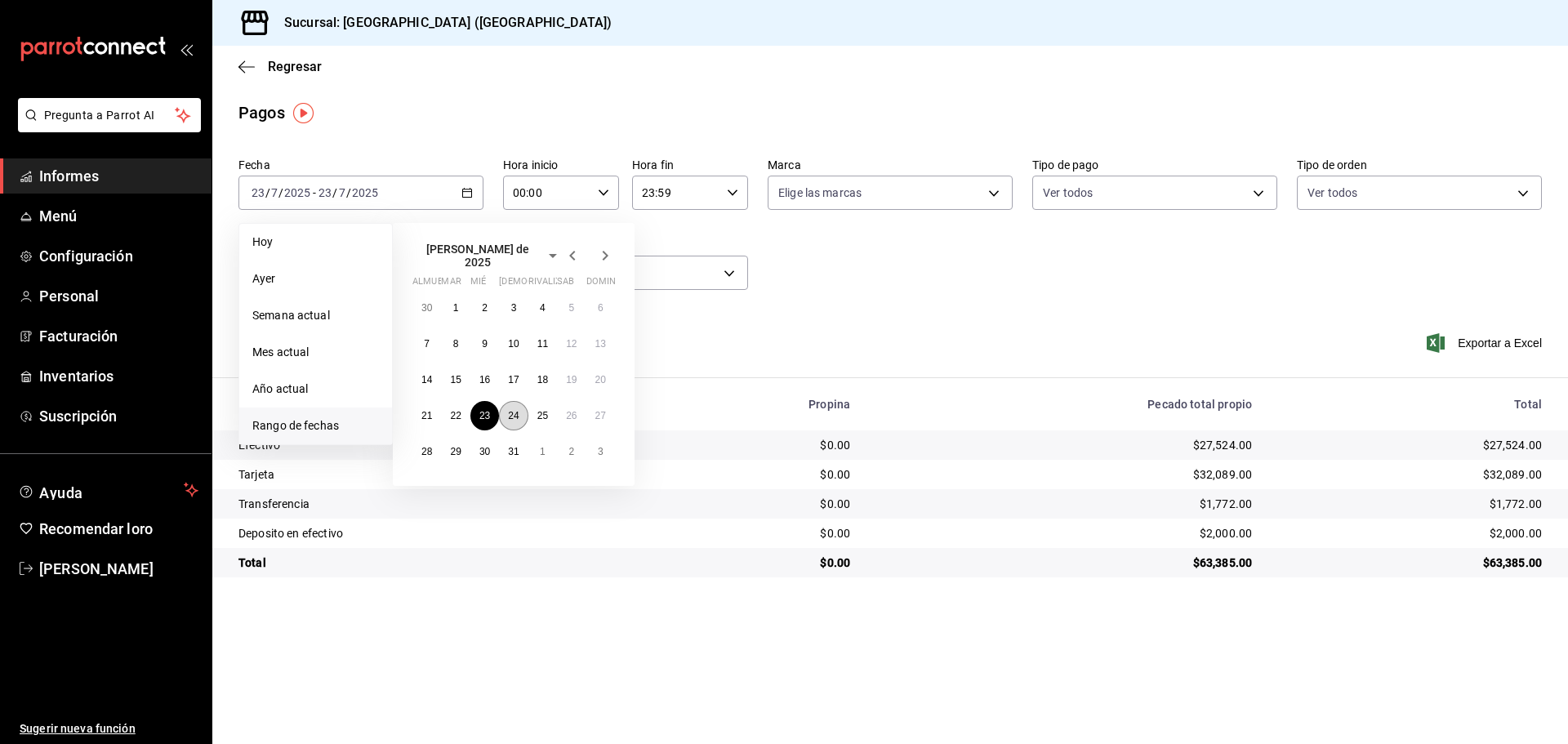
click at [518, 402] on button "24" at bounding box center [514, 415] width 29 height 30
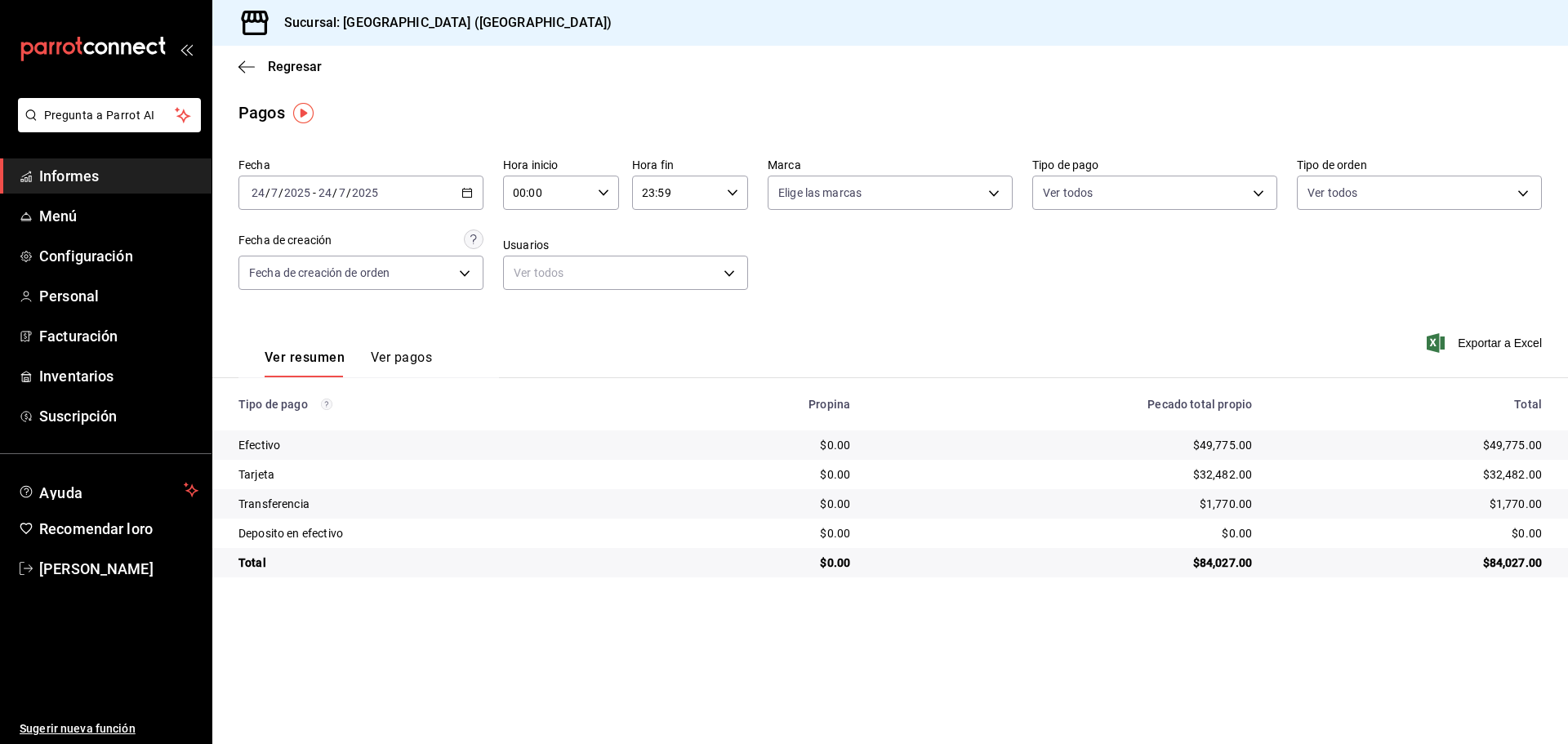
click at [466, 187] on icon "button" at bounding box center [467, 193] width 12 height 12
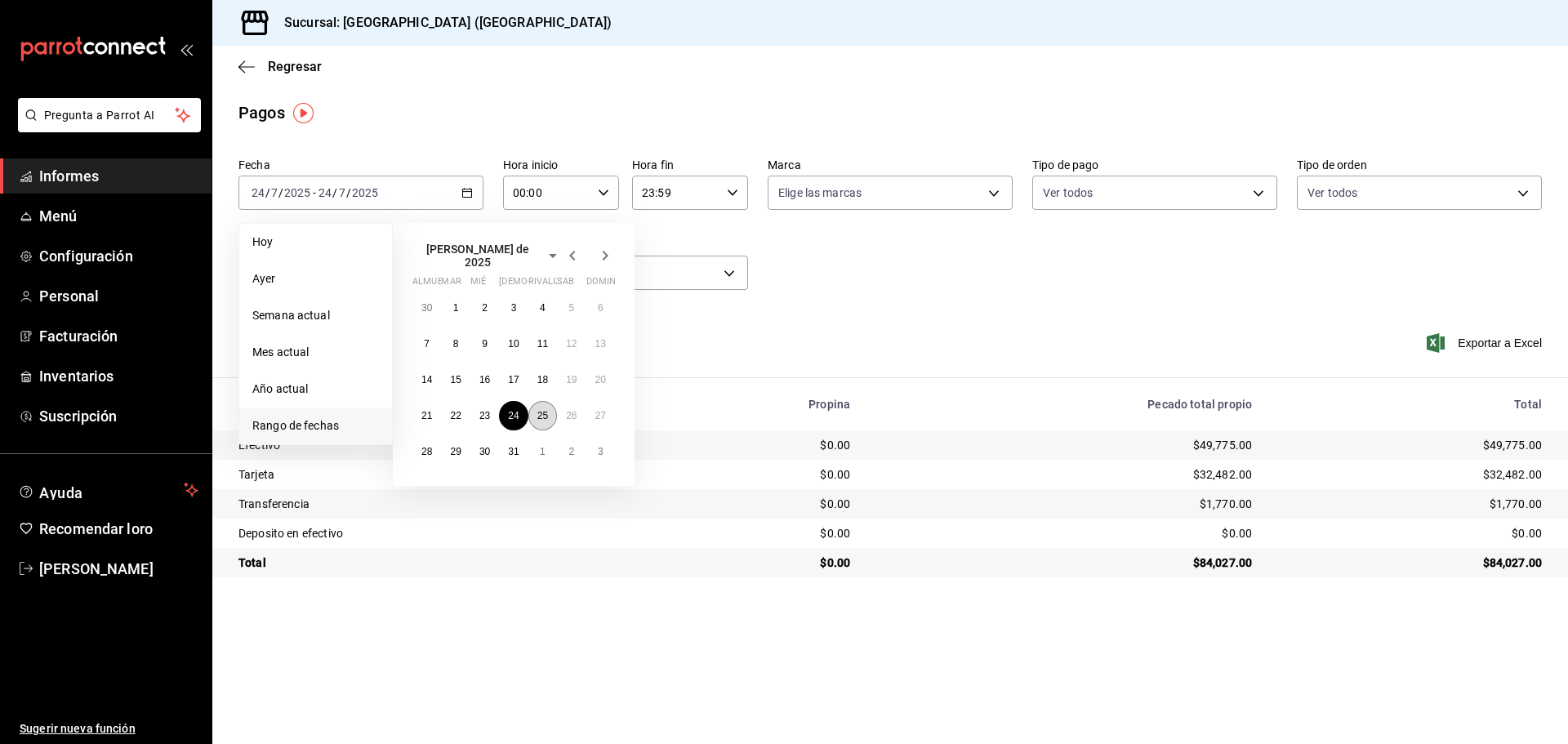
click at [542, 402] on button "25" at bounding box center [543, 415] width 29 height 30
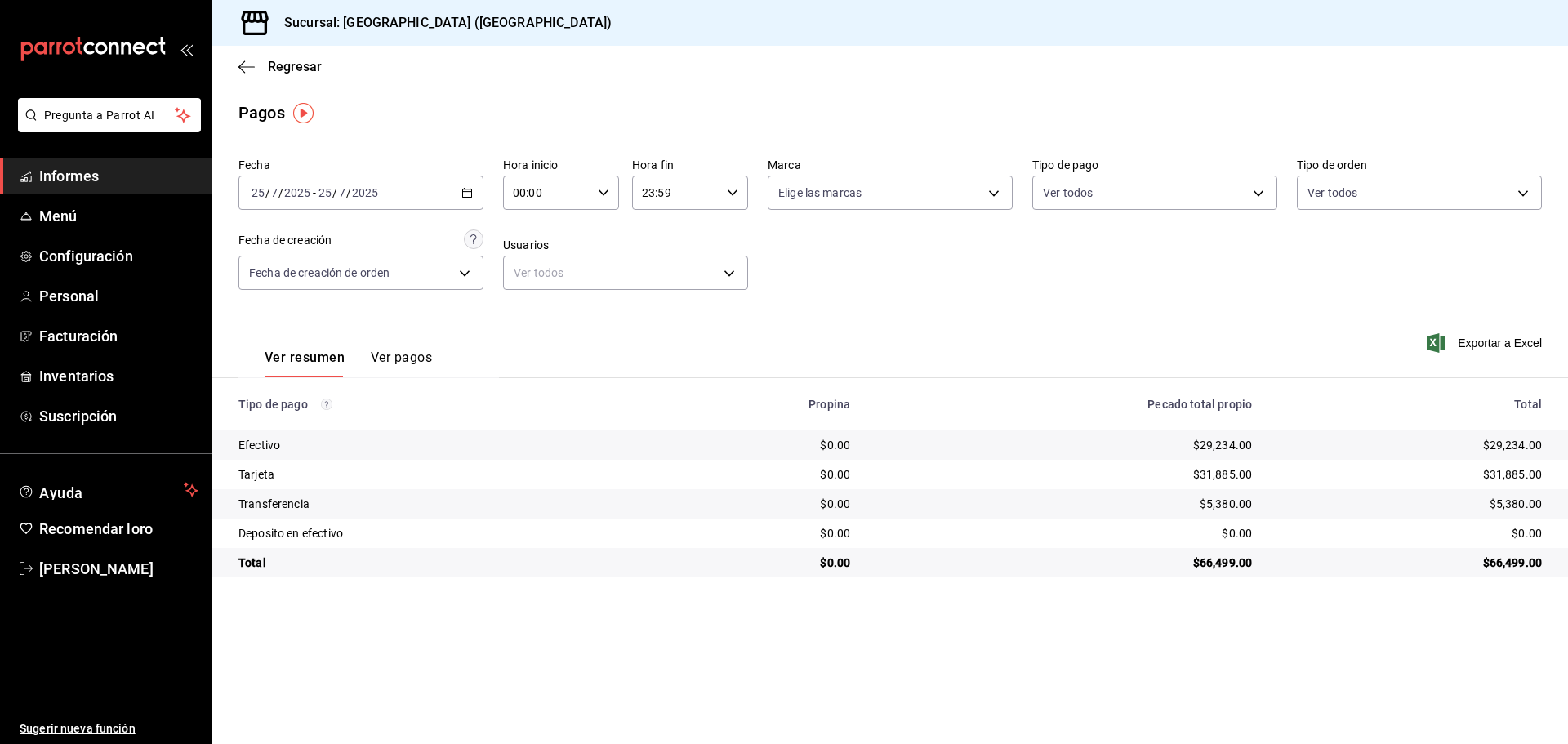
click at [466, 193] on icon "button" at bounding box center [467, 193] width 12 height 12
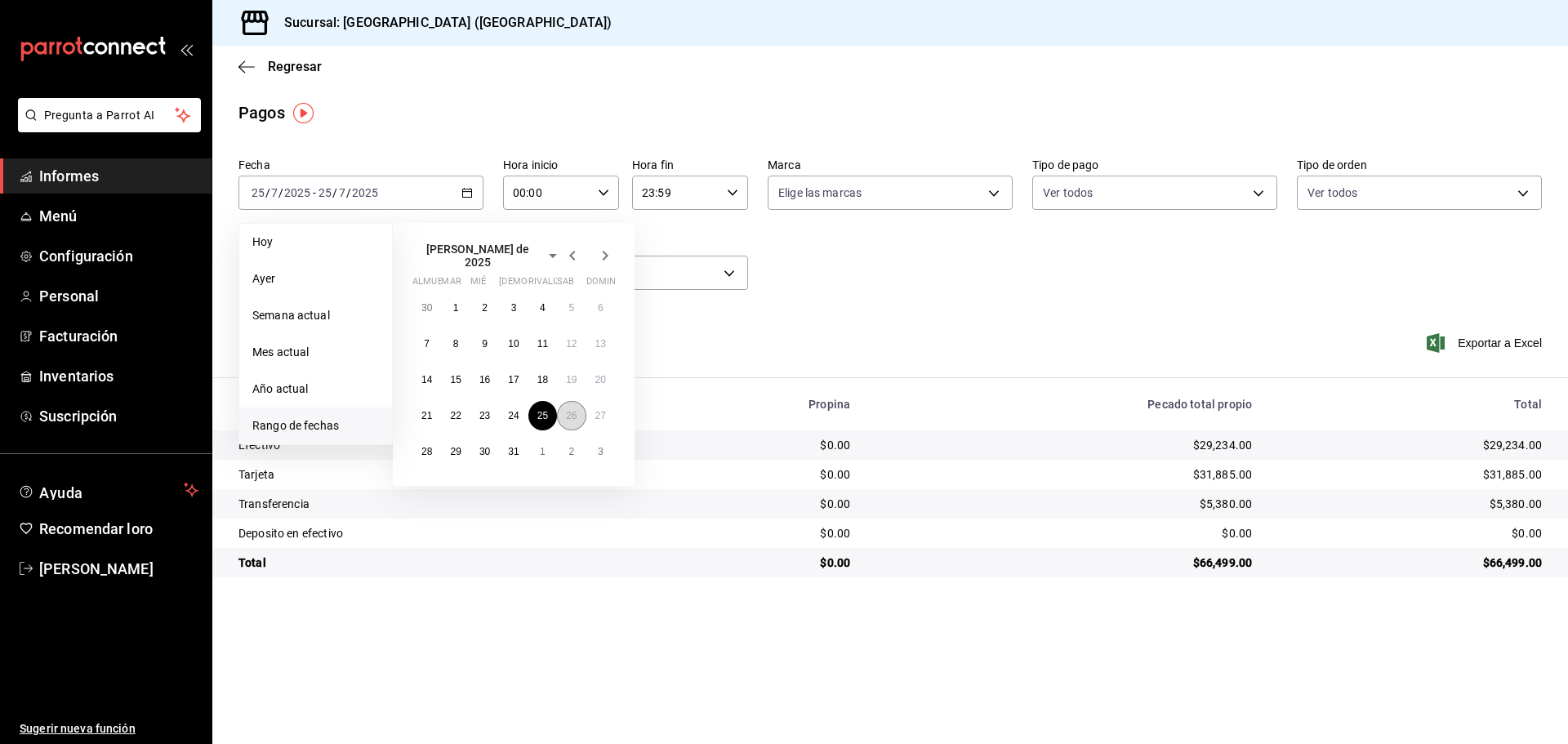
click at [564, 402] on button "26" at bounding box center [571, 415] width 29 height 30
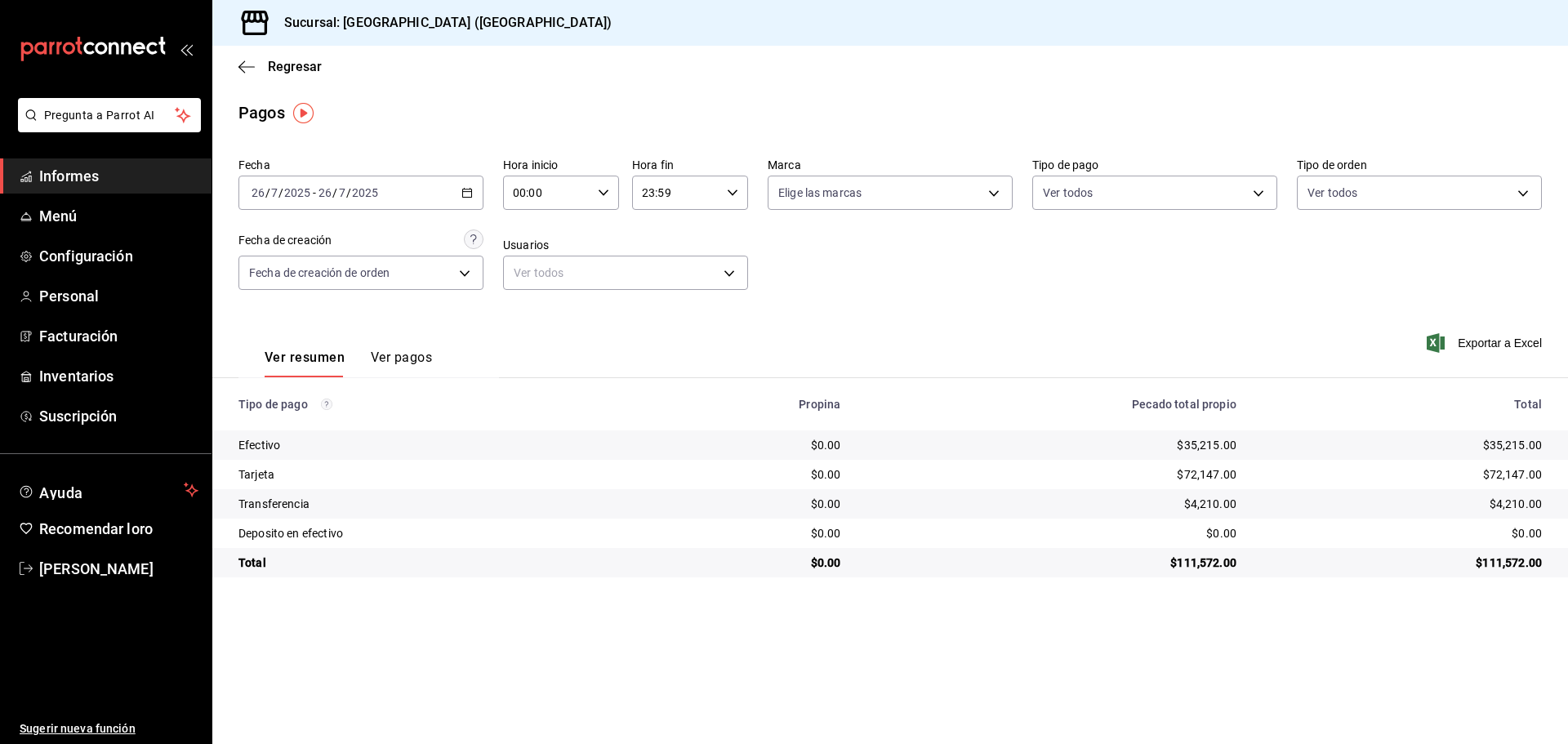
click at [482, 195] on div "2025-07-26 26 / 7 / 2025 - 2025-07-26 26 / 7 / 2025" at bounding box center [361, 193] width 245 height 35
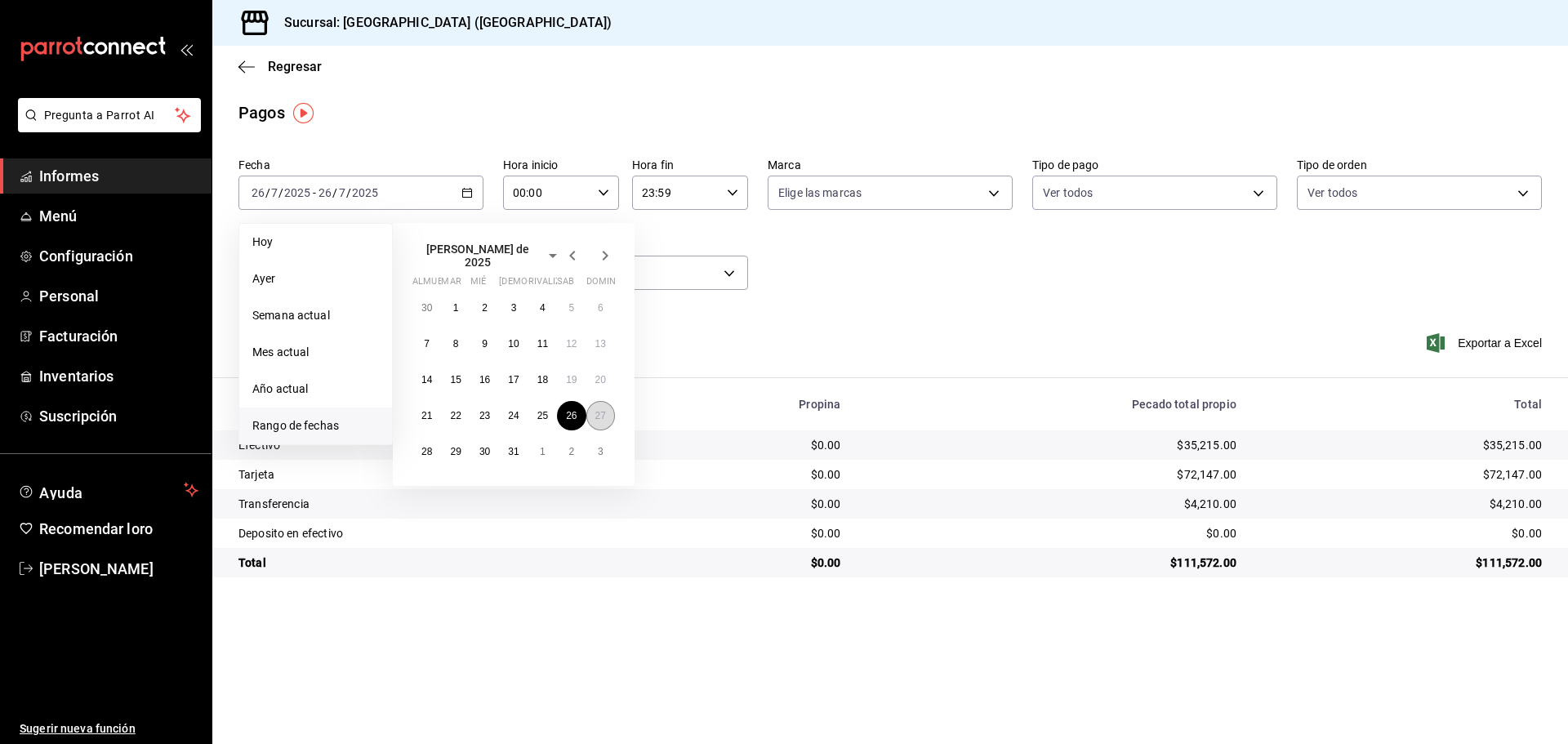
click at [591, 405] on button "27" at bounding box center [601, 415] width 29 height 30
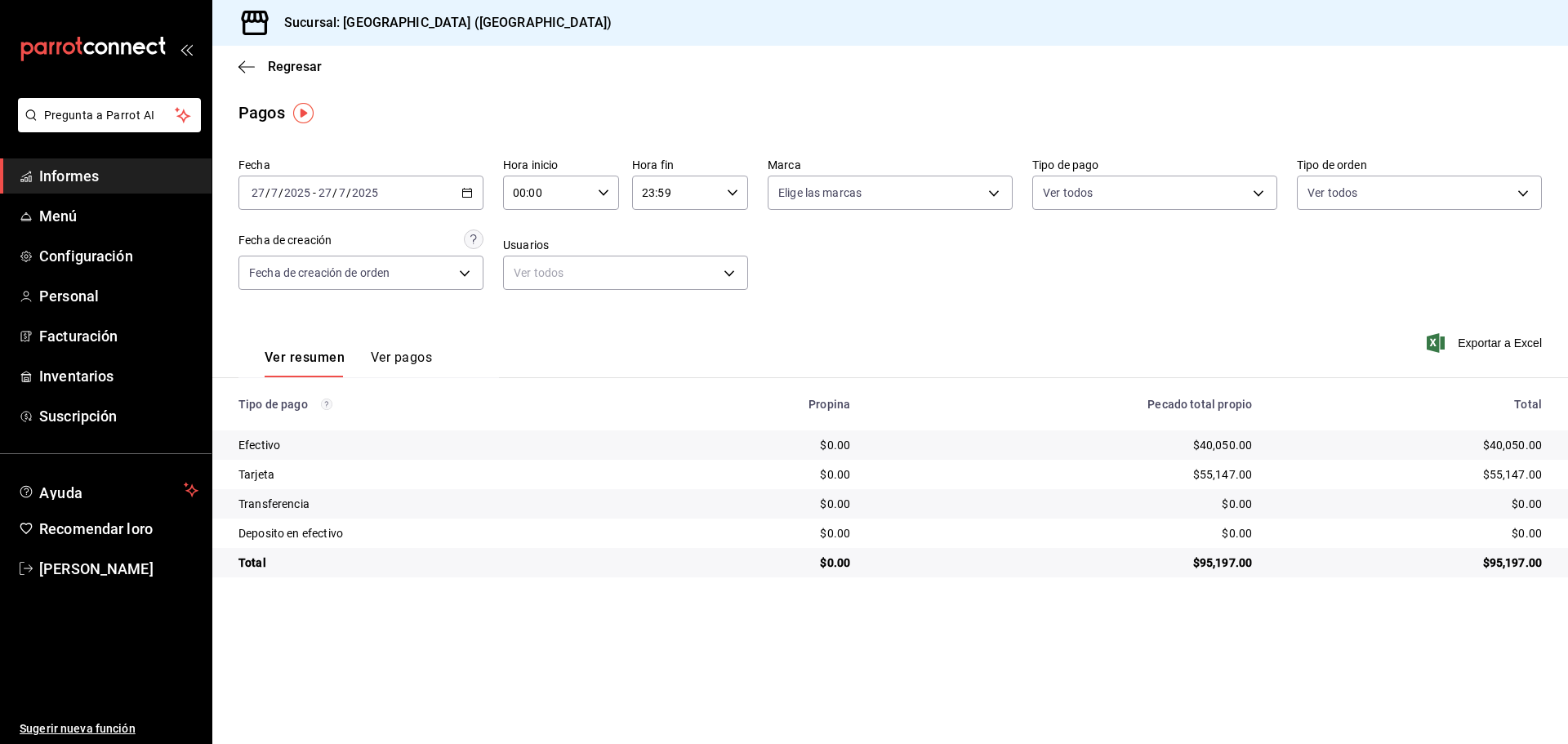
click at [466, 191] on icon "button" at bounding box center [467, 193] width 12 height 12
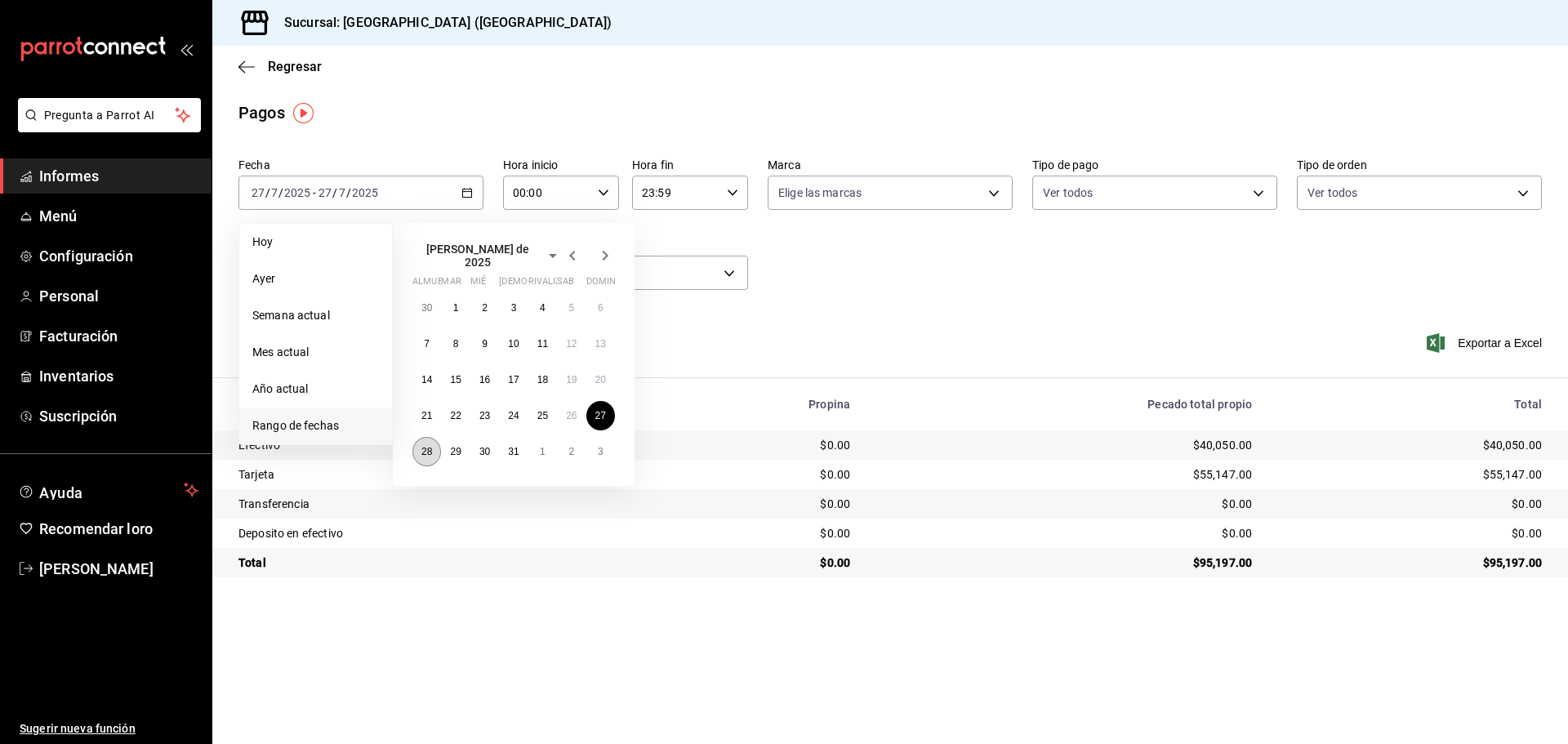
click at [422, 446] on font "28" at bounding box center [427, 452] width 11 height 12
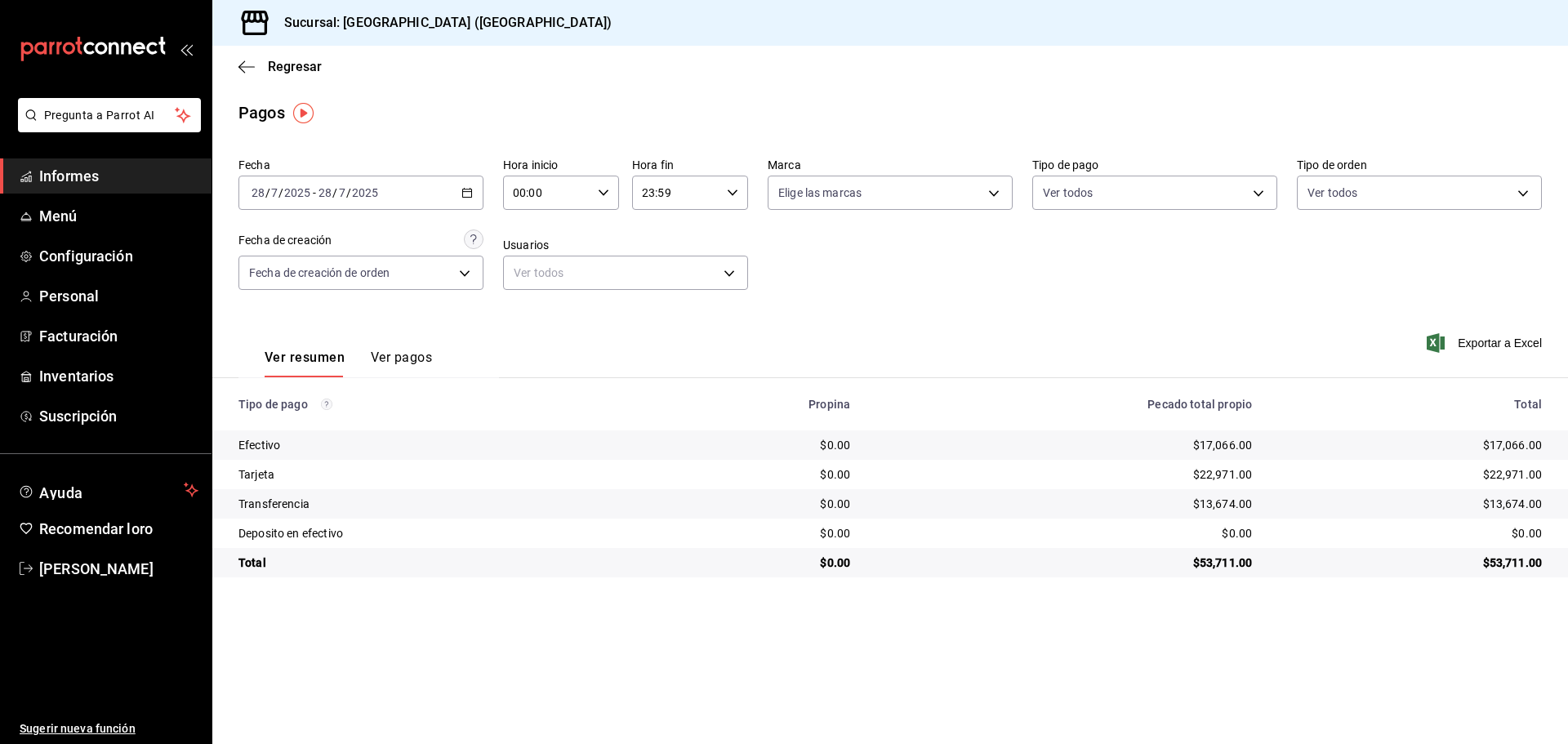
click at [474, 197] on div "2025-07-28 28 / 7 / 2025 - 2025-07-28 28 / 7 / 2025" at bounding box center [361, 193] width 245 height 35
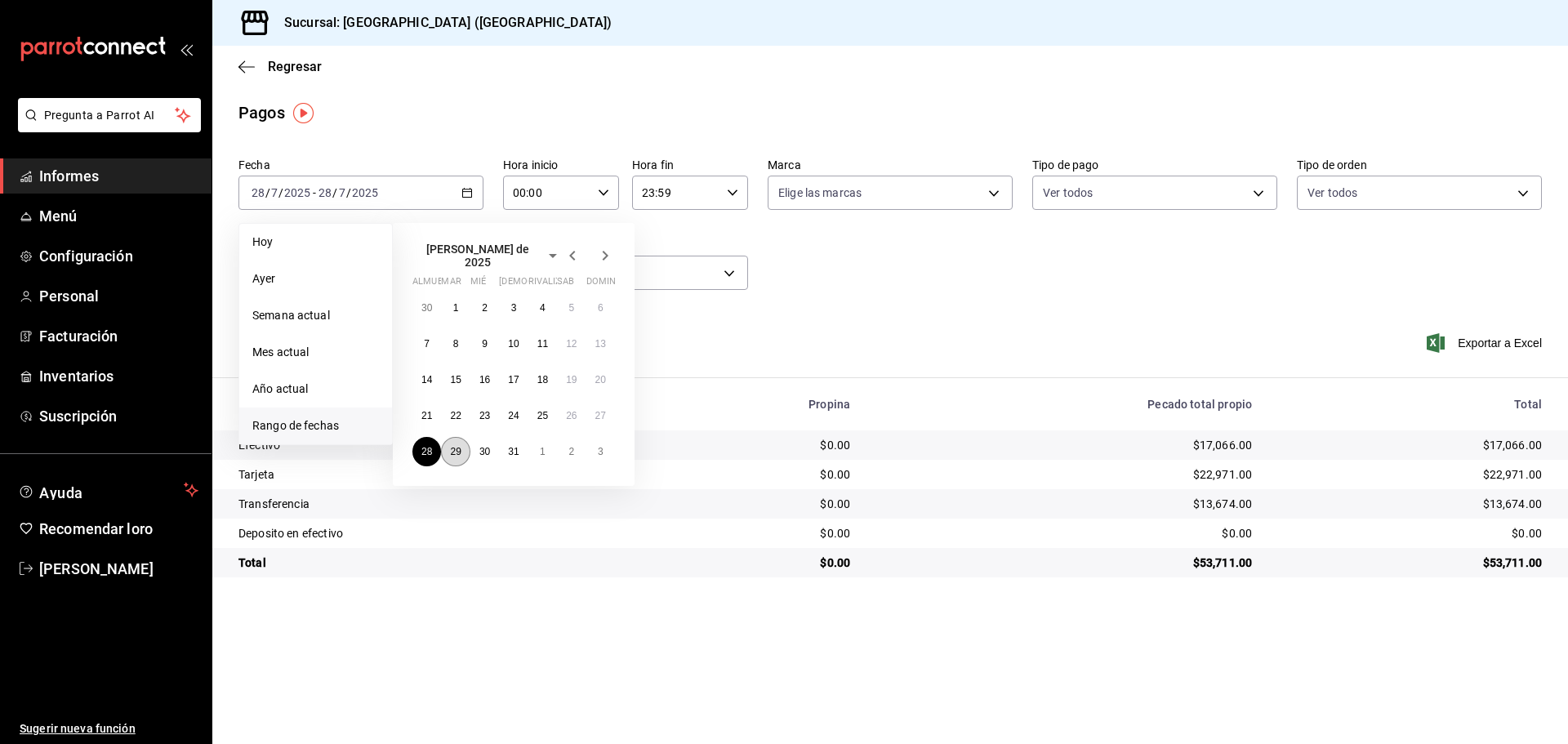
click at [460, 446] on font "29" at bounding box center [455, 452] width 11 height 12
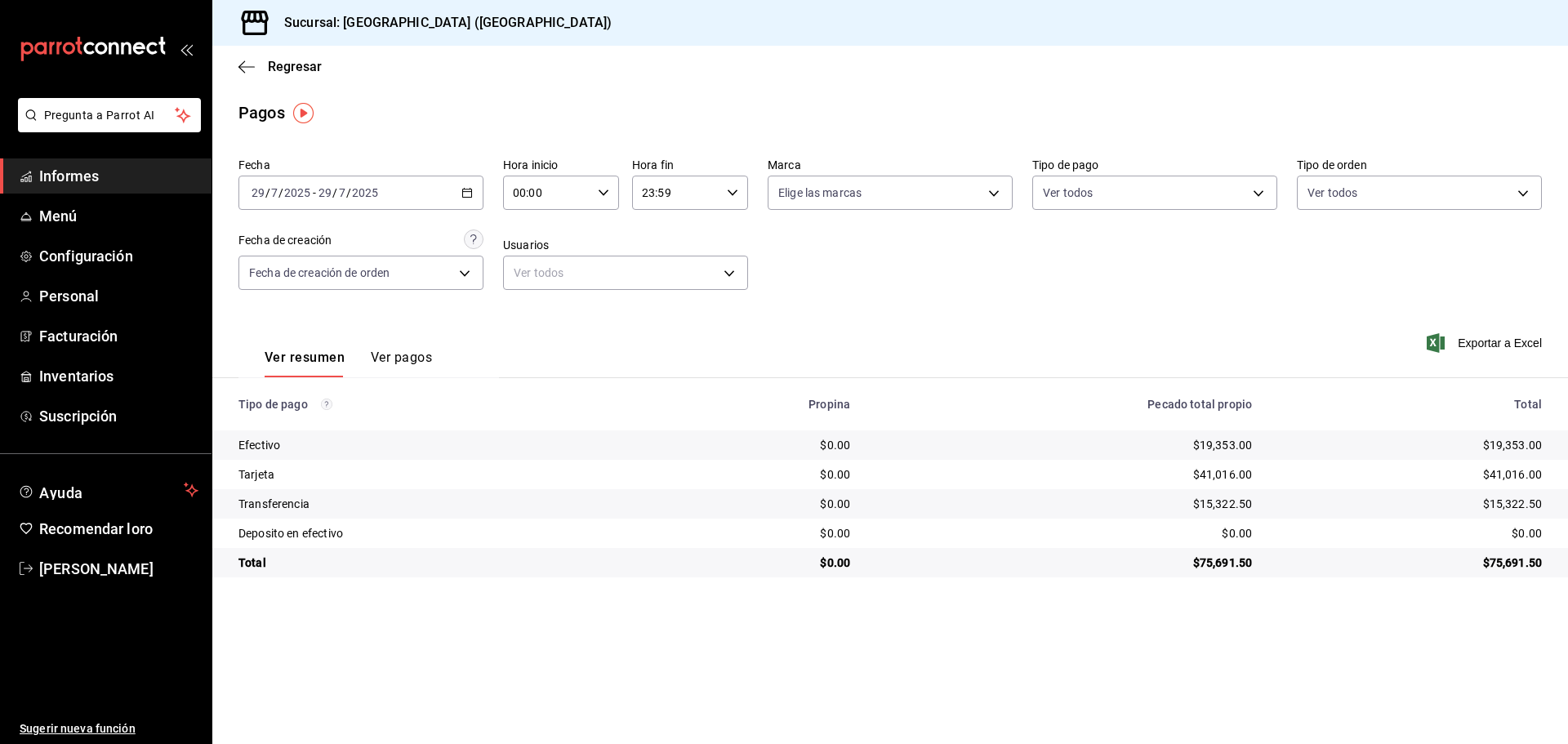
click at [1292, 596] on main "Regresar Pagos Fecha 2025-07-29 29 / 7 / 2025 - 2025-07-29 29 / 7 / 2025 Hora i…" at bounding box center [890, 394] width 1356 height 698
click at [474, 191] on div "2025-07-29 29 / 7 / 2025 - 2025-07-29 29 / 7 / 2025" at bounding box center [361, 193] width 245 height 35
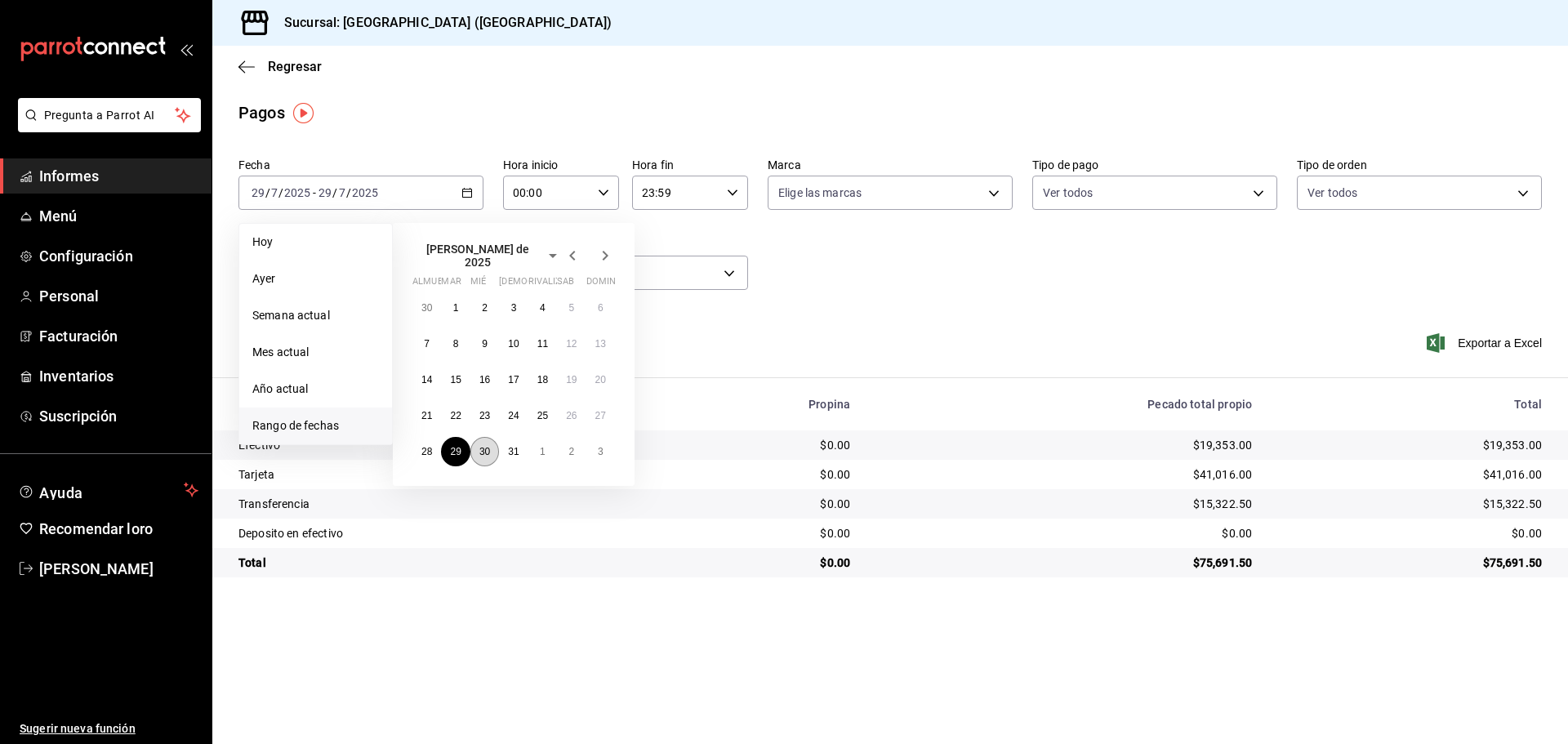
click at [484, 438] on button "30" at bounding box center [485, 451] width 29 height 30
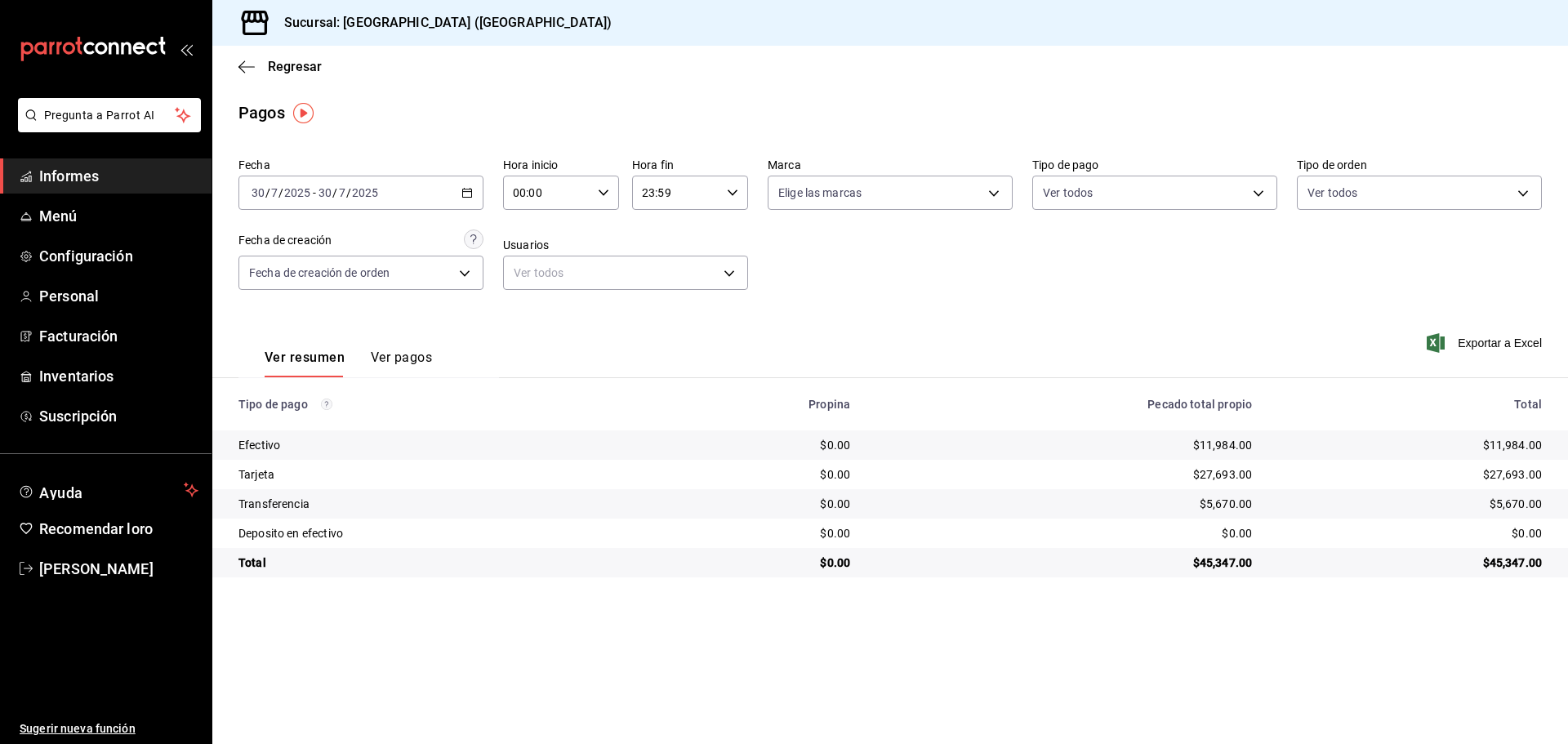
click at [463, 184] on div "2025-07-30 30 / 7 / 2025 - 2025-07-30 30 / 7 / 2025" at bounding box center [361, 193] width 245 height 35
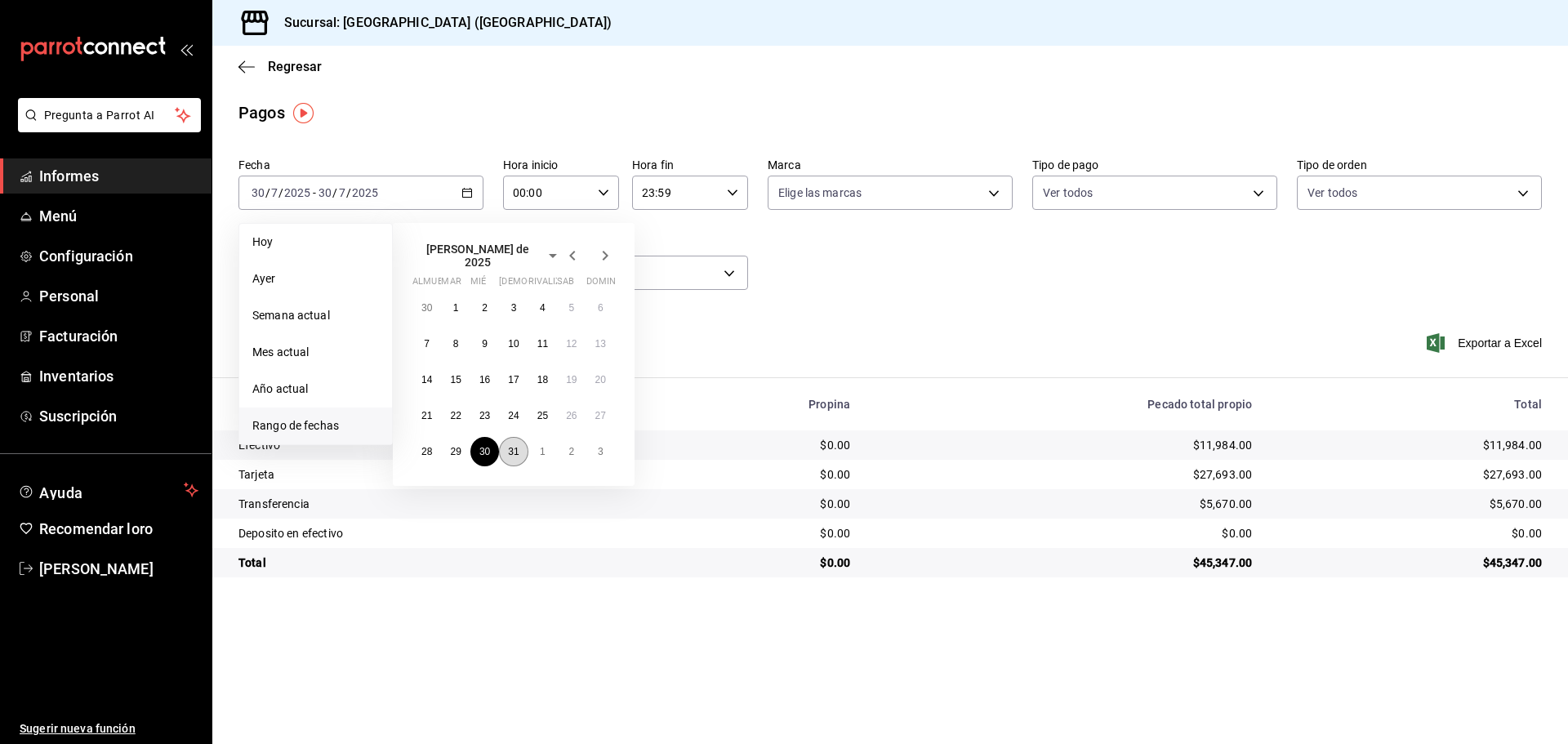
click at [504, 437] on button "31" at bounding box center [514, 451] width 29 height 30
click at [505, 437] on button "31" at bounding box center [514, 451] width 29 height 30
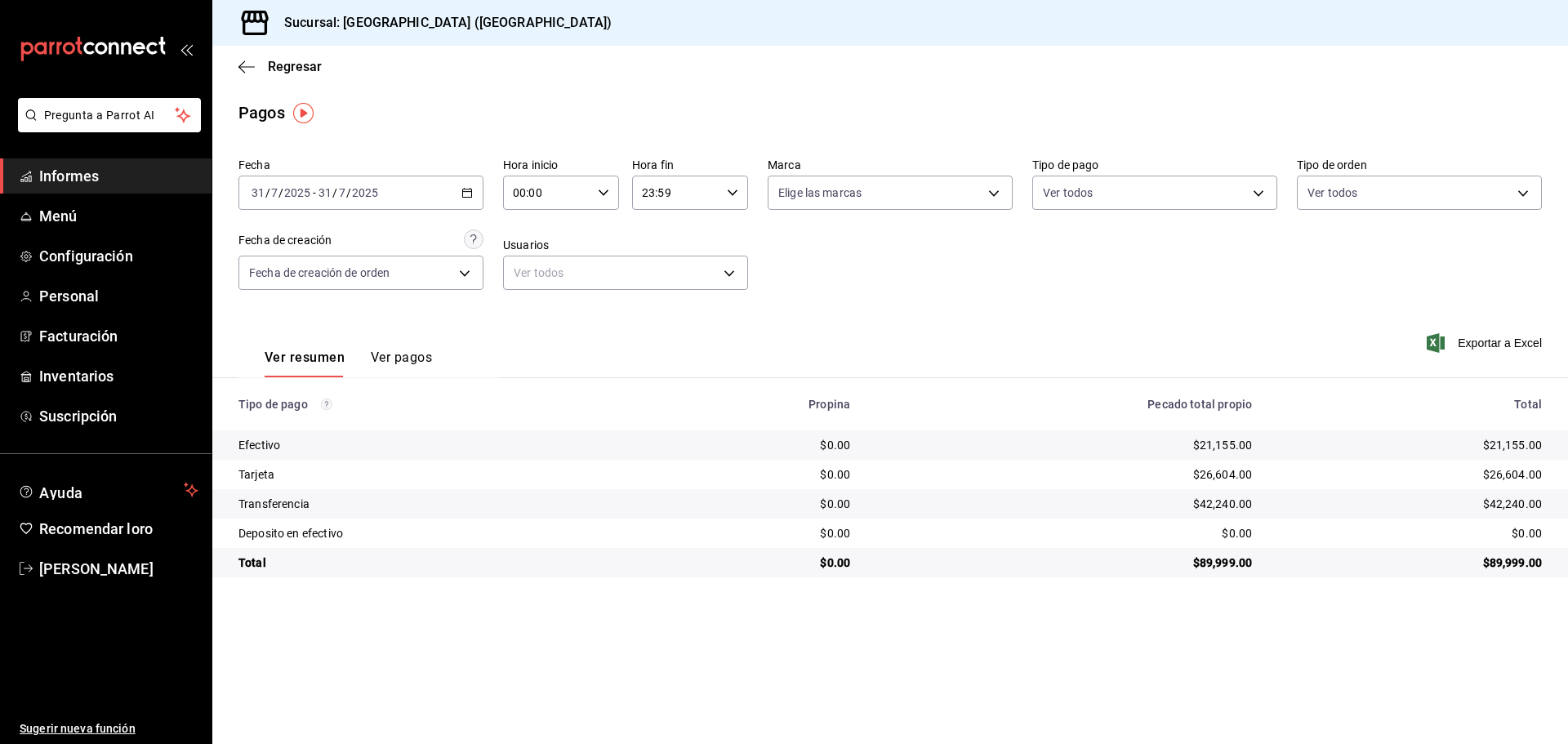
click at [464, 189] on div "2025-07-31 31 / 7 / 2025 - 2025-07-31 31 / 7 / 2025" at bounding box center [361, 193] width 245 height 35
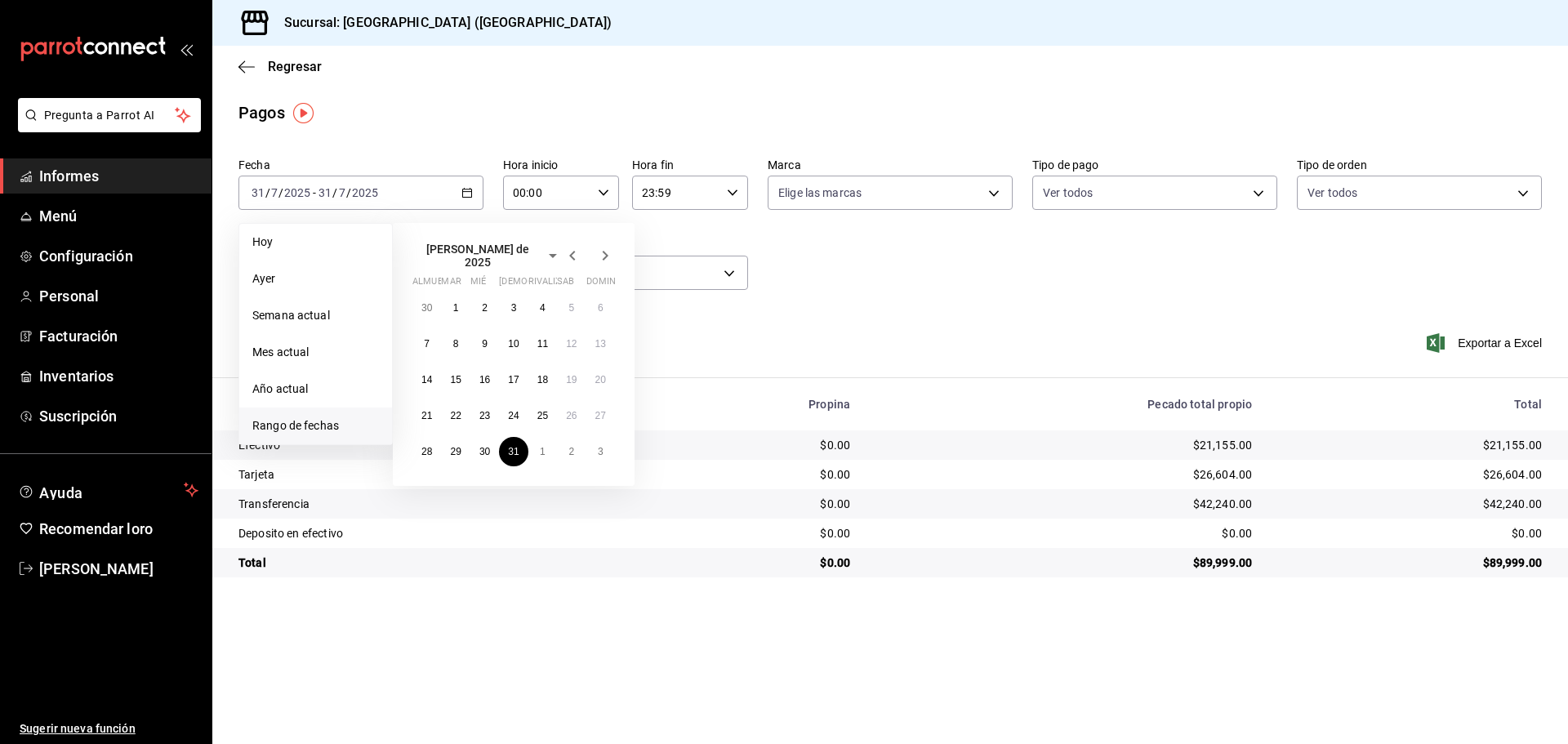
click at [601, 253] on icon "button" at bounding box center [605, 255] width 19 height 19
click at [542, 299] on font "1" at bounding box center [542, 301] width 6 height 12
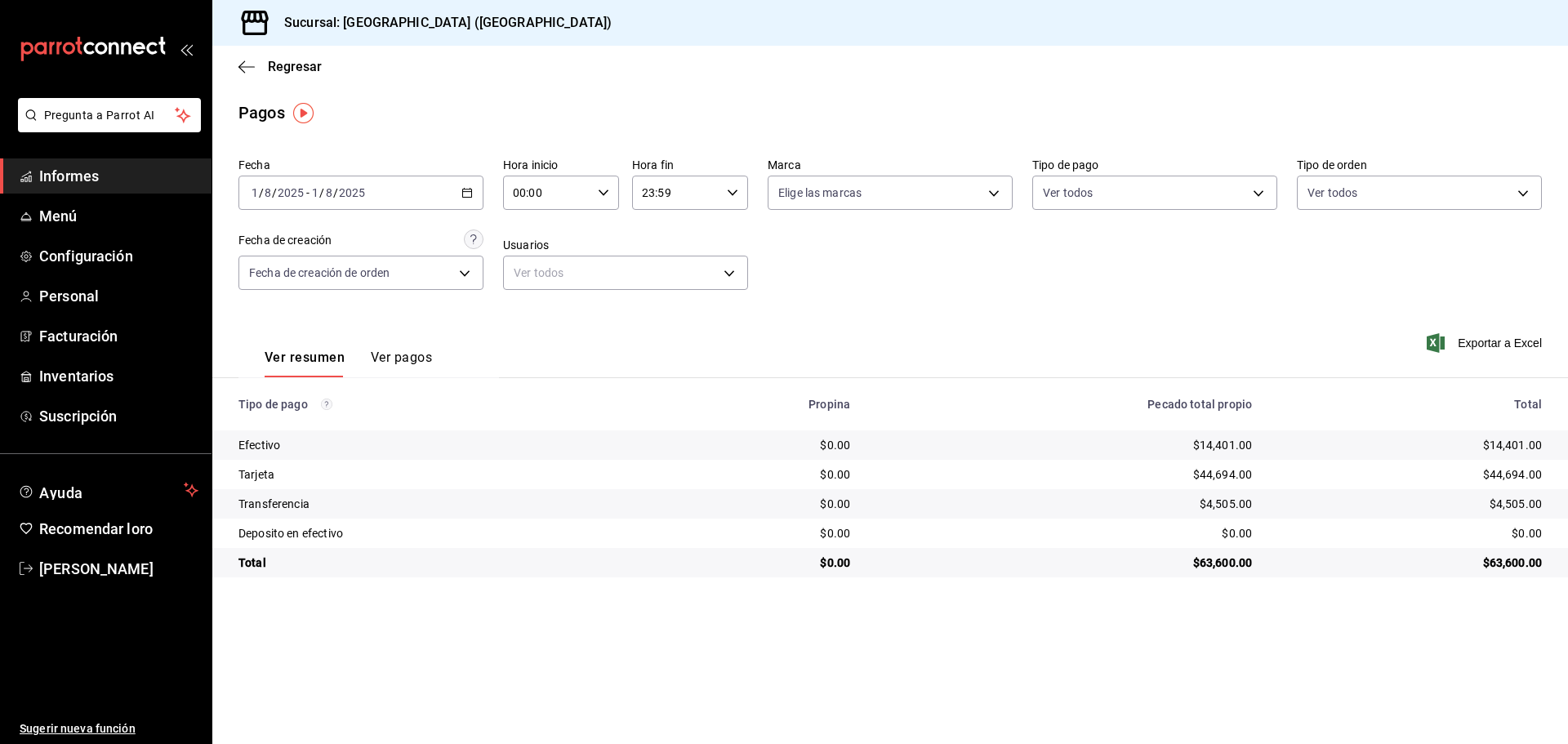
click at [471, 185] on div "2025-08-01 1 / 8 / 2025 - 2025-08-01 1 / 8 / 2025" at bounding box center [361, 193] width 245 height 35
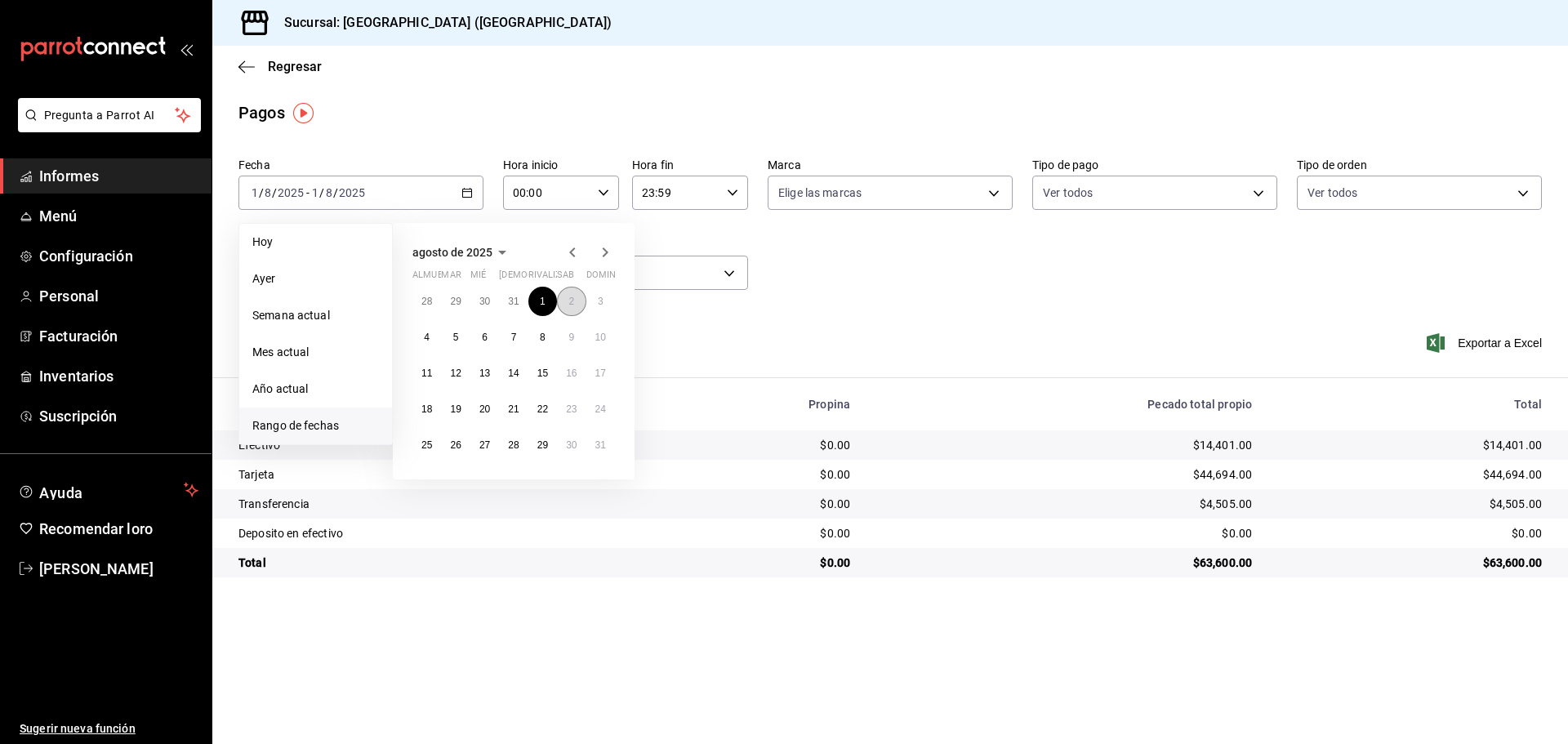
click at [578, 310] on button "2" at bounding box center [571, 301] width 29 height 30
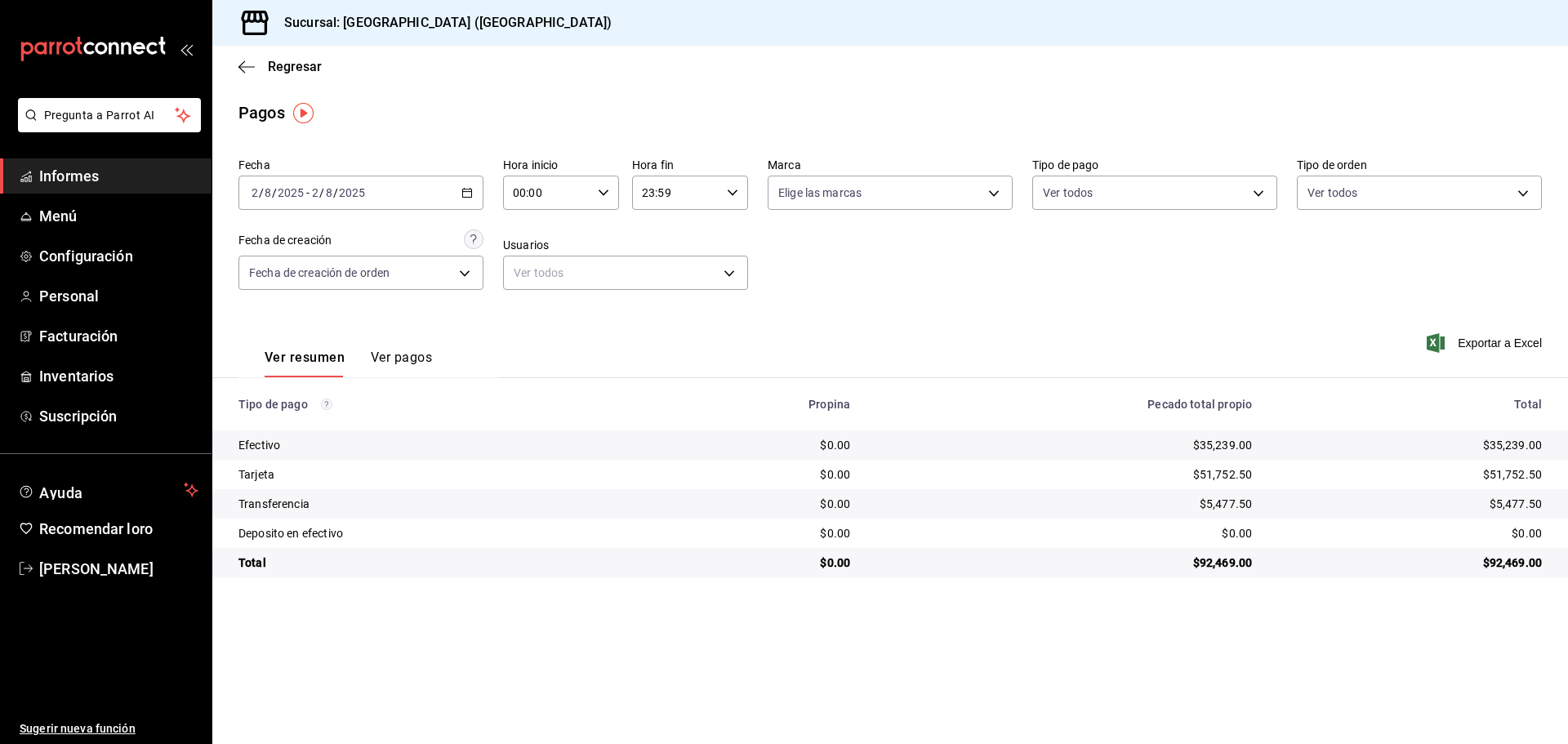
click at [466, 187] on icon "button" at bounding box center [467, 193] width 12 height 12
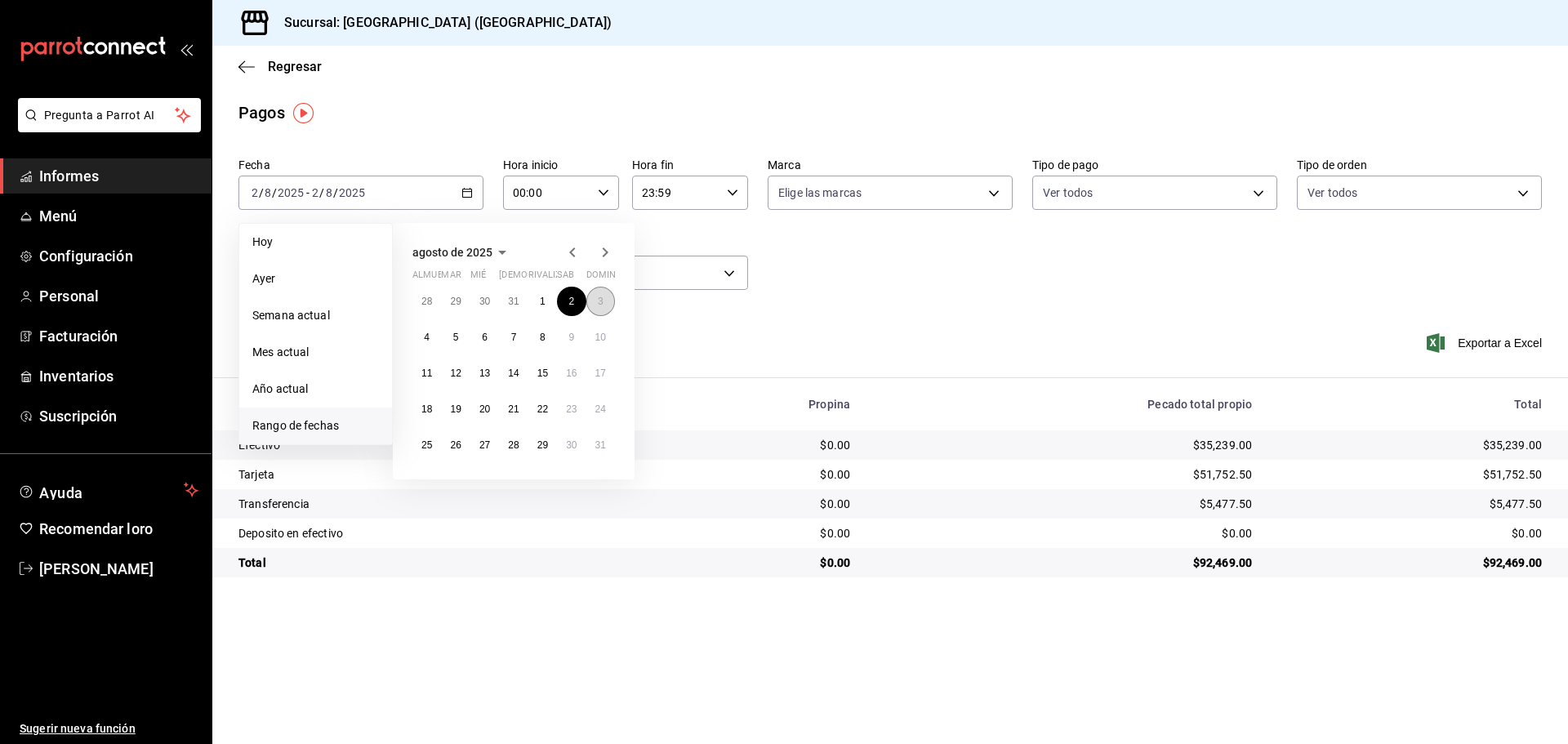
click at [596, 298] on button "3" at bounding box center [601, 301] width 29 height 30
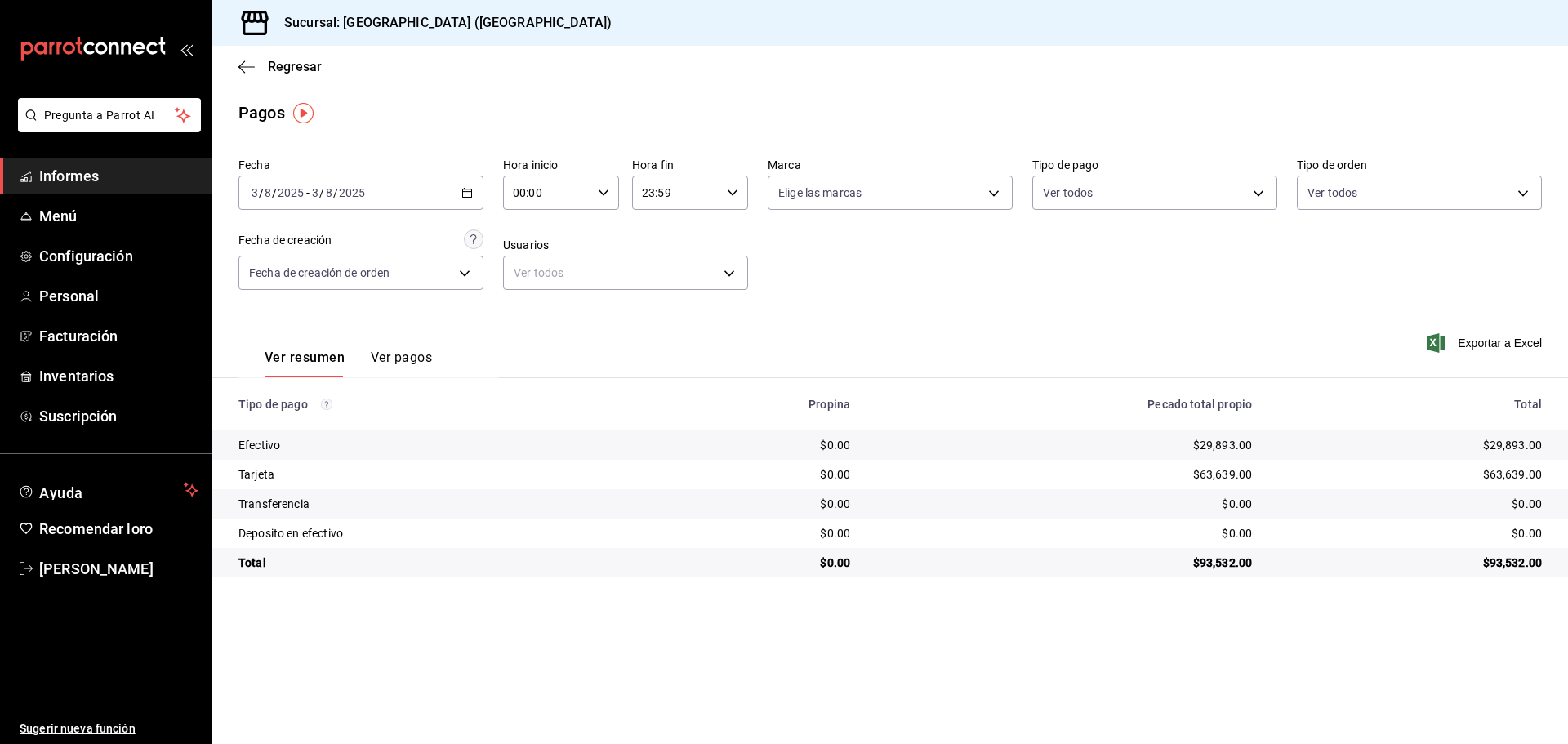
click at [476, 187] on div "2025-08-03 3 / 8 / 2025 - 2025-08-03 3 / 8 / 2025" at bounding box center [361, 193] width 245 height 35
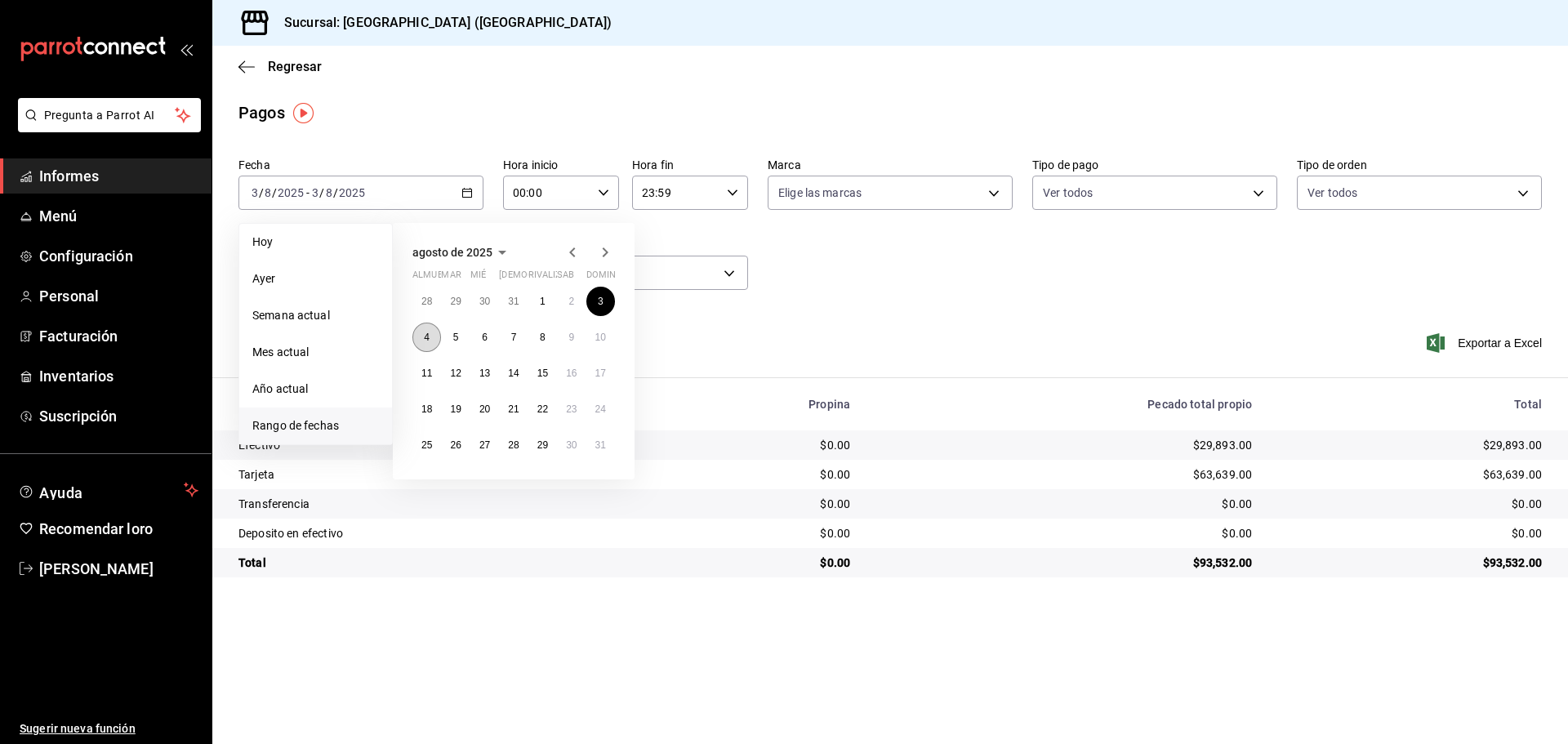
click at [422, 339] on button "4" at bounding box center [427, 337] width 29 height 30
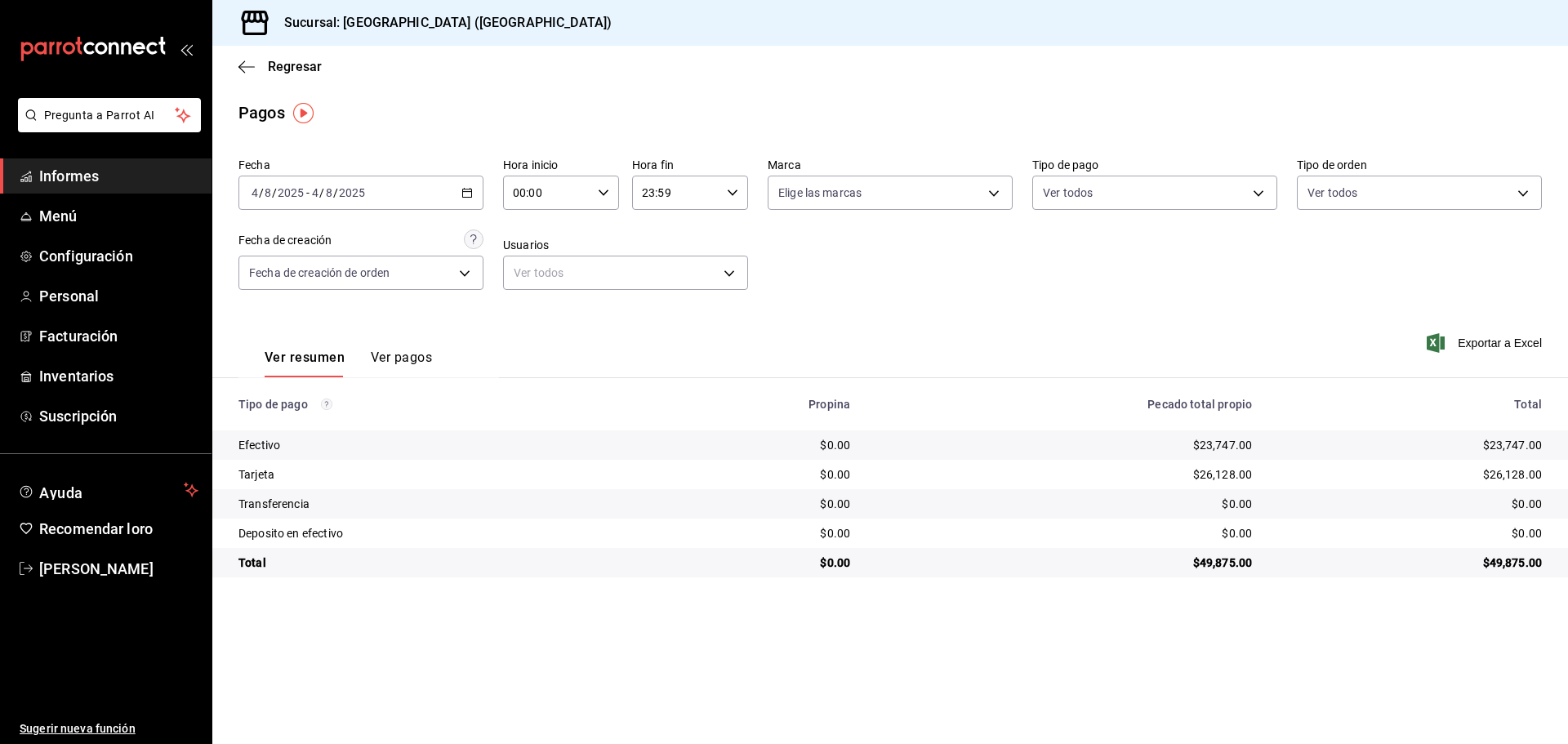
click at [467, 200] on div "2025-08-04 4 / 8 / 2025 - 2025-08-04 4 / 8 / 2025" at bounding box center [361, 193] width 245 height 35
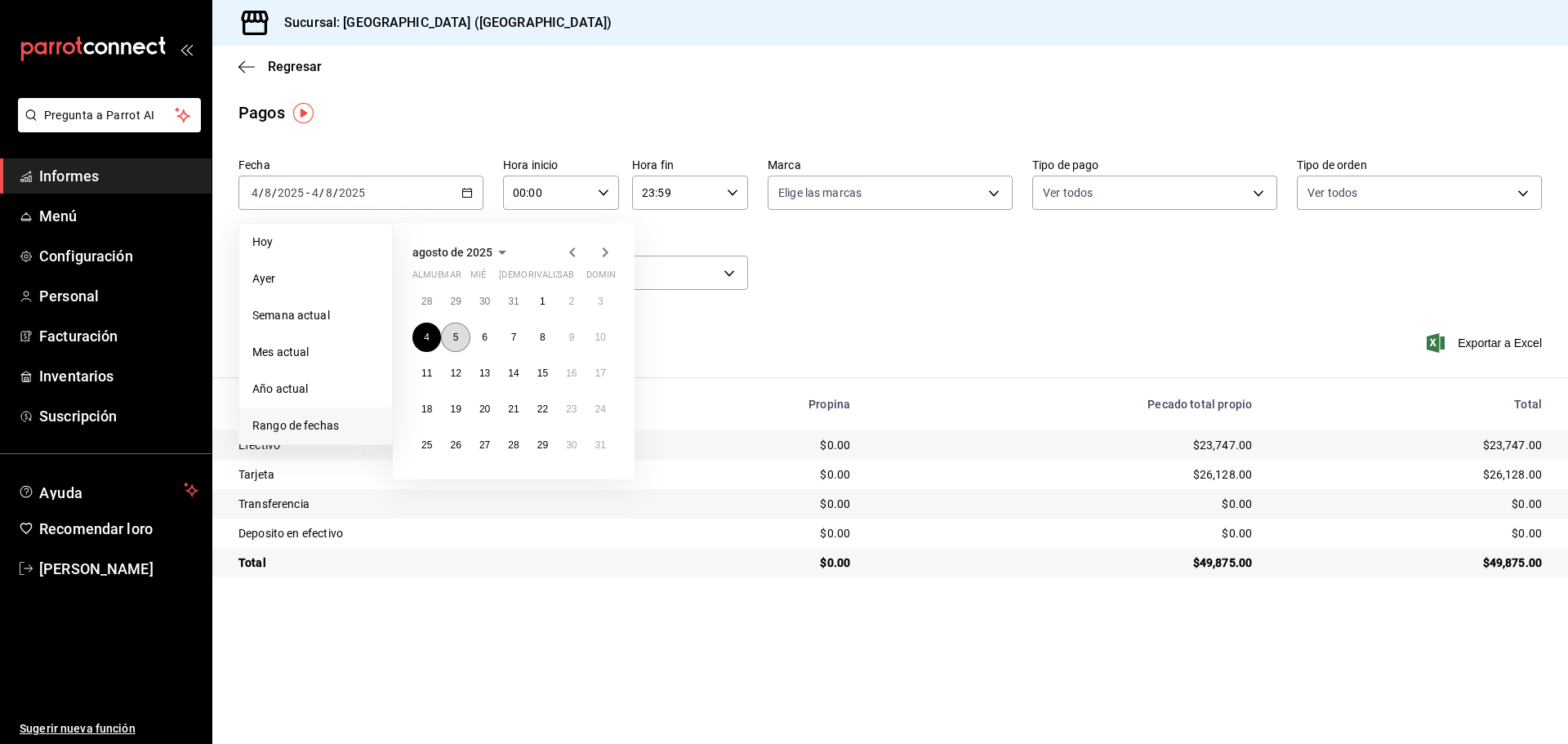
click at [457, 339] on font "5" at bounding box center [456, 338] width 6 height 12
click at [457, 339] on font "5" at bounding box center [456, 338] width 6 height 12
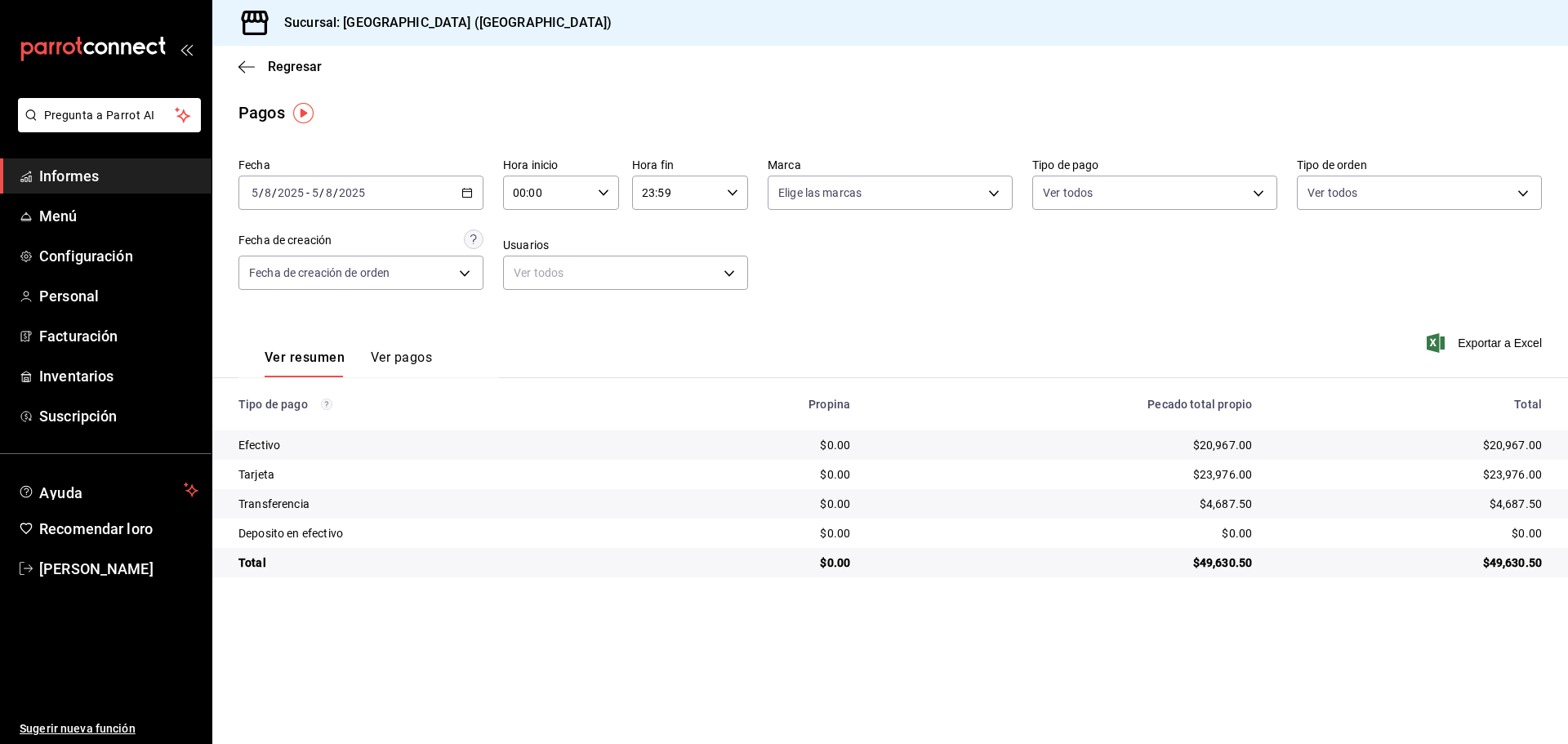
click at [1191, 597] on main "Regresar Pagos Fecha 2025-08-05 5 / 8 / 2025 - 2025-08-05 5 / 8 / 2025 Hora ini…" at bounding box center [890, 394] width 1356 height 698
click at [463, 191] on \(Stroke\) "button" at bounding box center [467, 193] width 10 height 9
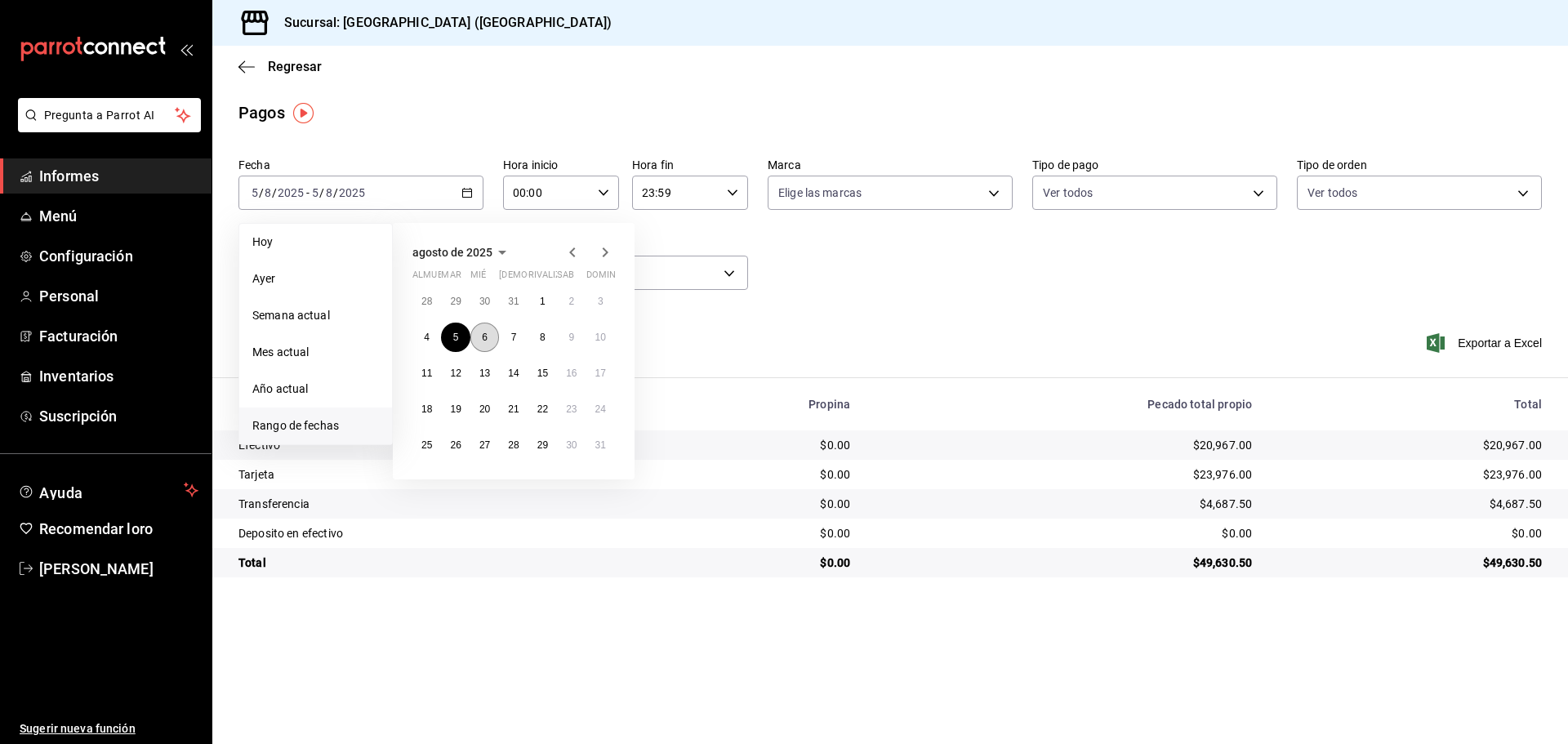
click at [482, 334] on font "6" at bounding box center [484, 338] width 6 height 12
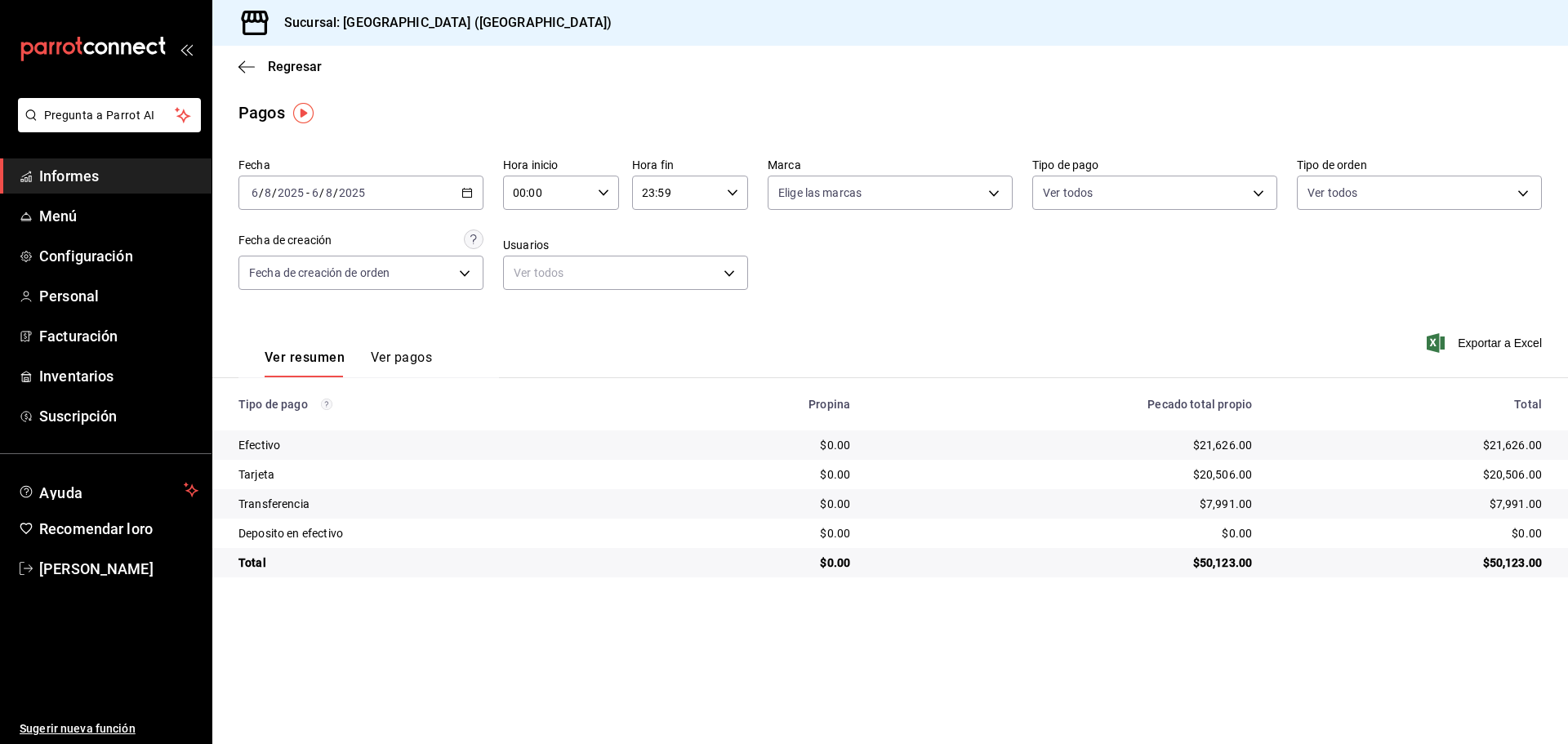
click at [471, 190] on \(Stroke\) "button" at bounding box center [467, 193] width 10 height 9
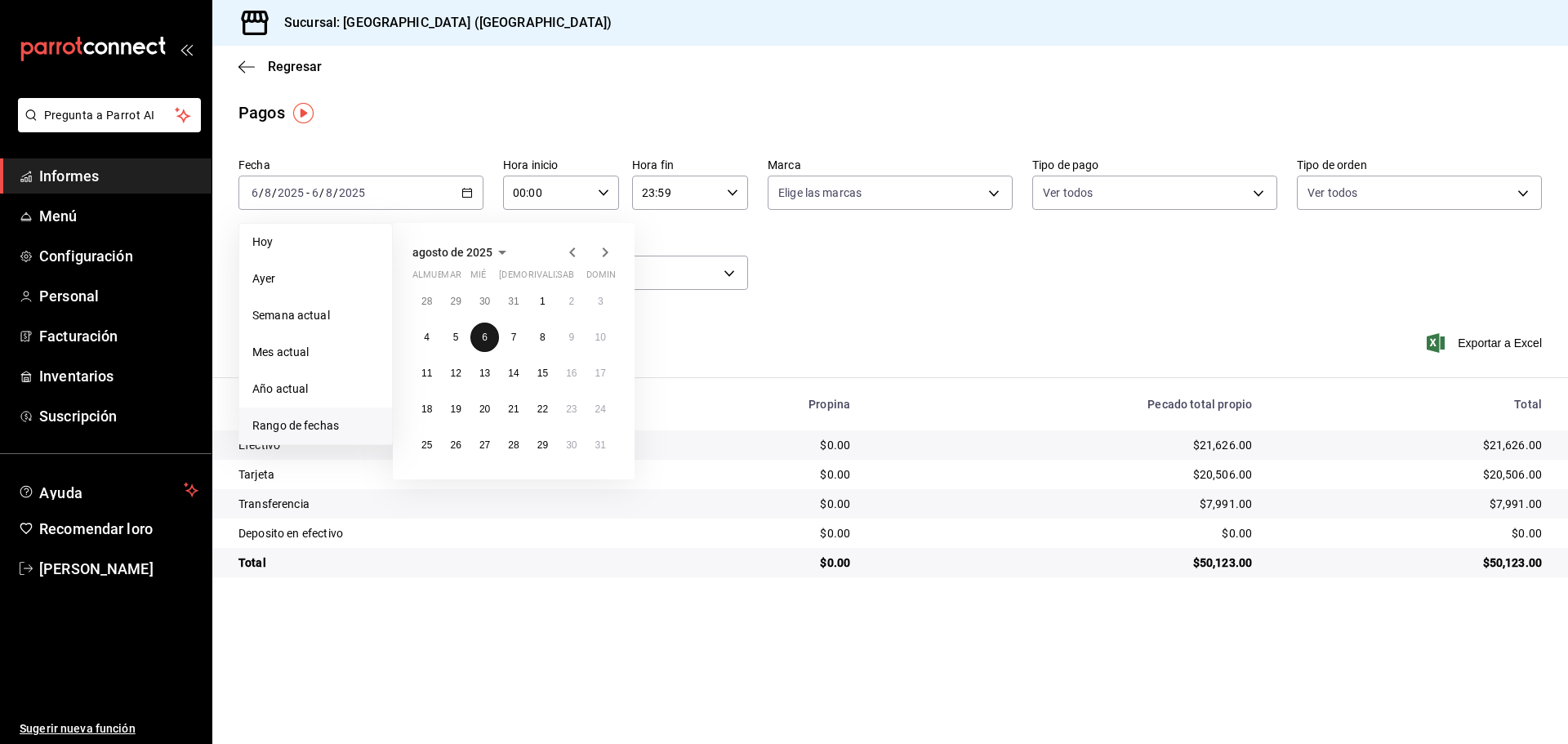
click at [480, 327] on button "6" at bounding box center [485, 337] width 29 height 30
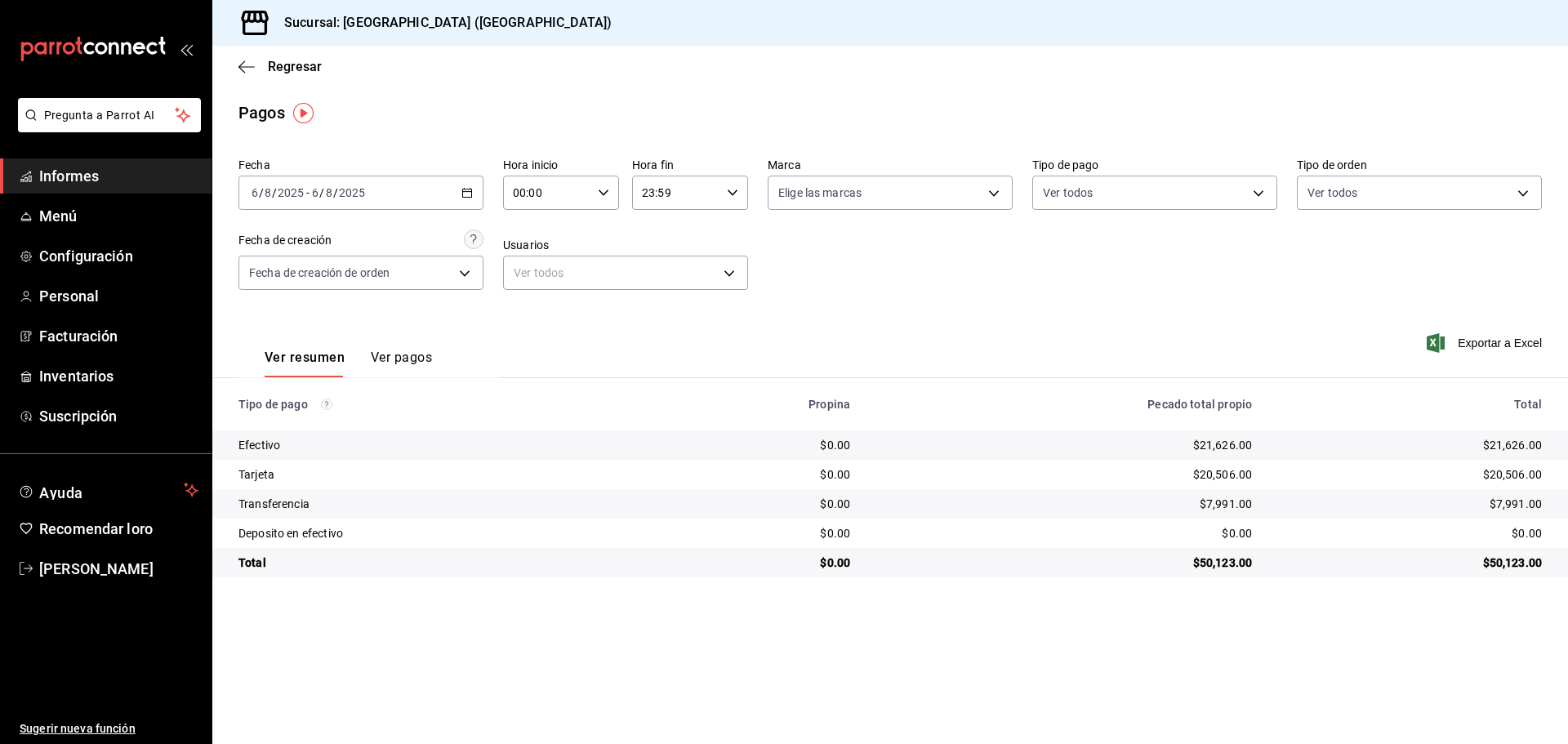
click at [469, 188] on icon "button" at bounding box center [467, 193] width 12 height 12
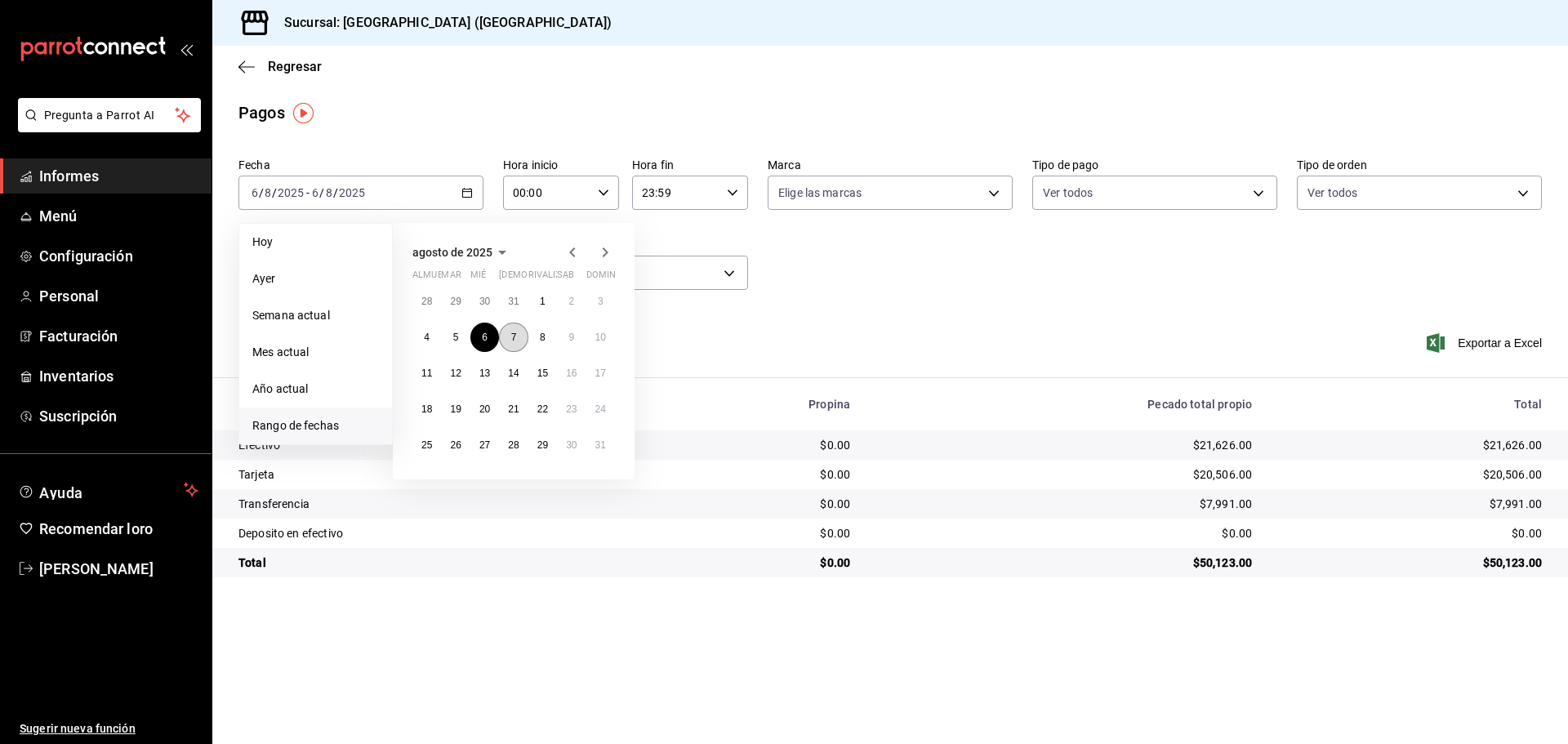
click at [518, 339] on button "7" at bounding box center [514, 337] width 29 height 30
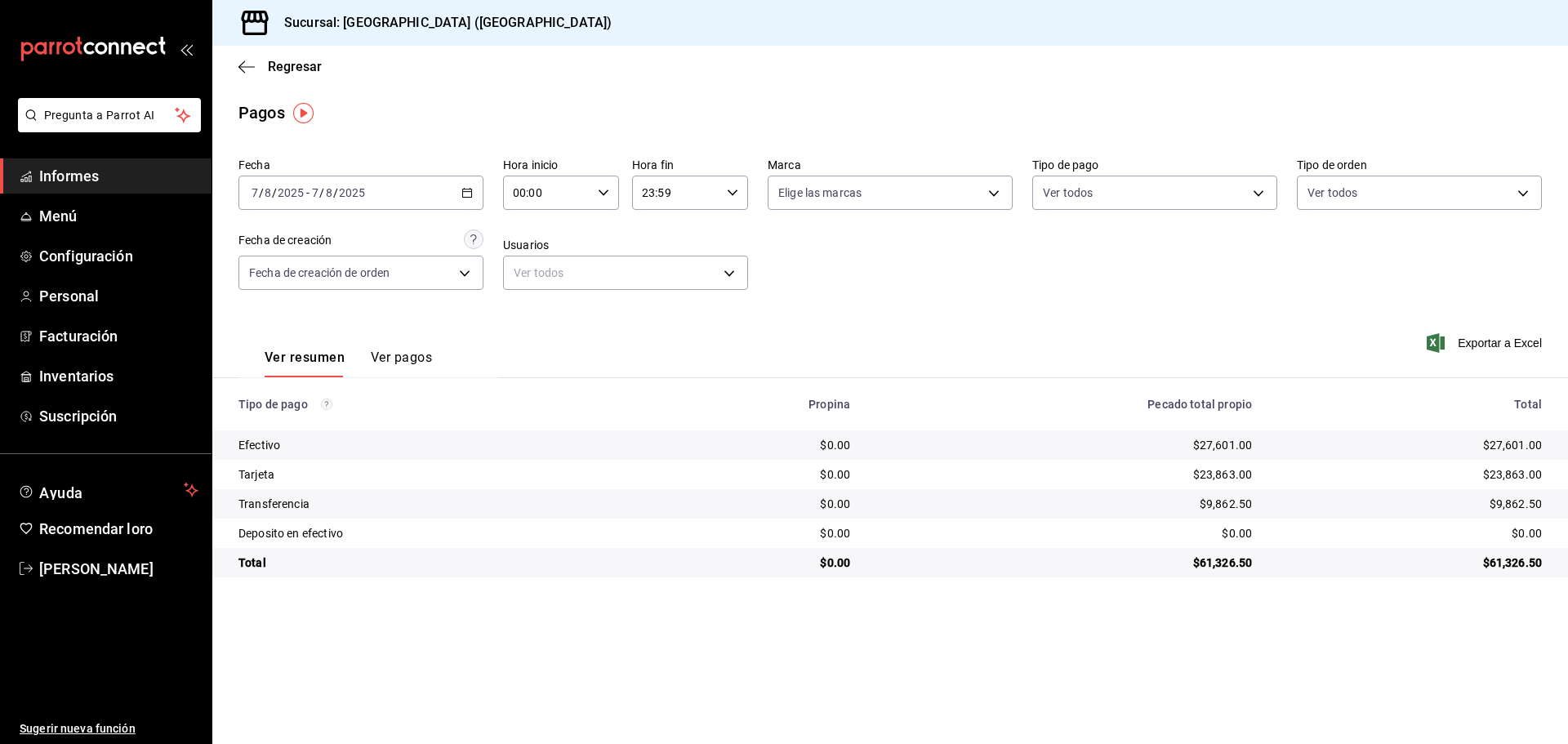
click at [465, 198] on \(Stroke\) "button" at bounding box center [467, 193] width 10 height 9
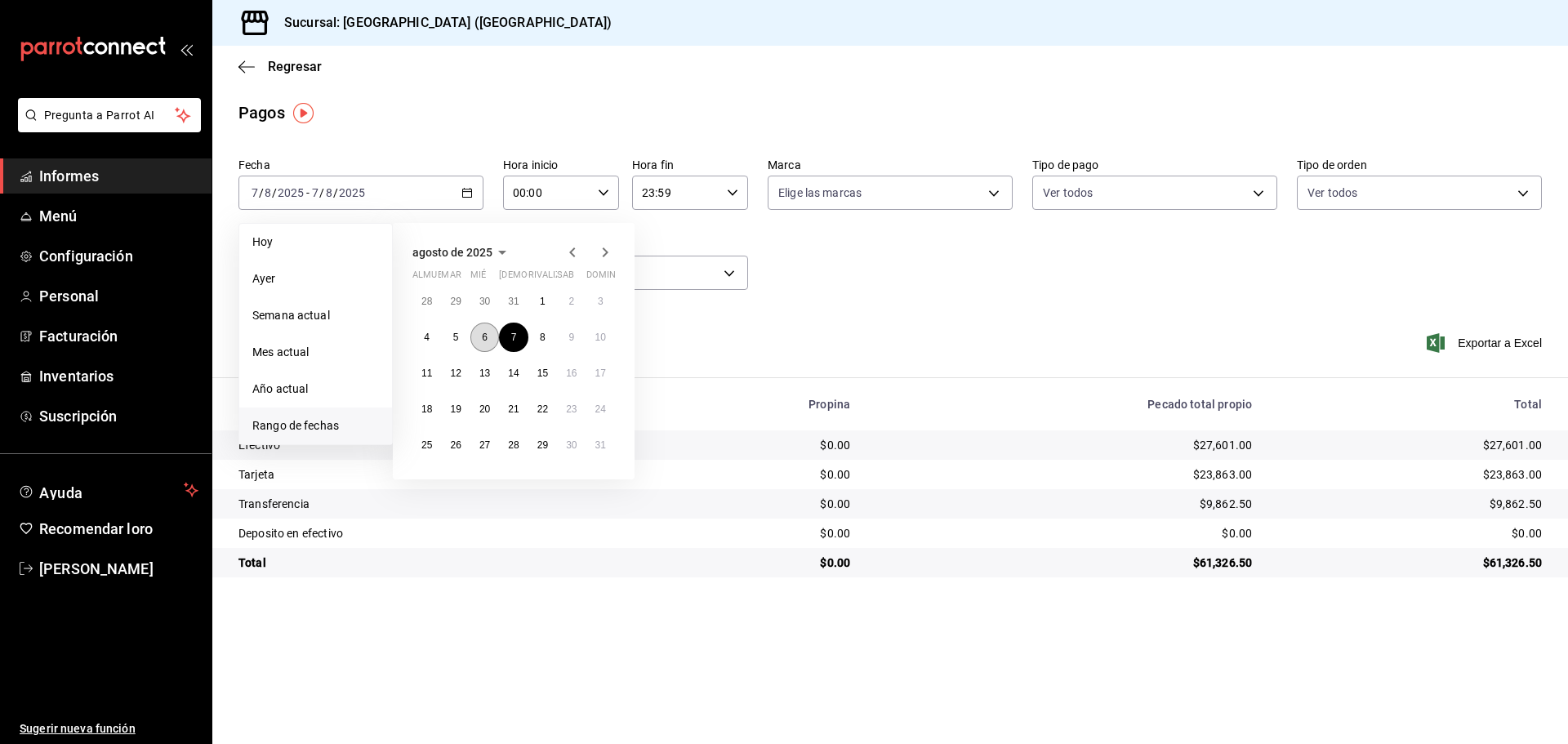
click at [488, 334] on button "6" at bounding box center [485, 337] width 29 height 30
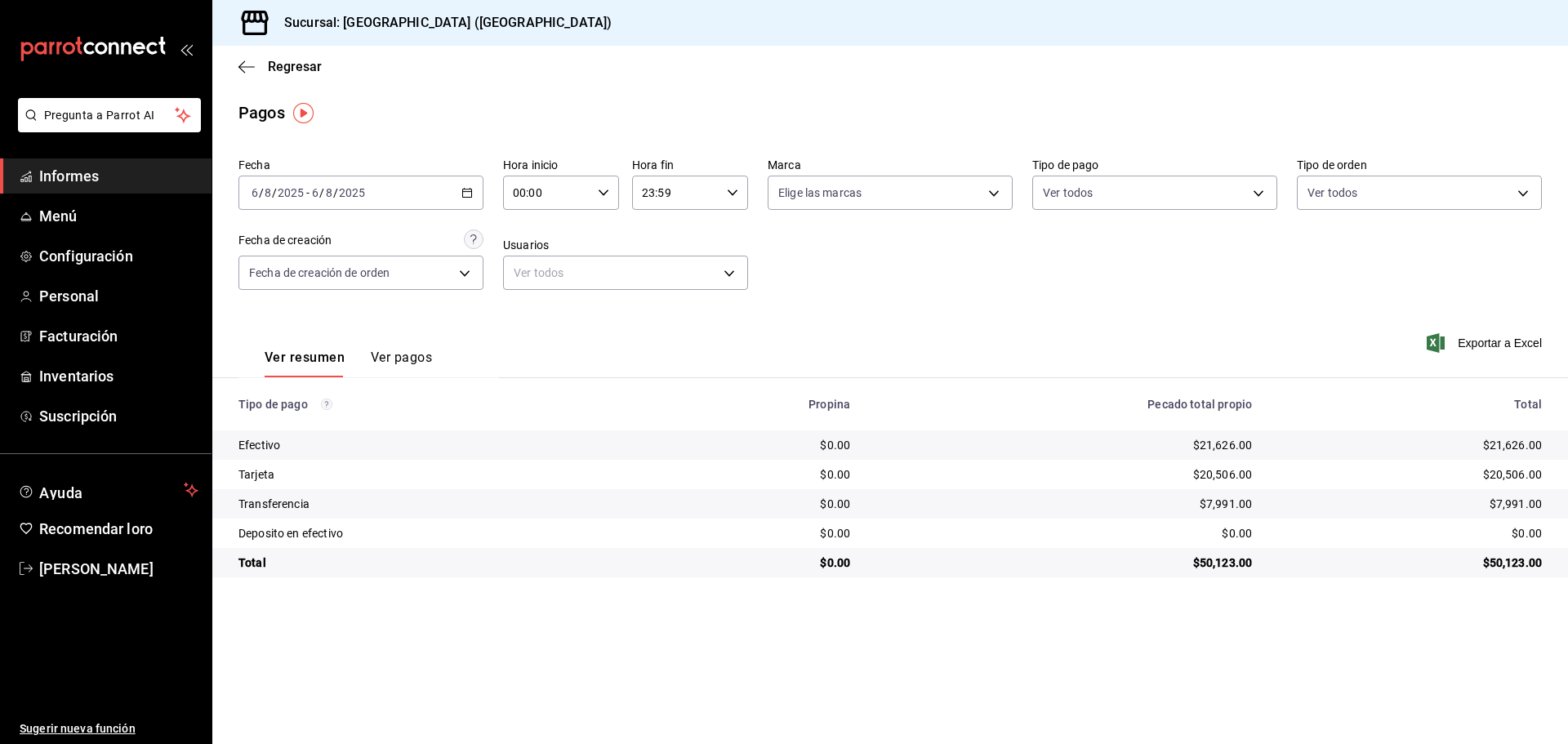
click at [471, 194] on icon "button" at bounding box center [467, 193] width 12 height 12
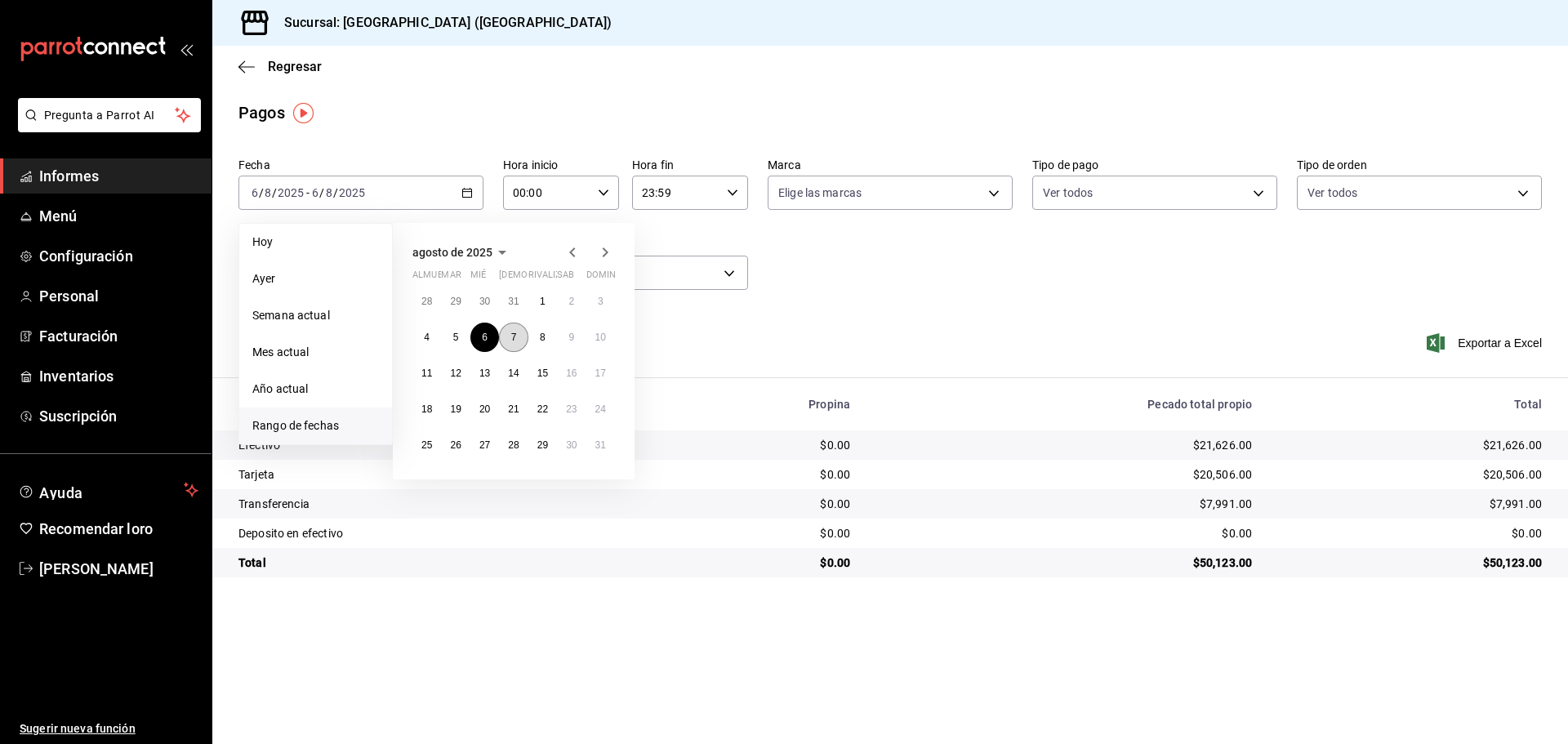
click at [507, 331] on button "7" at bounding box center [514, 337] width 29 height 30
